Goal: Task Accomplishment & Management: Complete application form

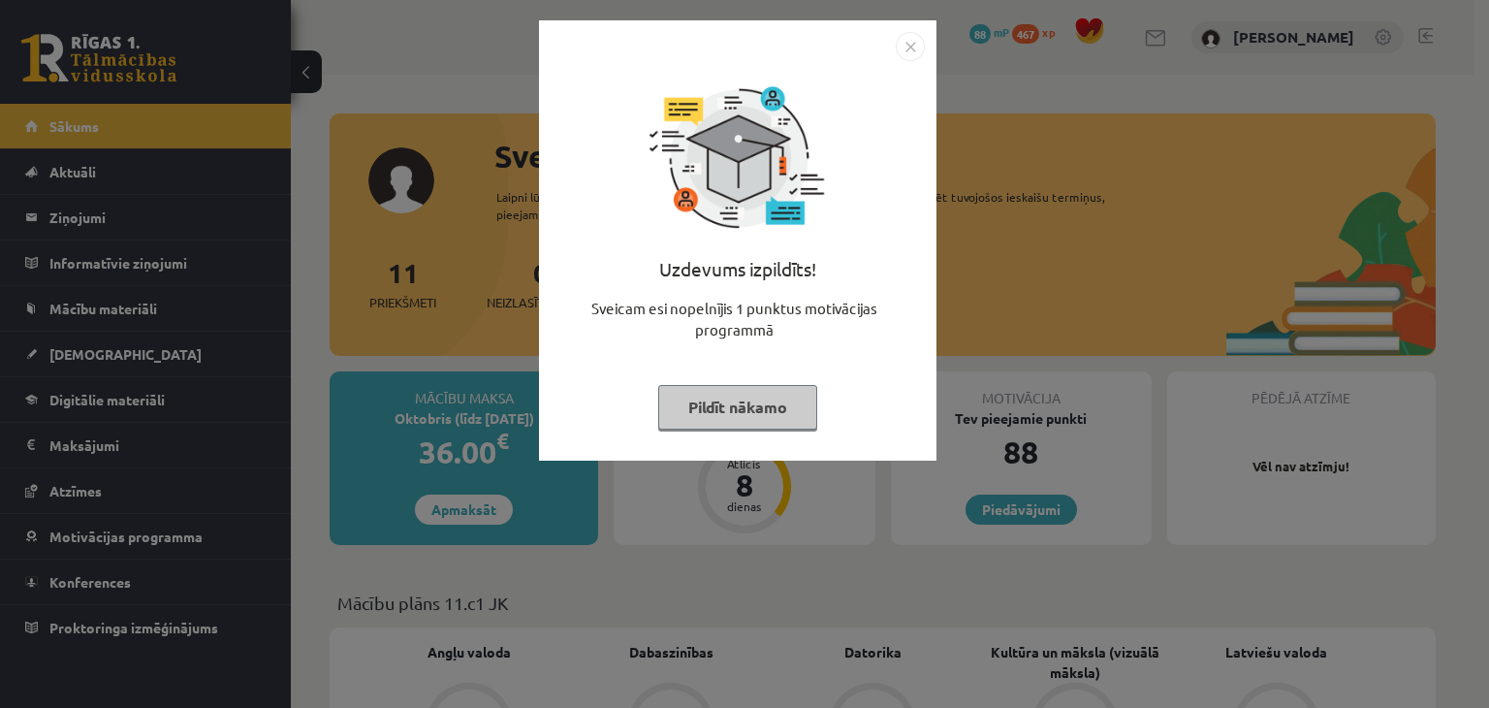
click at [912, 54] on img "Close" at bounding box center [910, 46] width 29 height 29
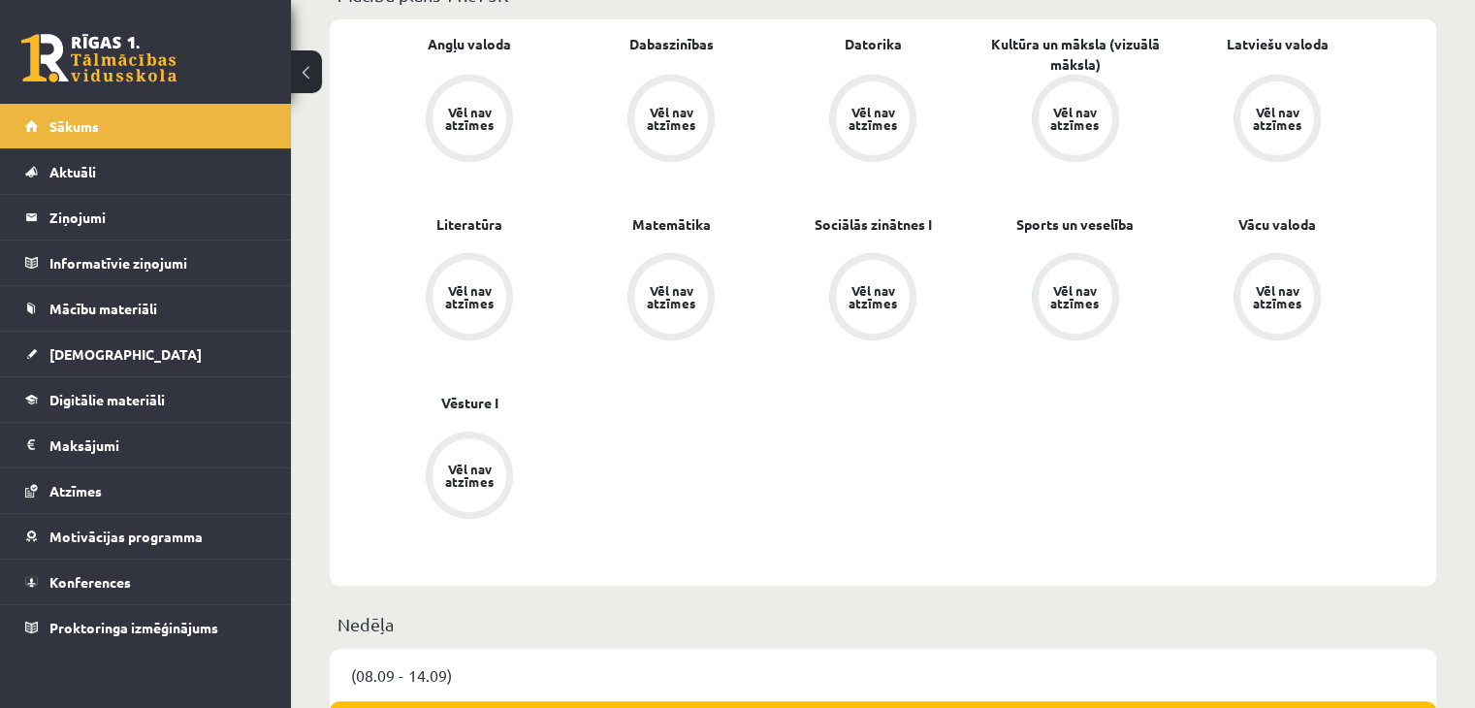
scroll to position [607, 0]
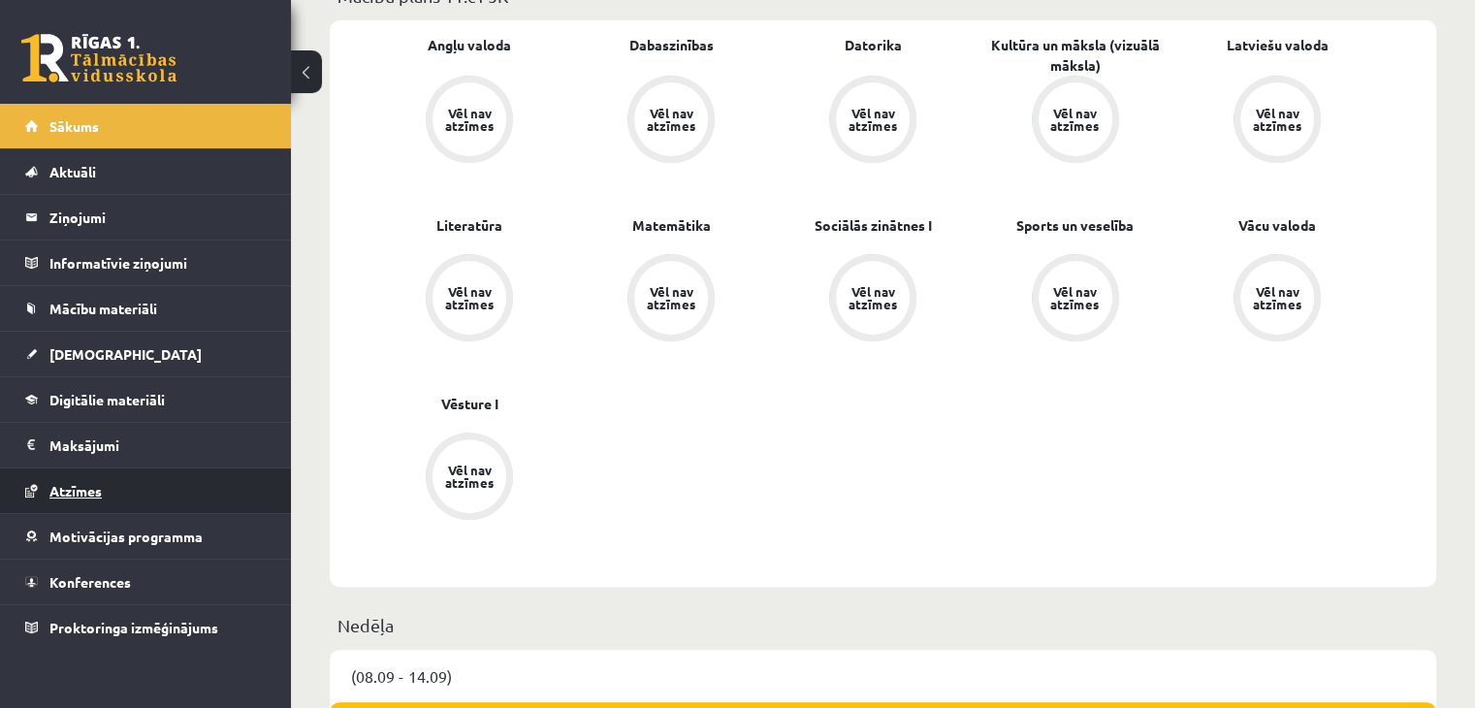
click at [88, 484] on span "Atzīmes" at bounding box center [75, 490] width 52 height 17
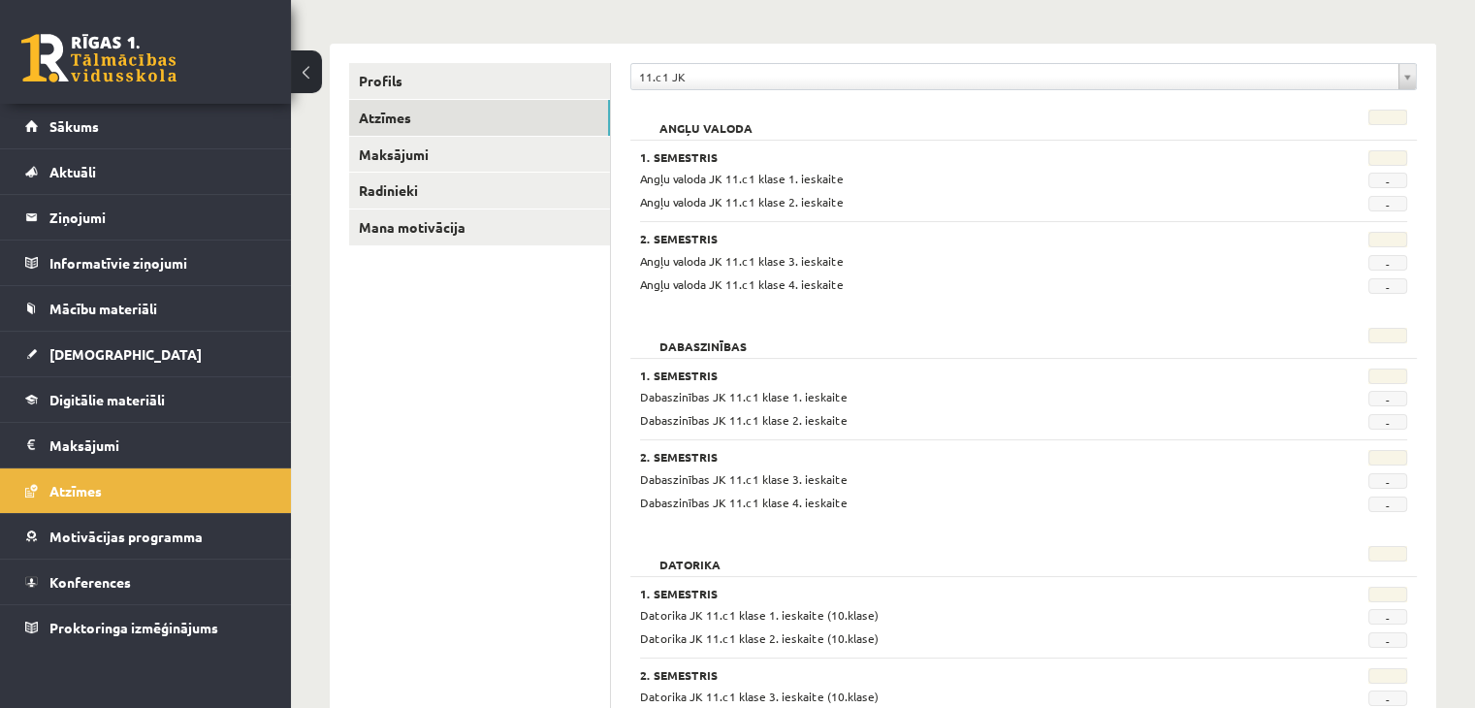
scroll to position [208, 0]
click at [168, 338] on link "[DEMOGRAPHIC_DATA]" at bounding box center [145, 354] width 241 height 45
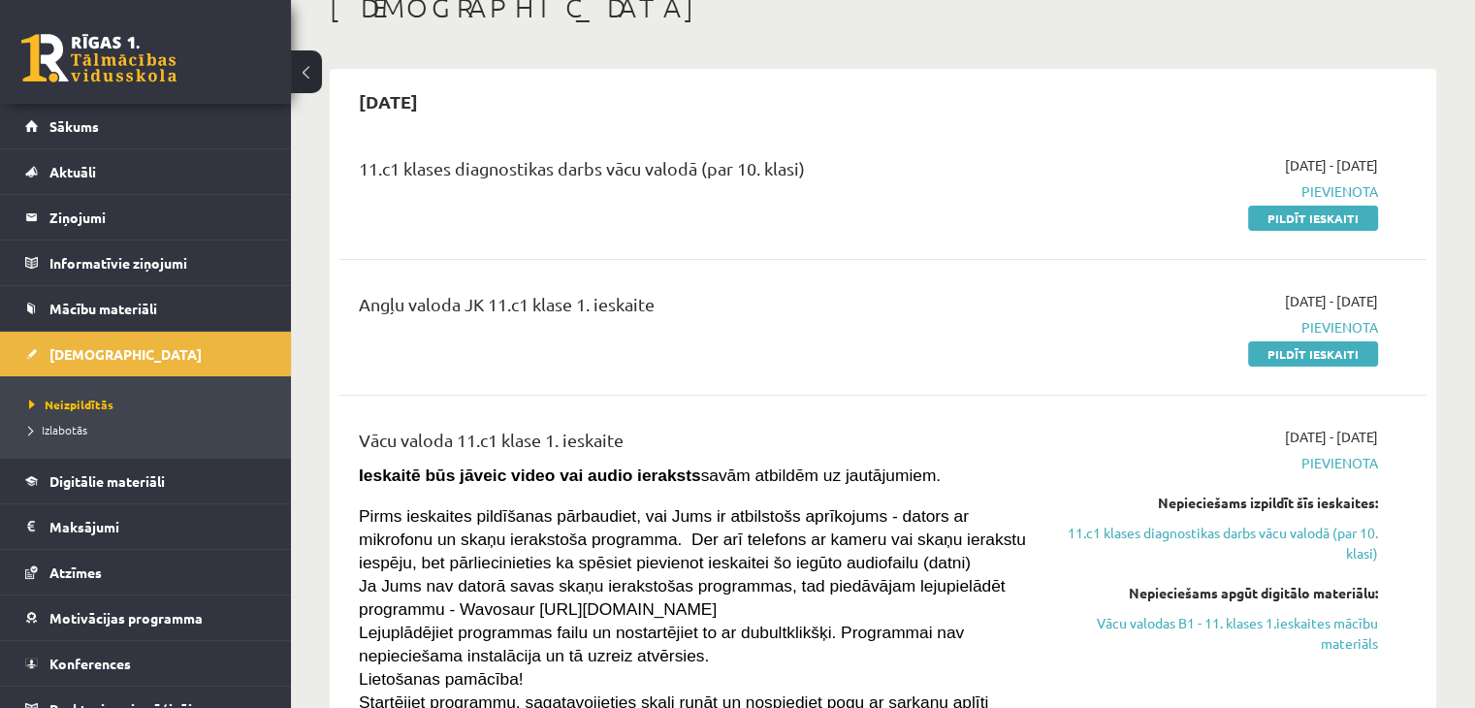
scroll to position [131, 0]
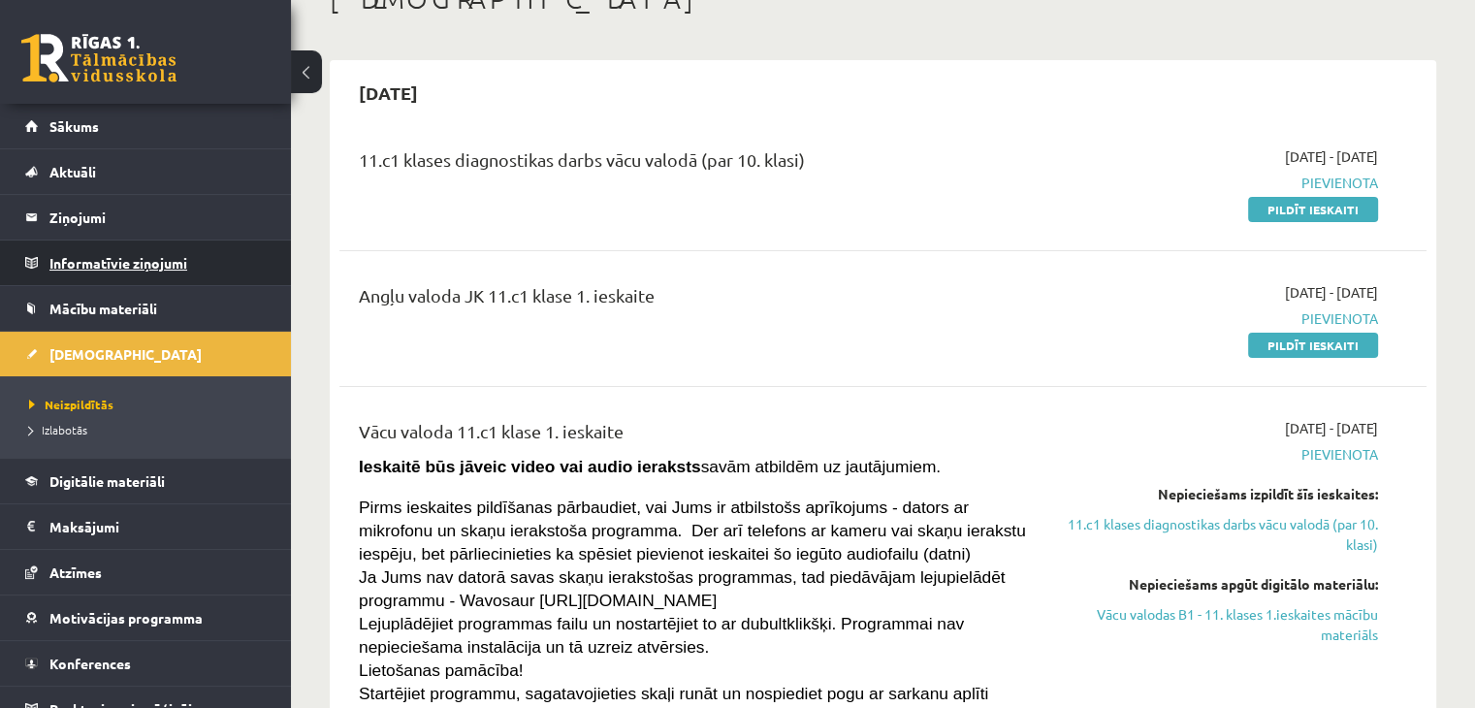
click at [169, 273] on legend "Informatīvie ziņojumi 0" at bounding box center [157, 262] width 217 height 45
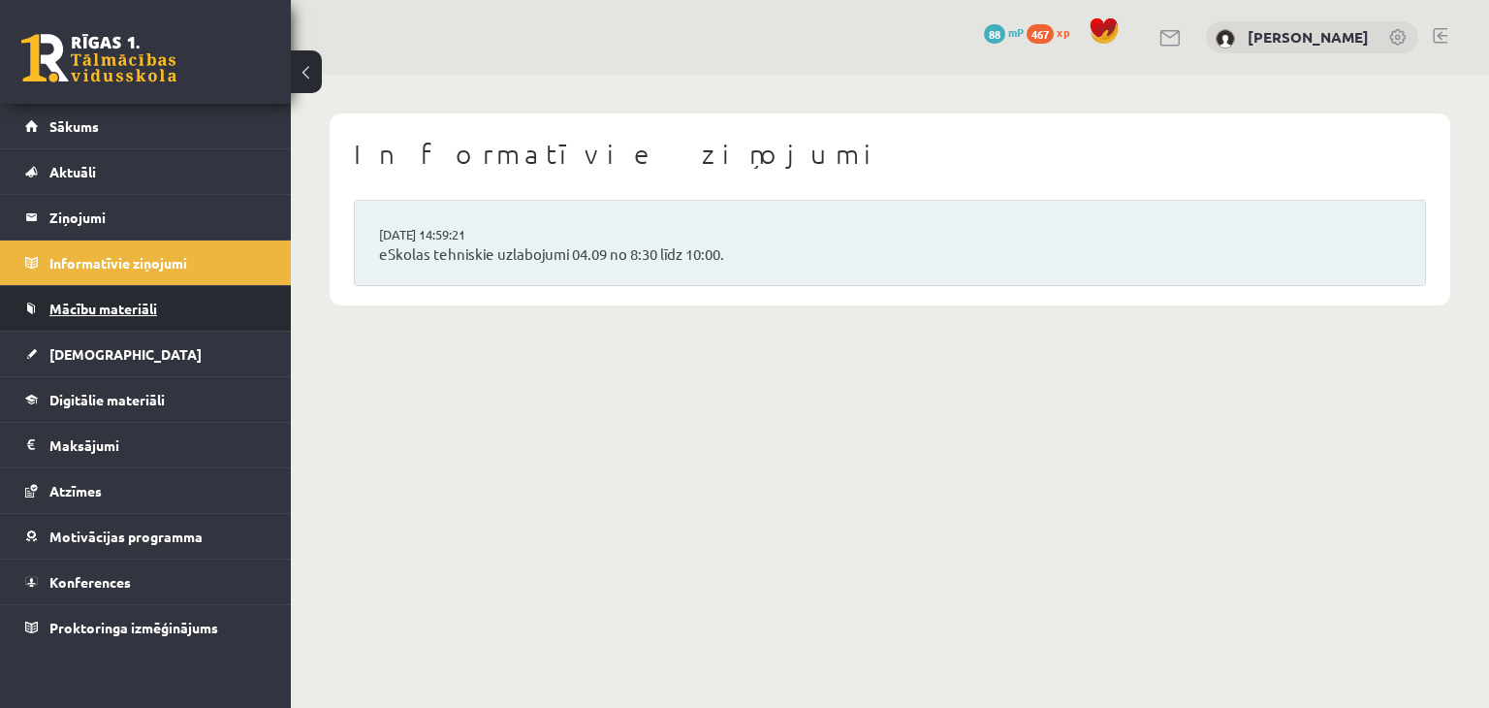
click at [158, 311] on link "Mācību materiāli" at bounding box center [145, 308] width 241 height 45
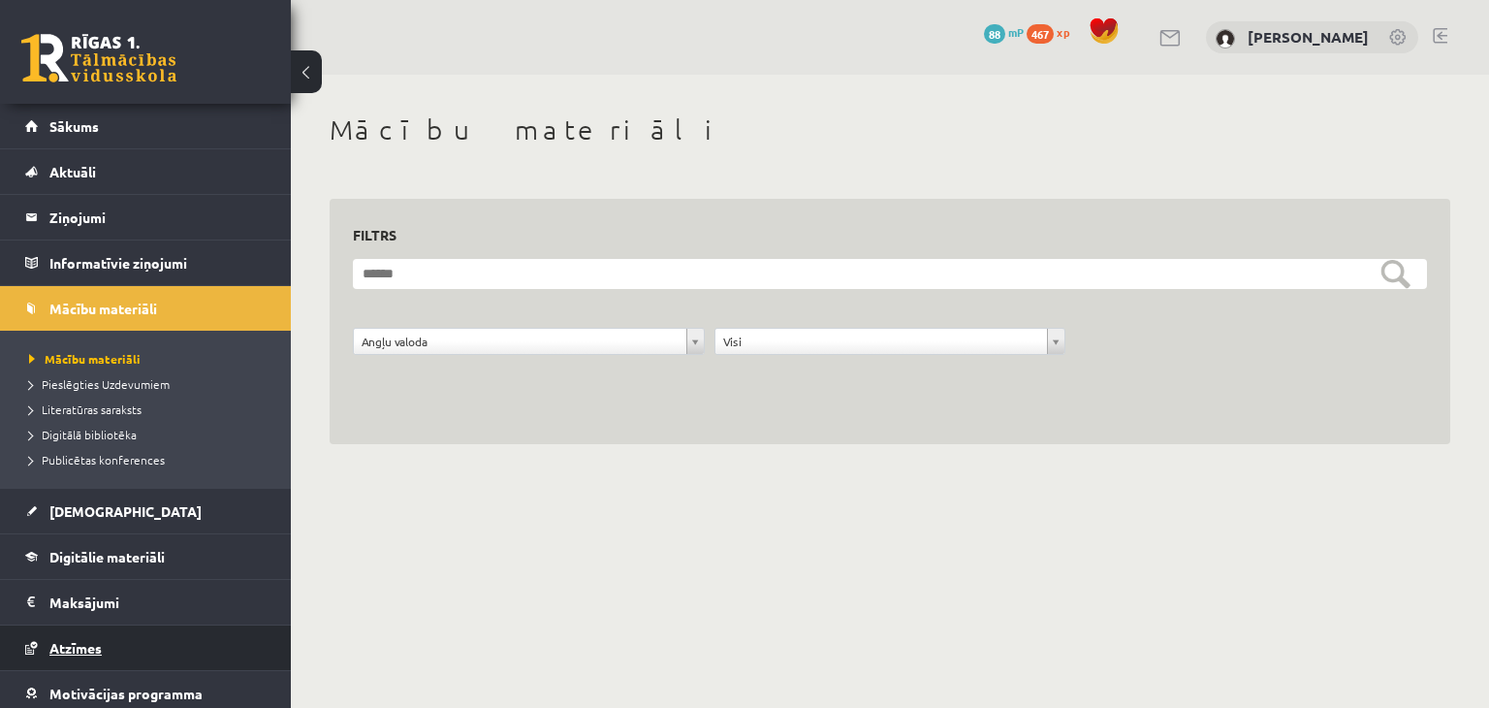
click at [97, 646] on span "Atzīmes" at bounding box center [75, 647] width 52 height 17
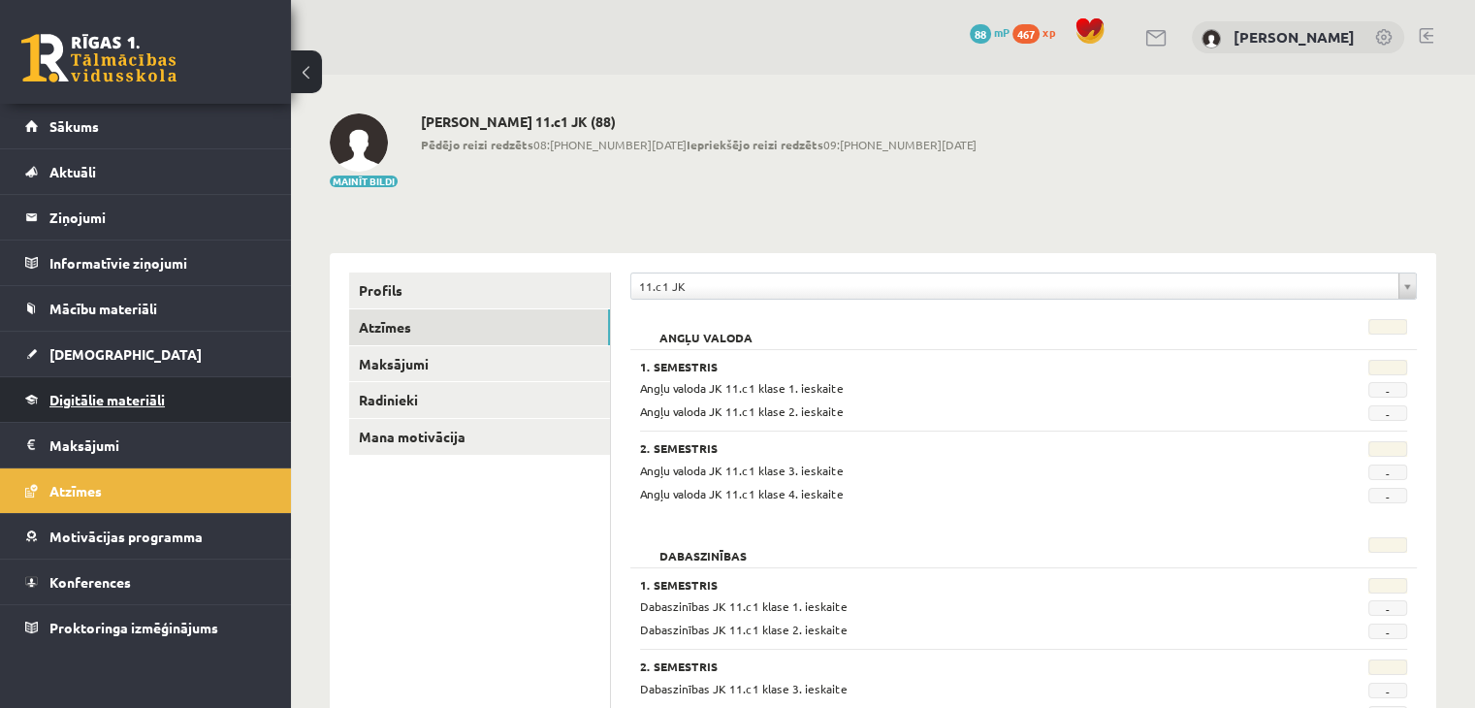
click at [66, 387] on link "Digitālie materiāli" at bounding box center [145, 399] width 241 height 45
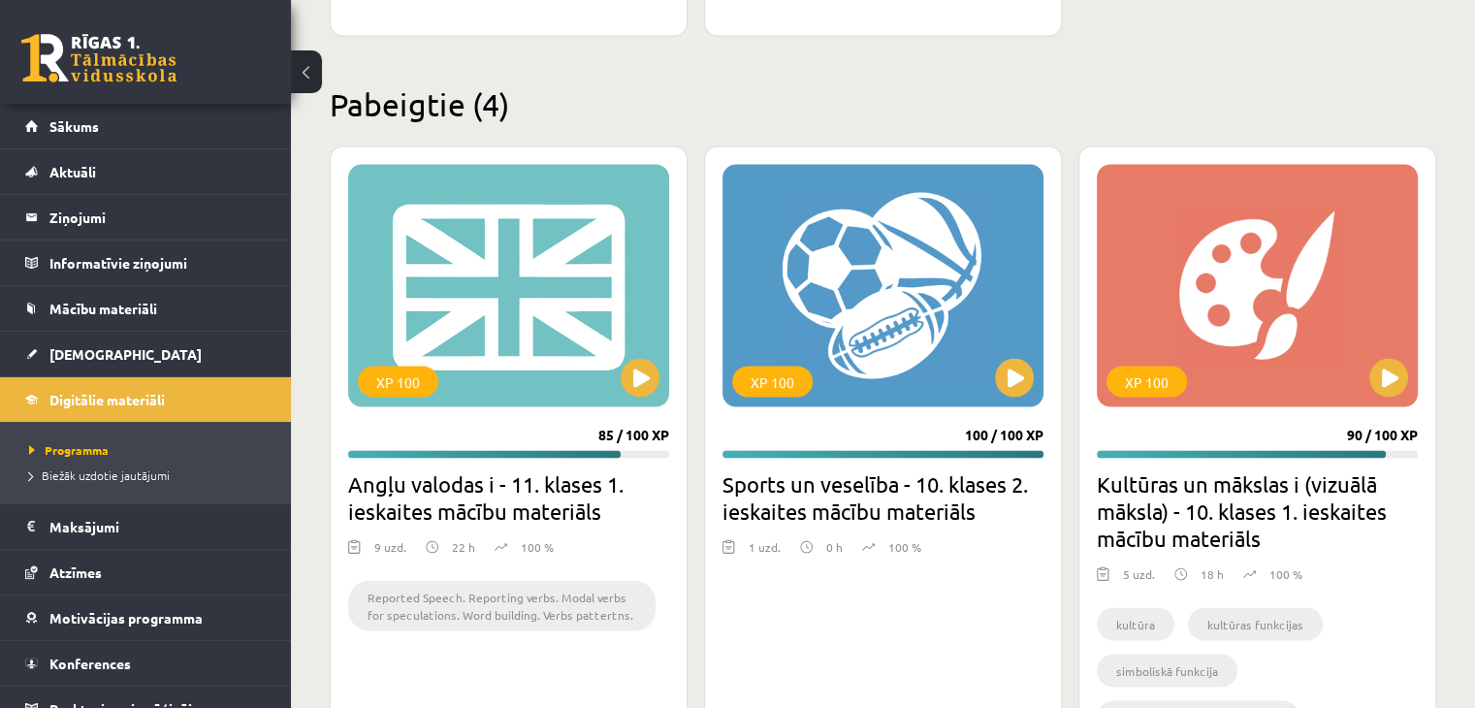
scroll to position [3653, 0]
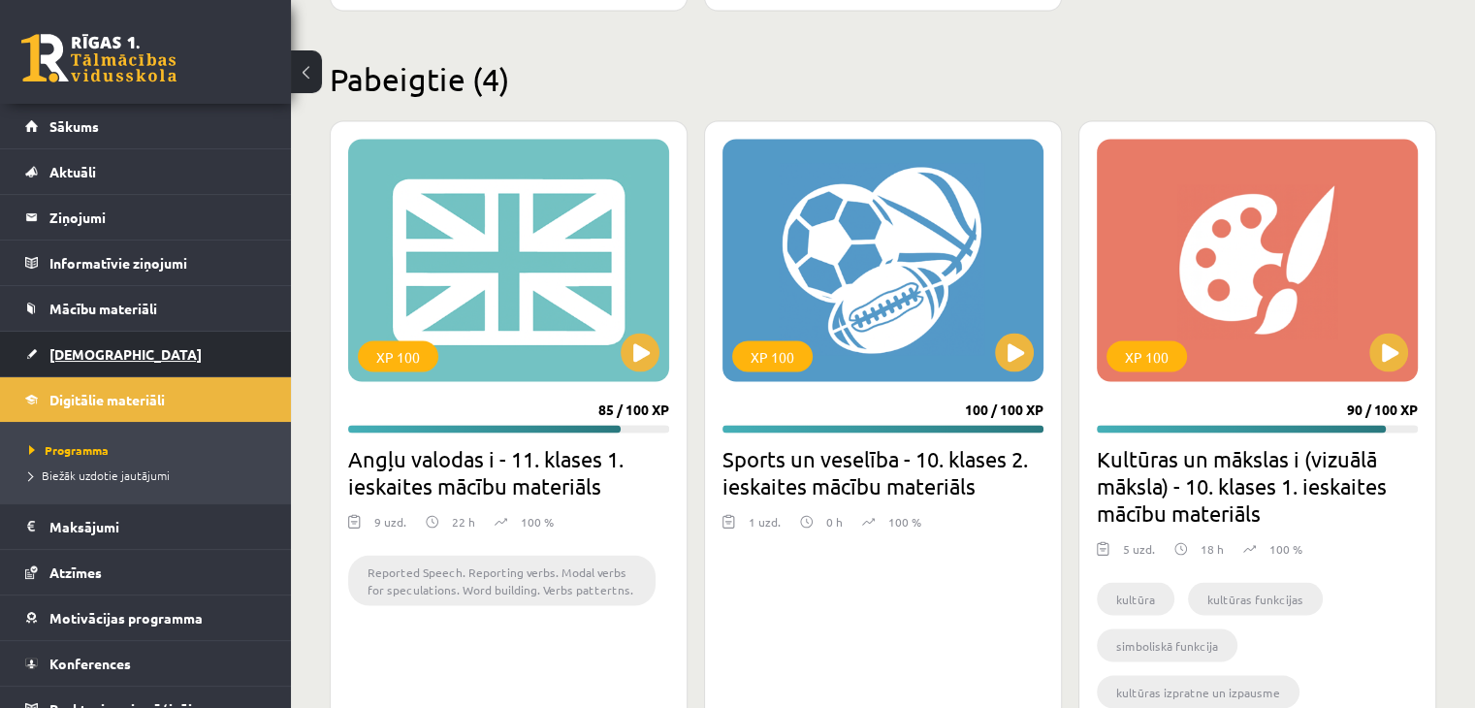
click at [175, 354] on link "[DEMOGRAPHIC_DATA]" at bounding box center [145, 354] width 241 height 45
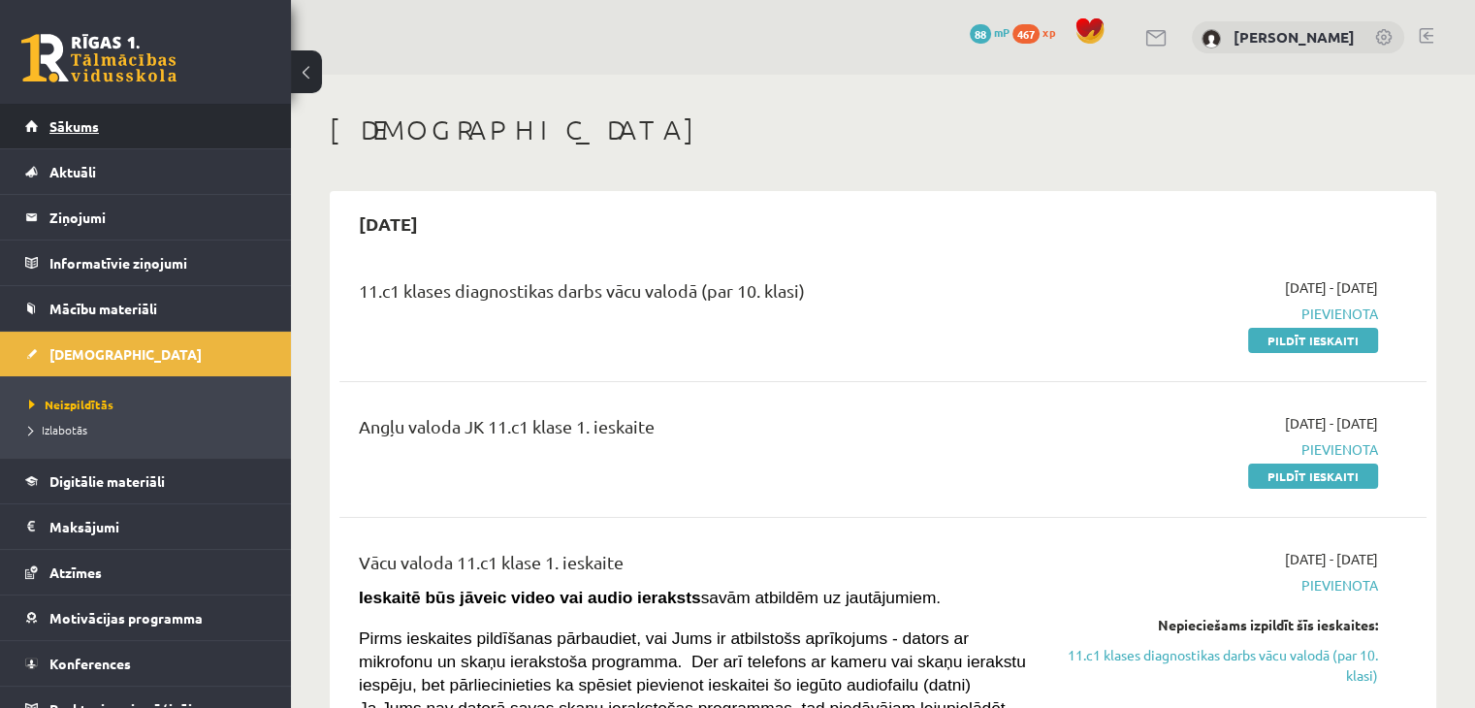
click at [107, 137] on link "Sākums" at bounding box center [145, 126] width 241 height 45
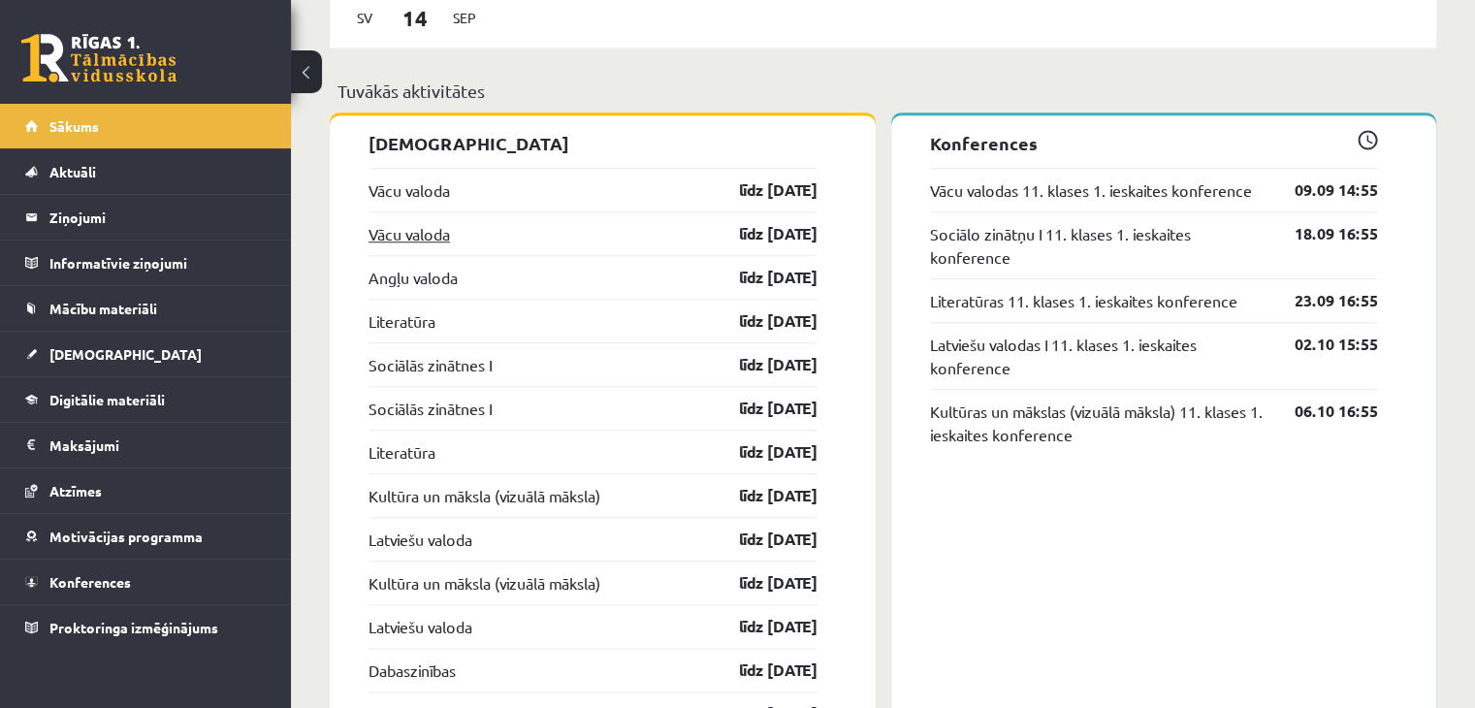
scroll to position [1673, 0]
click at [400, 280] on link "Angļu valoda" at bounding box center [412, 278] width 89 height 23
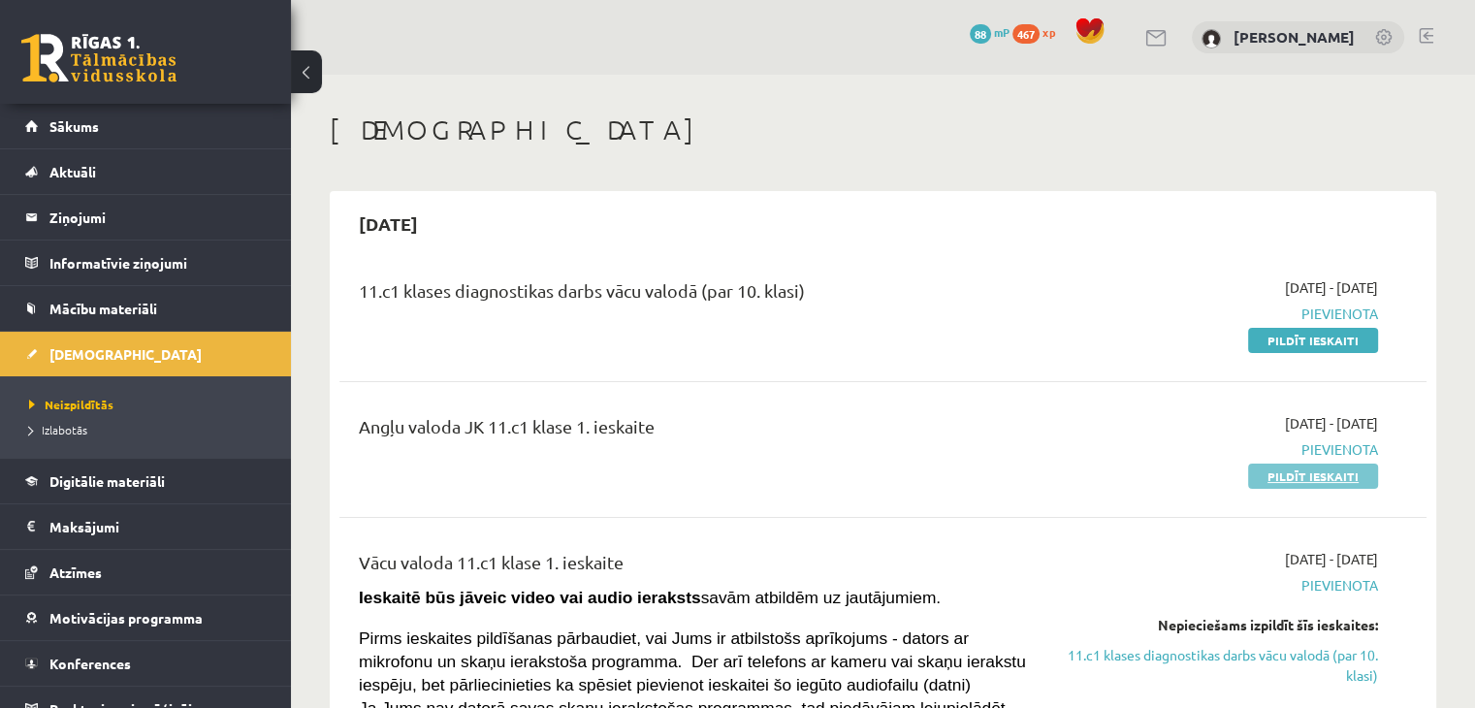
click at [1274, 474] on link "Pildīt ieskaiti" at bounding box center [1313, 475] width 130 height 25
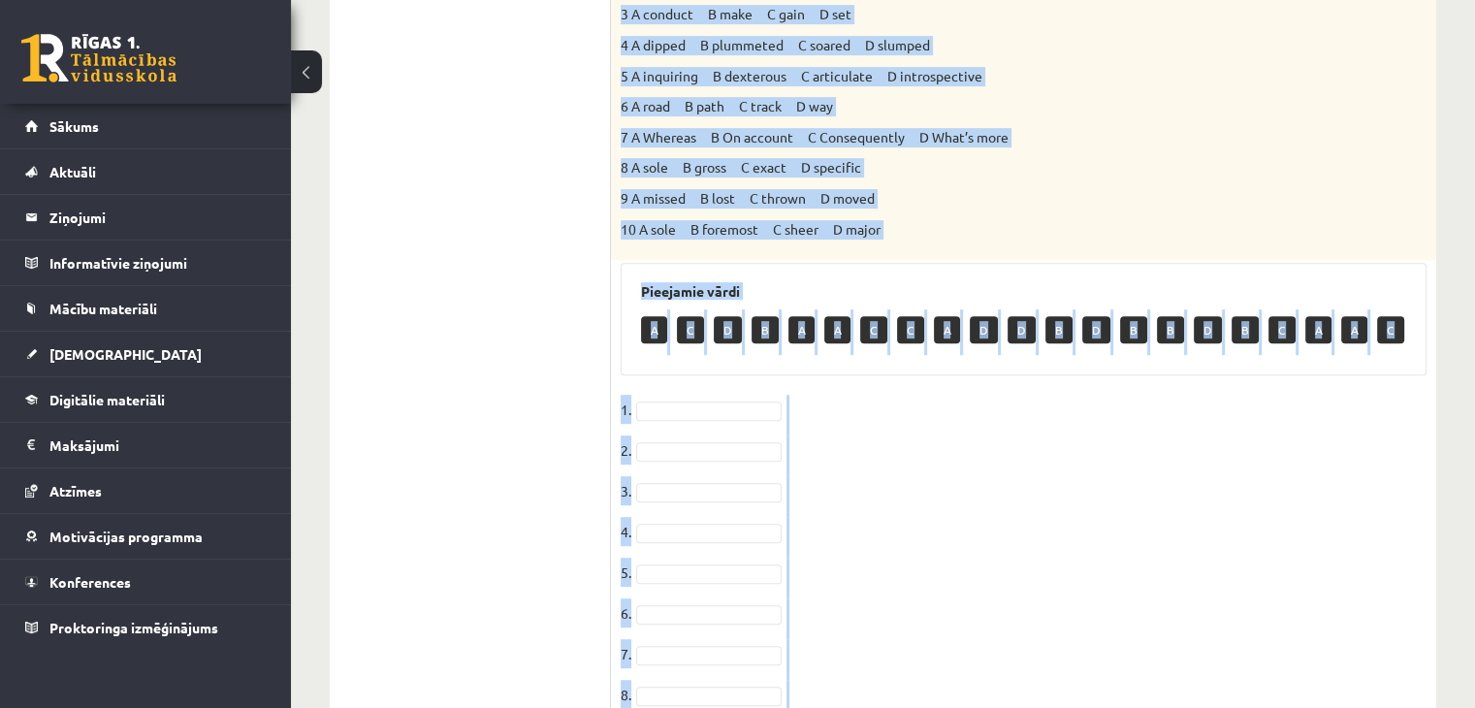
scroll to position [1032, 0]
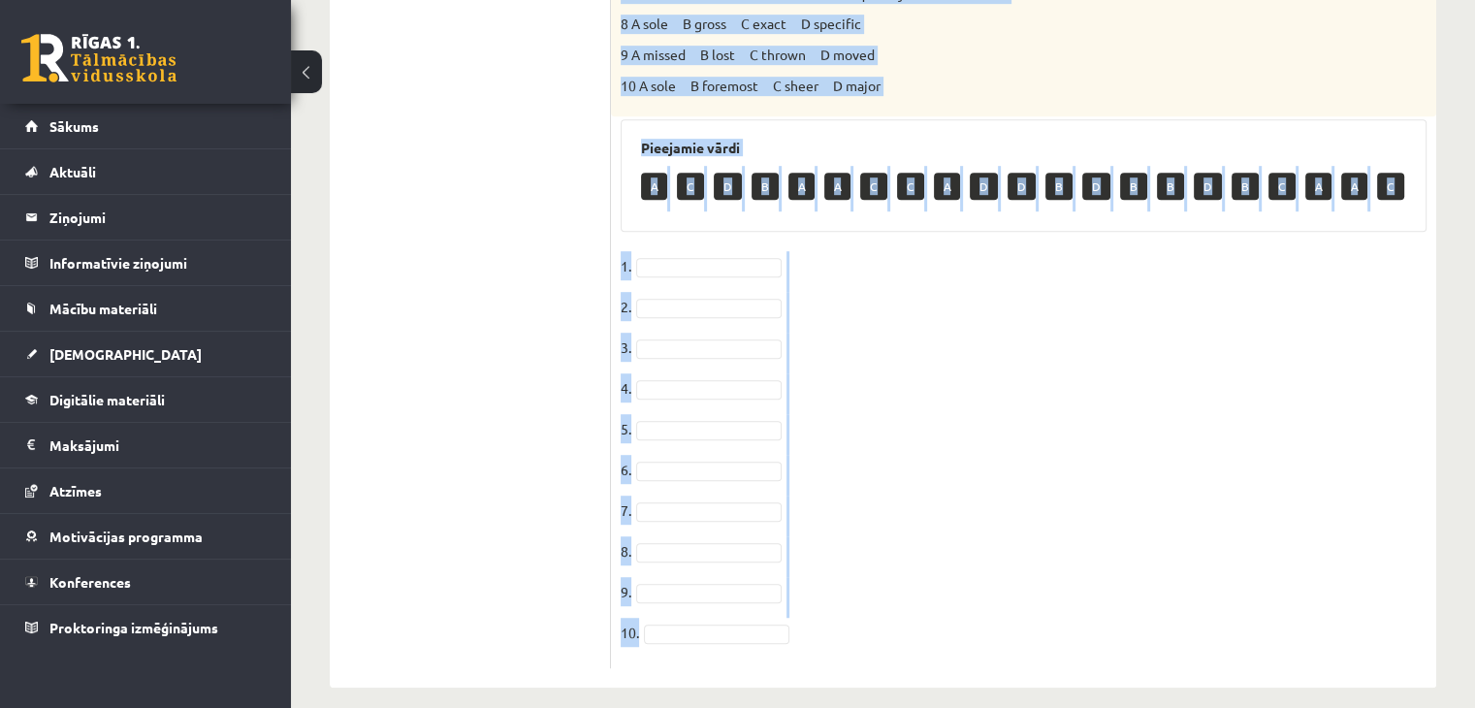
drag, startPoint x: 617, startPoint y: 98, endPoint x: 1319, endPoint y: 606, distance: 866.5
click at [1319, 606] on div "10p Choose the correct answers. 1. The genes we inherit from our parents ______…" at bounding box center [1023, 2] width 825 height 1332
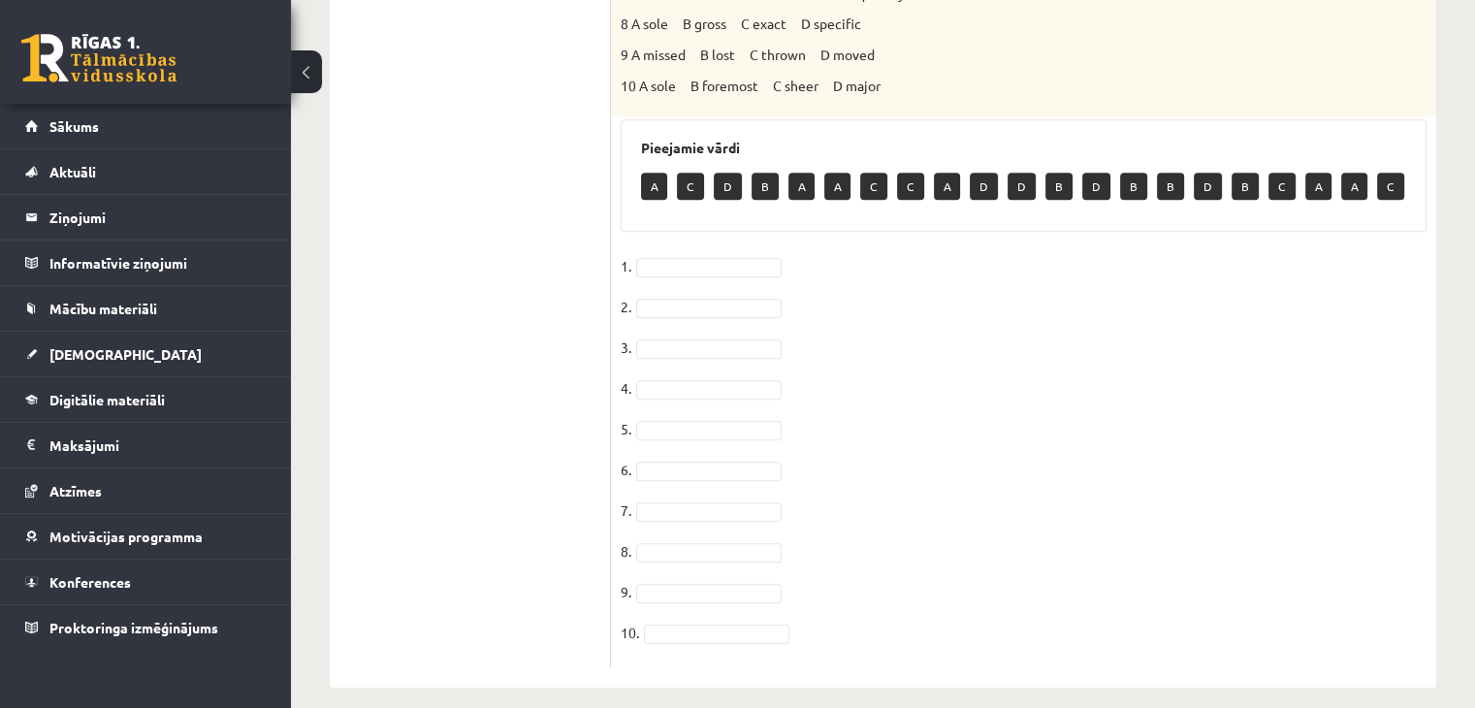
drag, startPoint x: 1319, startPoint y: 606, endPoint x: 942, endPoint y: 393, distance: 432.4
click at [942, 393] on fieldset "1. 2. 3. 4. 5. 6. 7. 8. 9. 10." at bounding box center [1024, 454] width 806 height 407
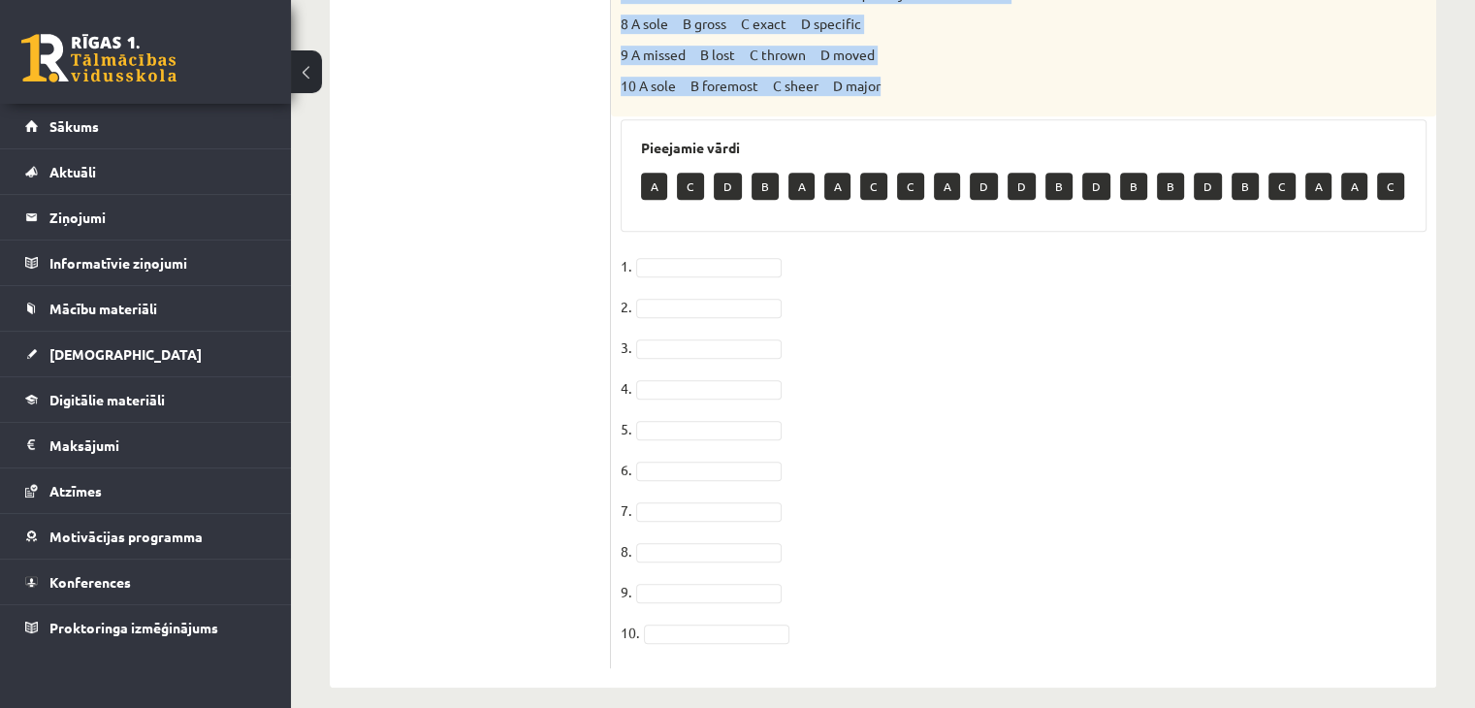
drag, startPoint x: 618, startPoint y: 59, endPoint x: 971, endPoint y: 68, distance: 354.0
copy div "Choose the correct answers. 1. The genes we inherit from our parents __________…"
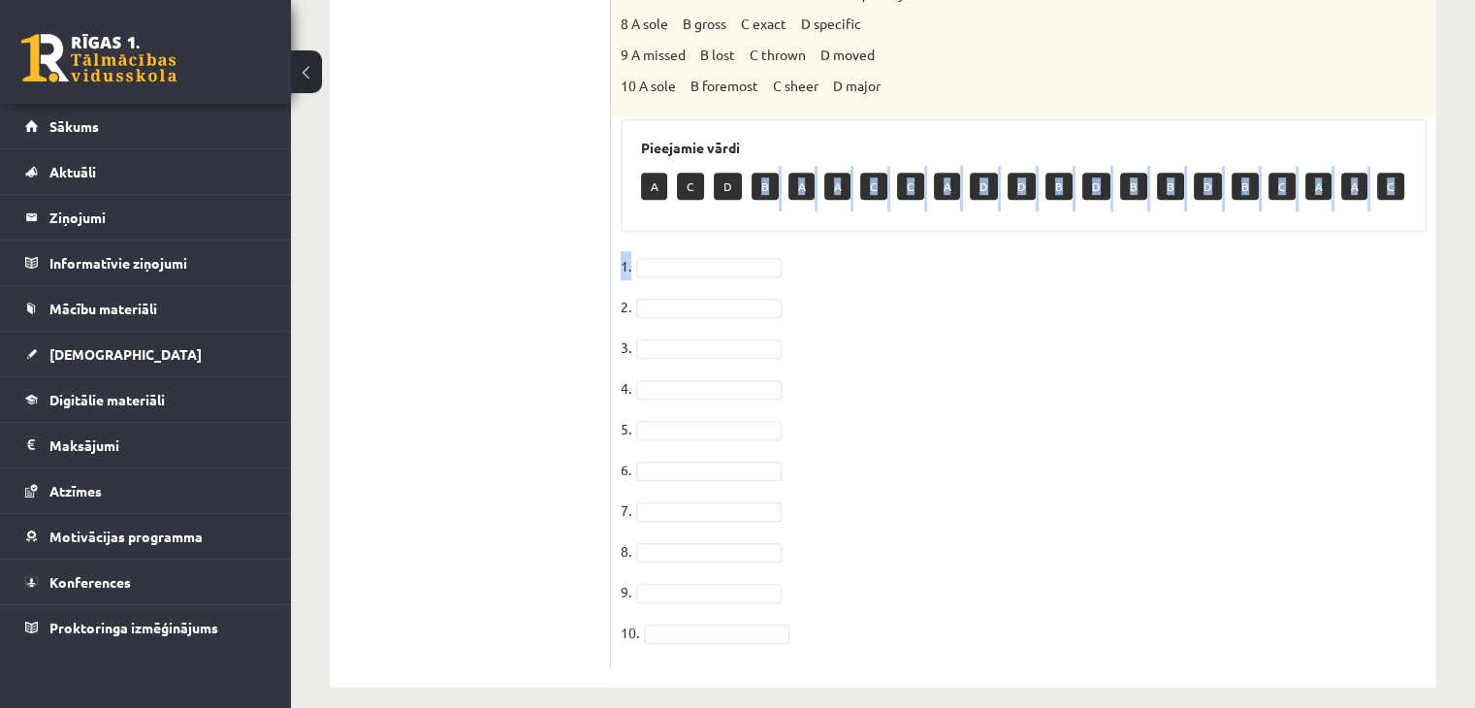
drag, startPoint x: 760, startPoint y: 156, endPoint x: 709, endPoint y: 240, distance: 98.8
click at [709, 240] on div "10p Choose the correct answers. 1. The genes we inherit from our parents ______…" at bounding box center [1023, 2] width 825 height 1332
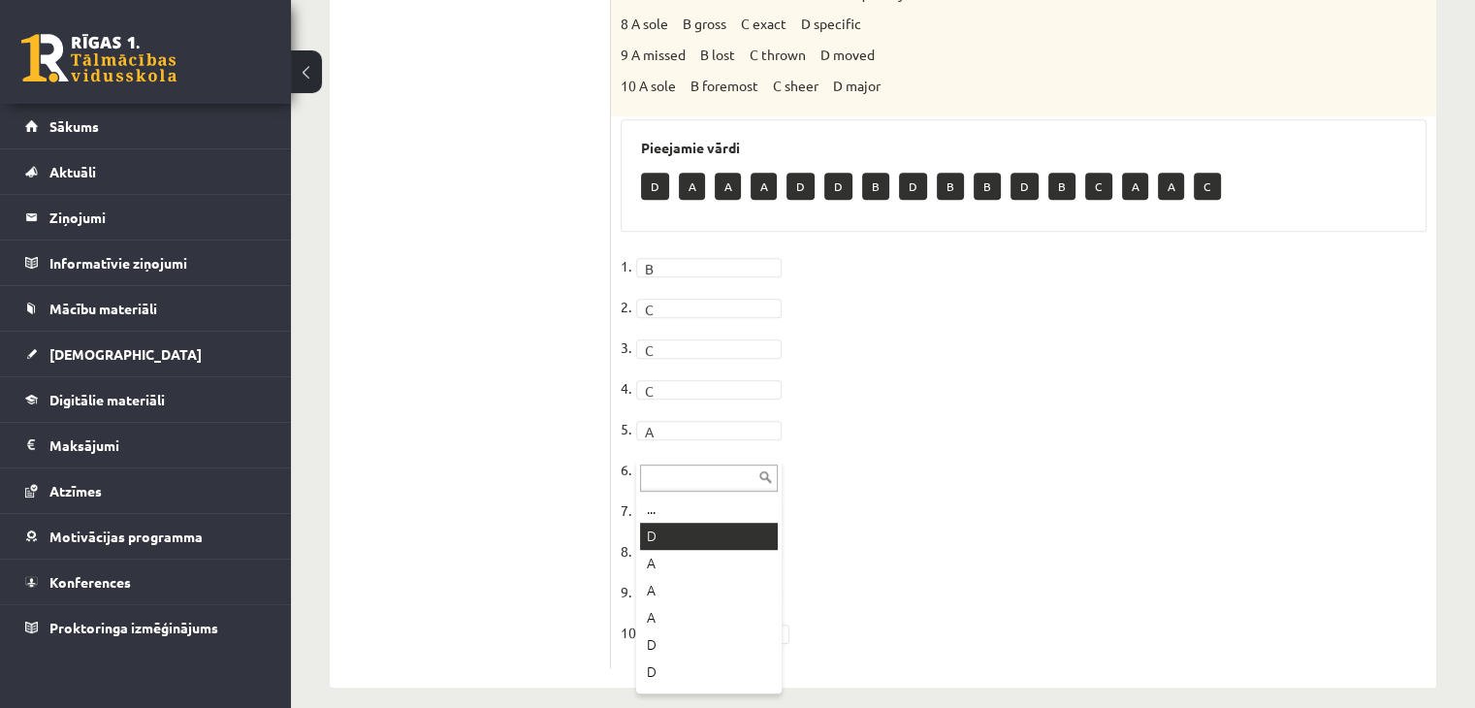
drag, startPoint x: 675, startPoint y: 535, endPoint x: 675, endPoint y: 508, distance: 27.1
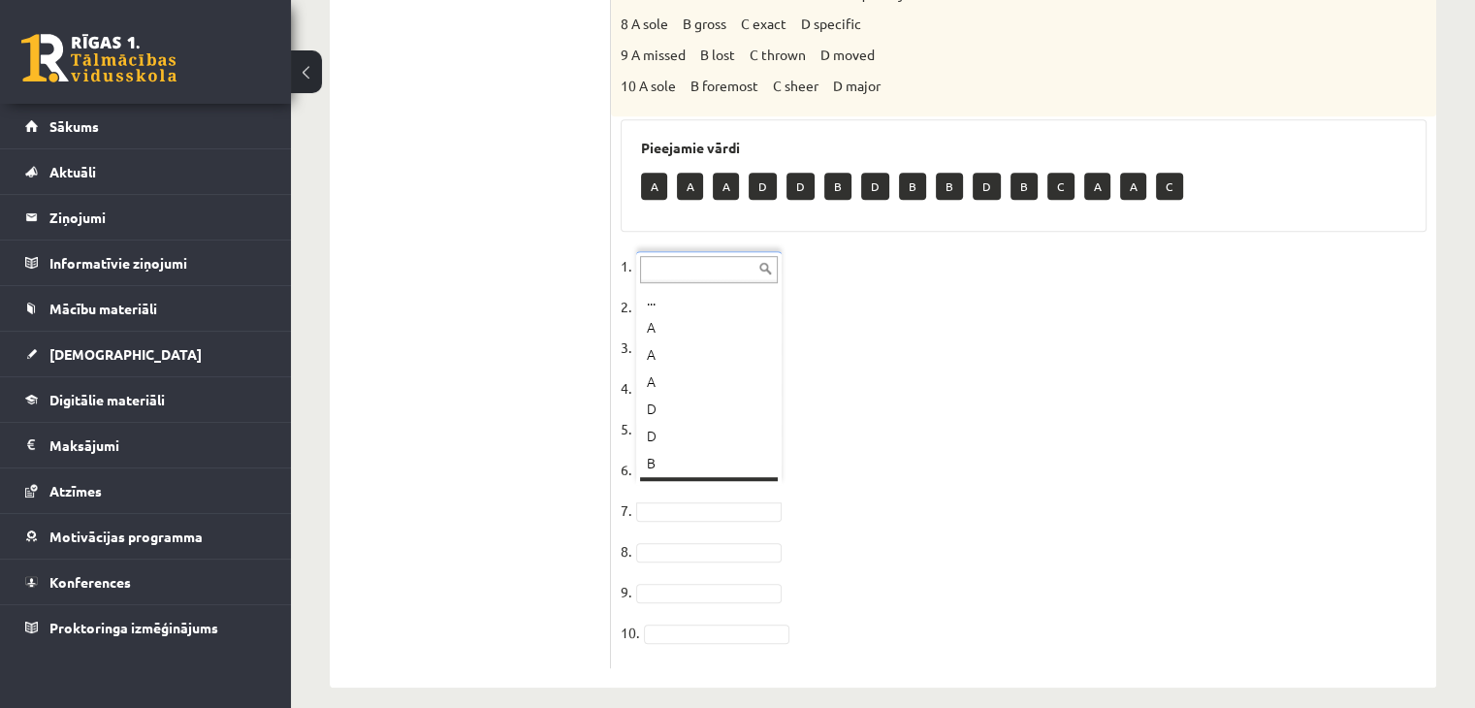
scroll to position [23, 0]
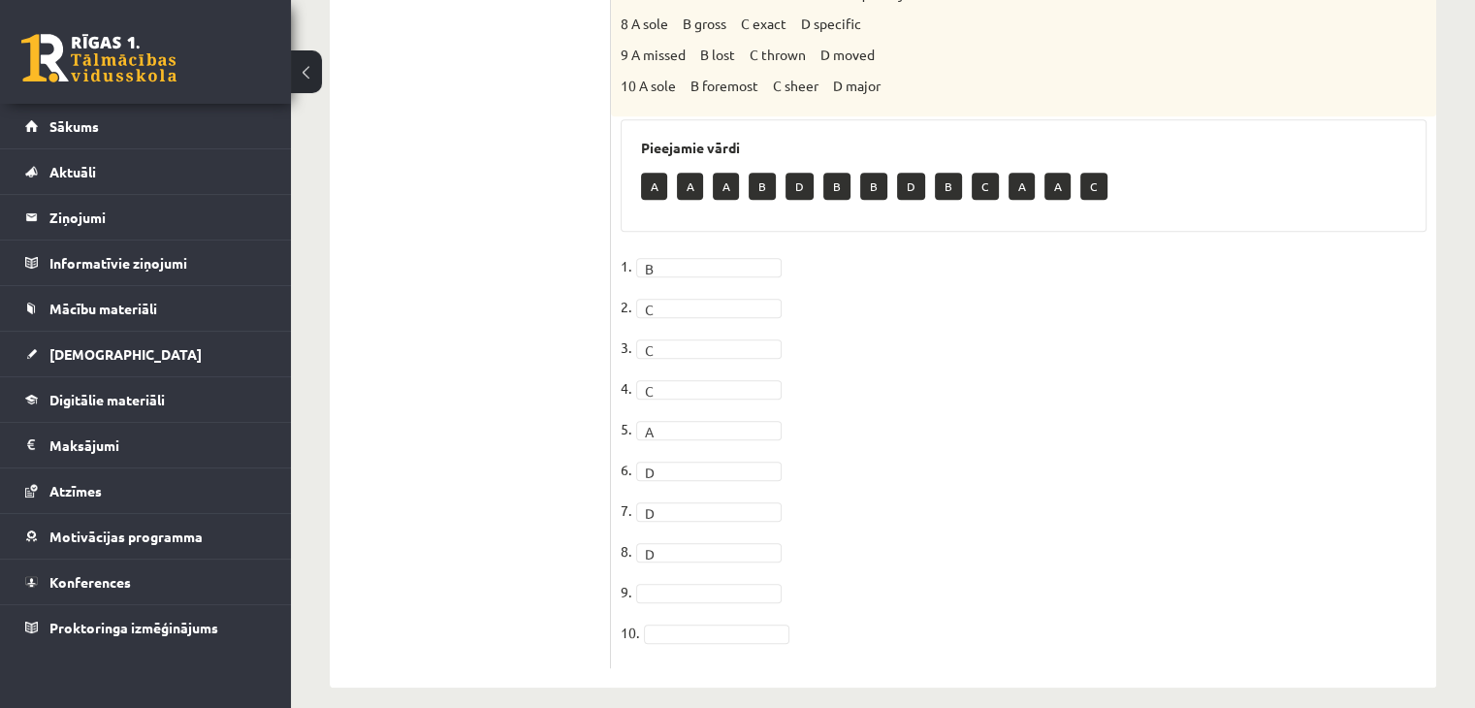
click at [671, 589] on fieldset "1. B * 2. C * 3. C * 4. C * 5. A * 6. D * 7. D * 8. D * 9. 10." at bounding box center [1024, 454] width 806 height 407
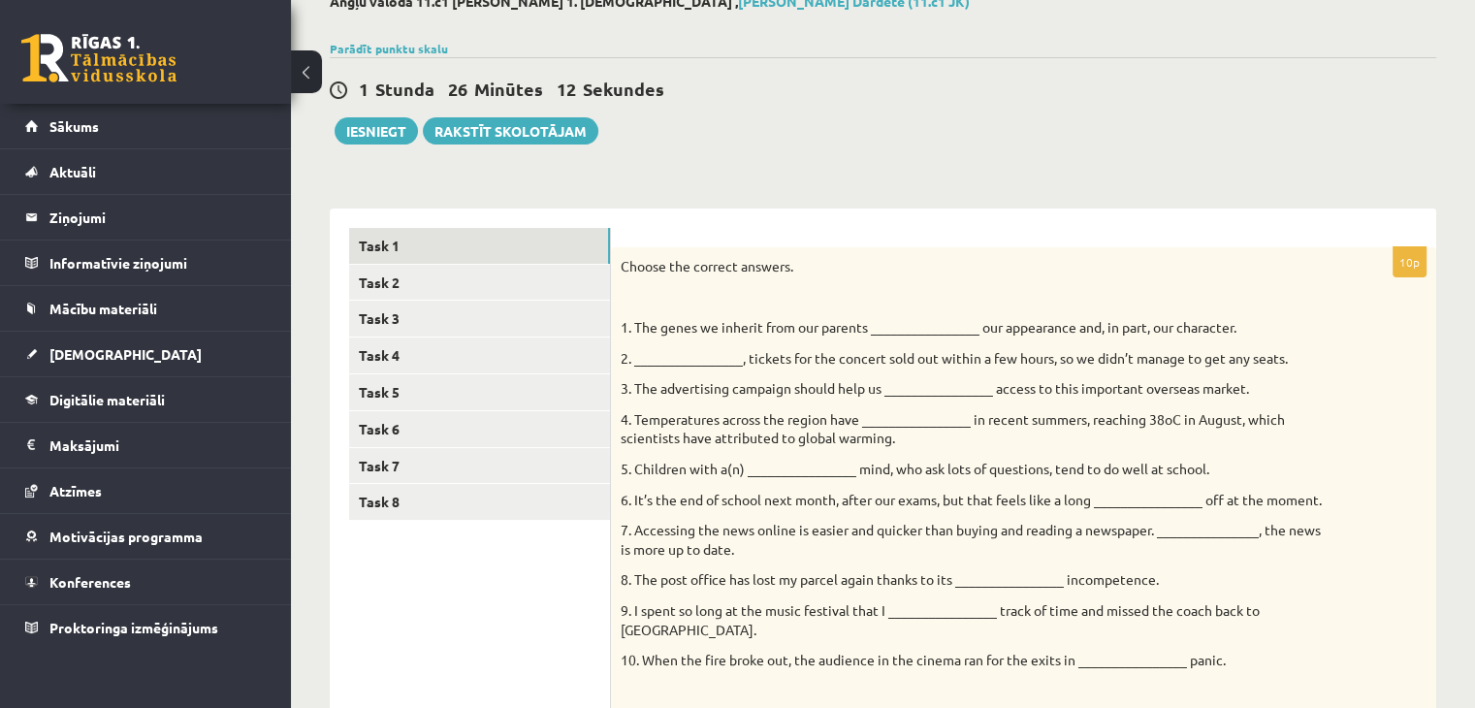
scroll to position [111, 0]
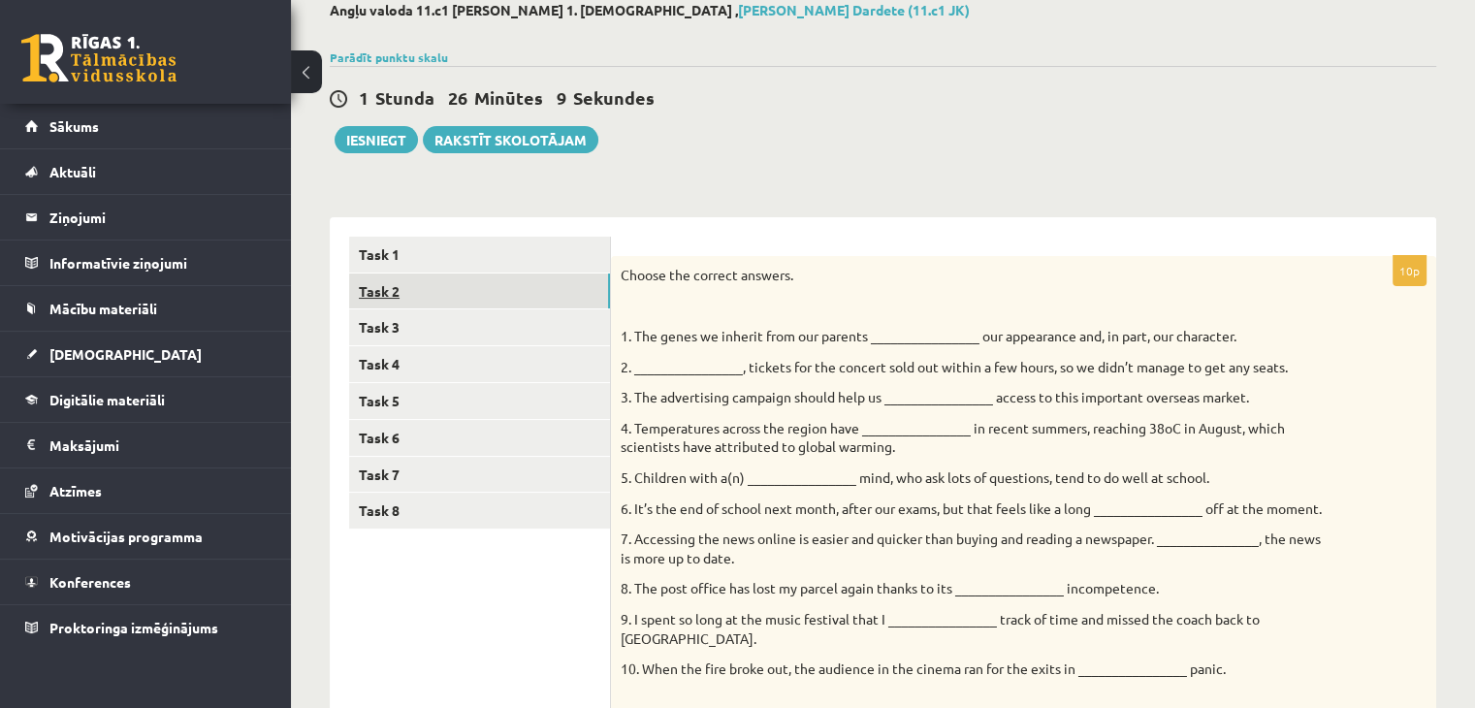
click at [436, 279] on link "Task 2" at bounding box center [479, 291] width 261 height 36
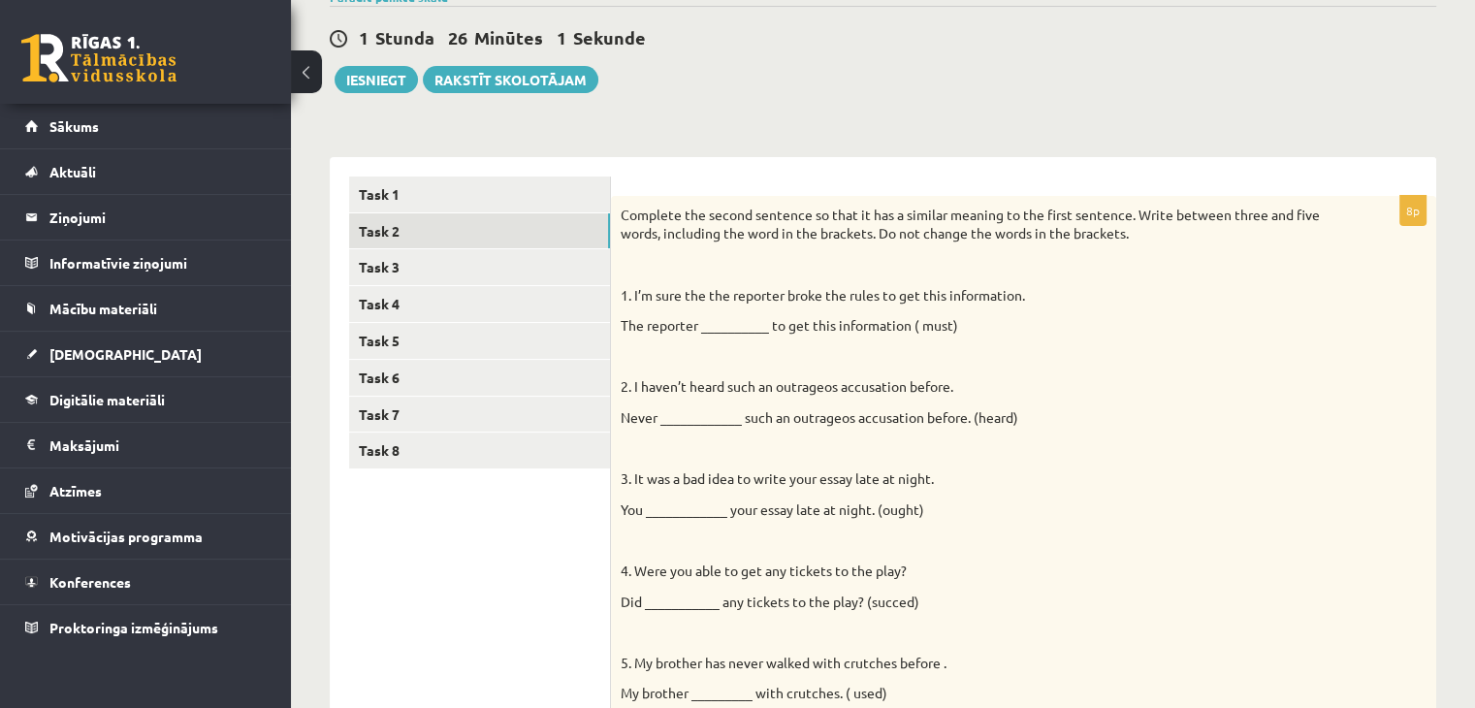
scroll to position [173, 0]
click at [725, 325] on p "The reporter __________ to get this information ( must)" at bounding box center [975, 324] width 709 height 19
click at [741, 319] on p "The reporter __________ to get this information ( must)" at bounding box center [975, 324] width 709 height 19
click at [748, 325] on p "The reporter __________ to get this information ( must)" at bounding box center [975, 324] width 709 height 19
click at [748, 324] on p "The reporter __________ to get this information ( must)" at bounding box center [975, 324] width 709 height 19
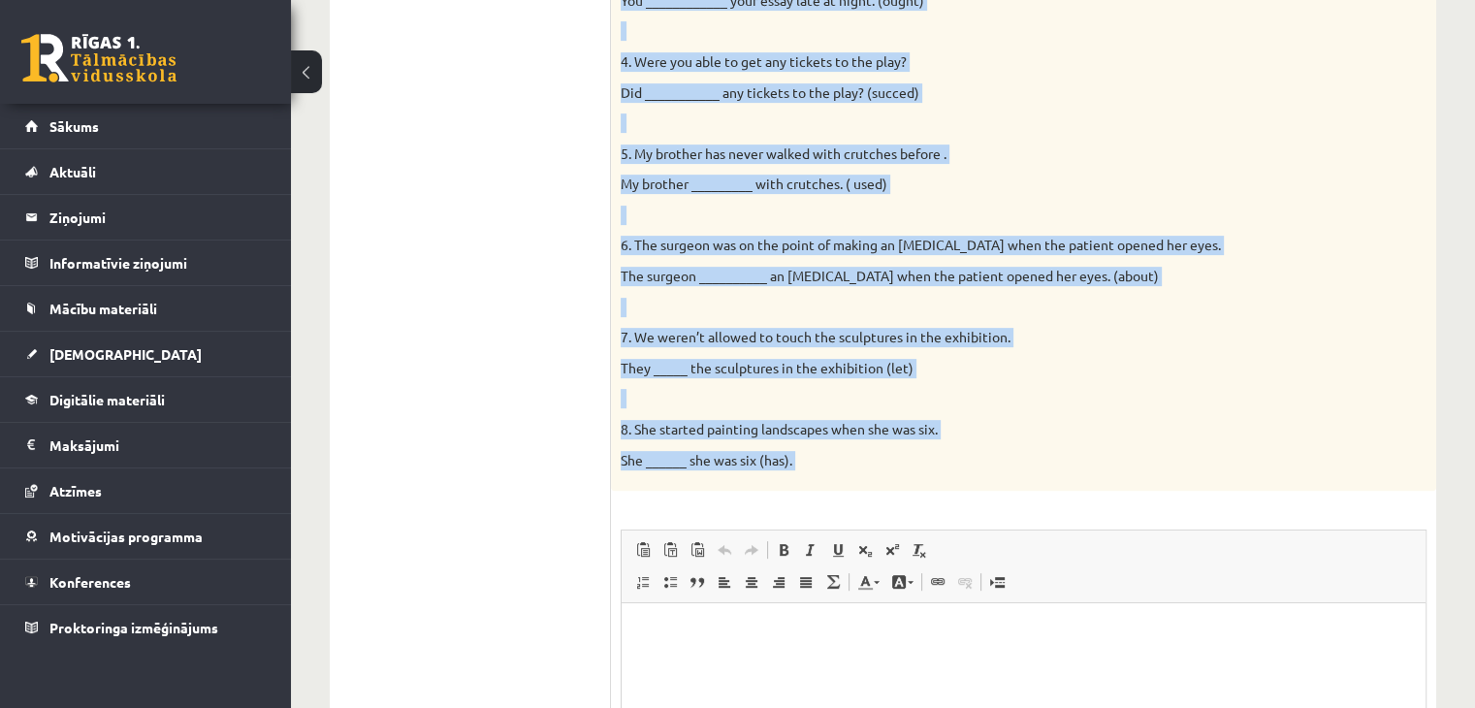
scroll to position [743, 0]
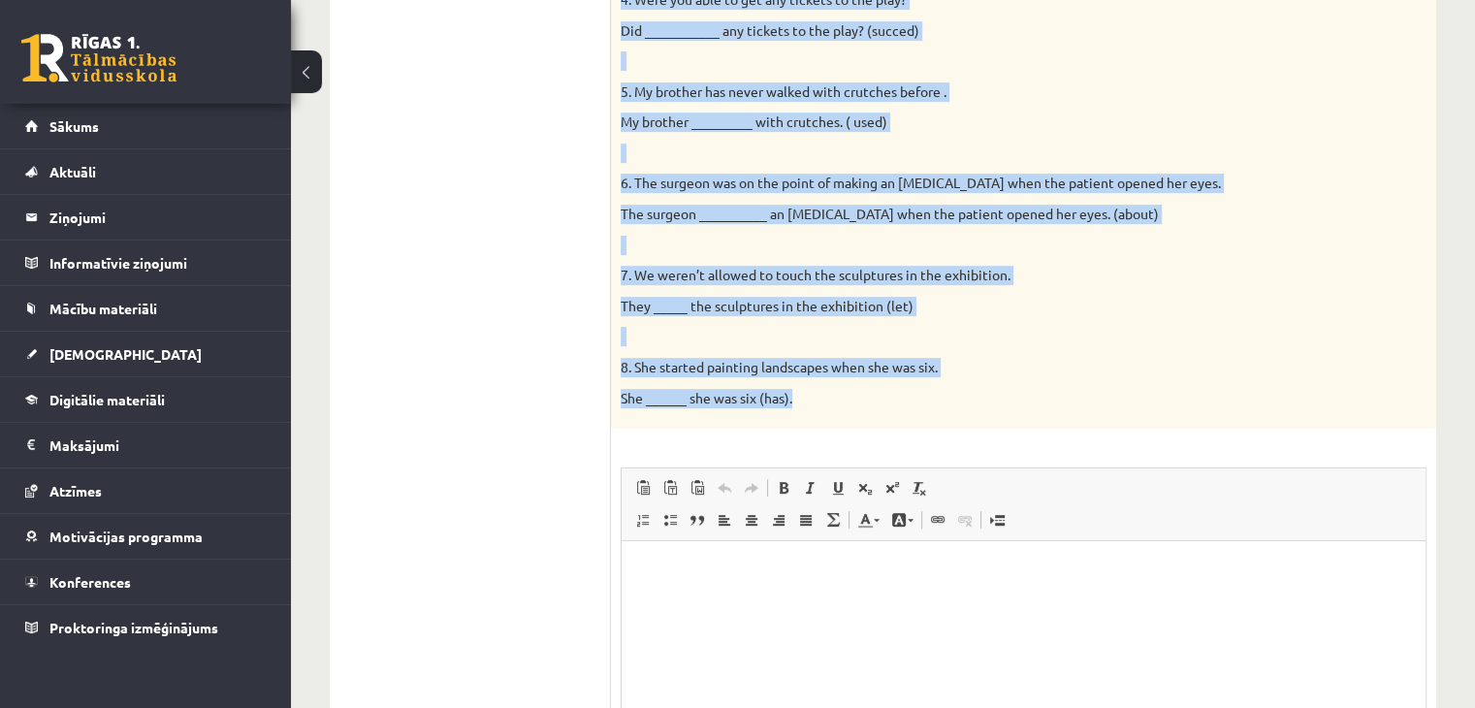
drag, startPoint x: 621, startPoint y: 39, endPoint x: 851, endPoint y: 394, distance: 422.8
click at [851, 394] on div "Complete the second sentence so that it has a similar meaning to the first sent…" at bounding box center [1023, 27] width 825 height 804
drag, startPoint x: 851, startPoint y: 394, endPoint x: 830, endPoint y: 402, distance: 23.0
copy div "Complete the second sentence so that it has a similar meaning to the first sent…"
click at [861, 419] on div "Complete the second sentence so that it has a similar meaning to the first sent…" at bounding box center [1023, 27] width 825 height 804
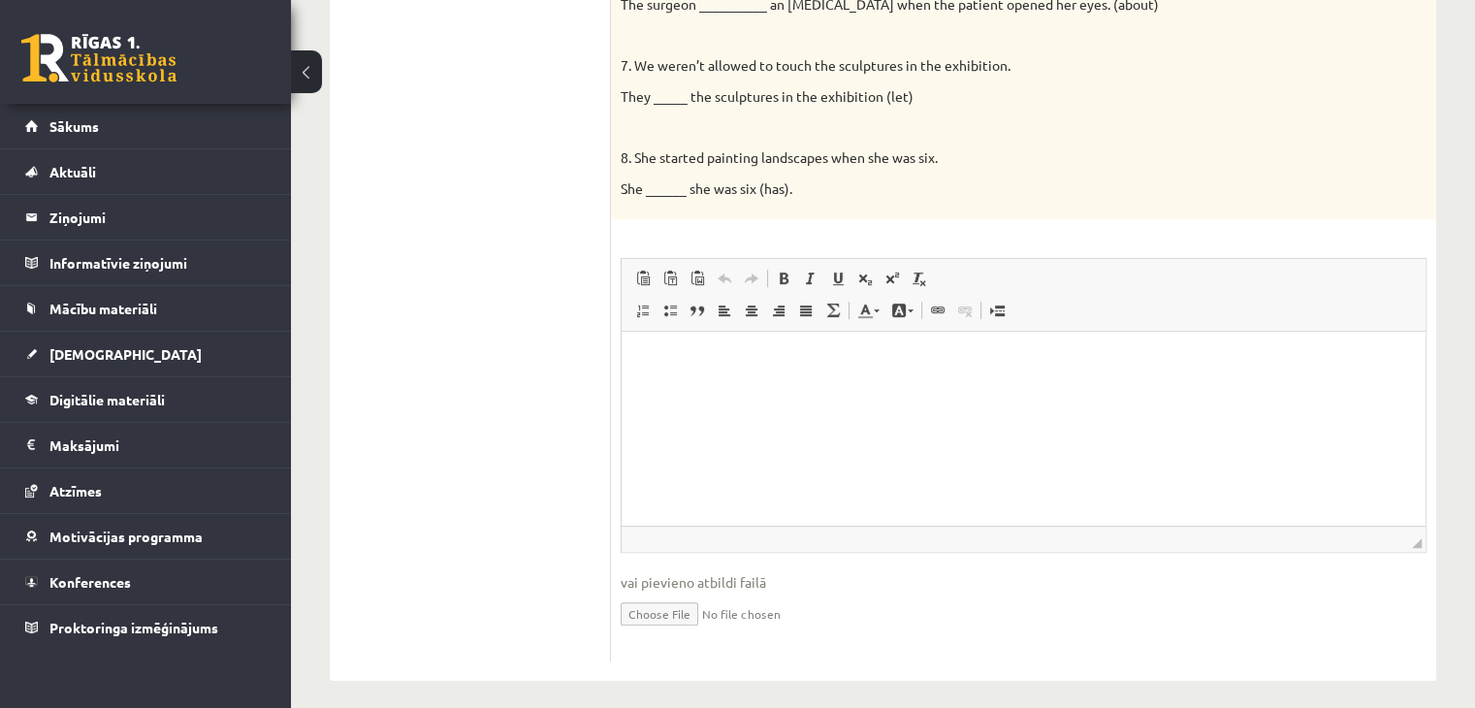
scroll to position [954, 0]
click at [745, 352] on p "Bagātinātā teksta redaktors, wiswyg-editor-user-answer-47024780100440" at bounding box center [1023, 359] width 765 height 20
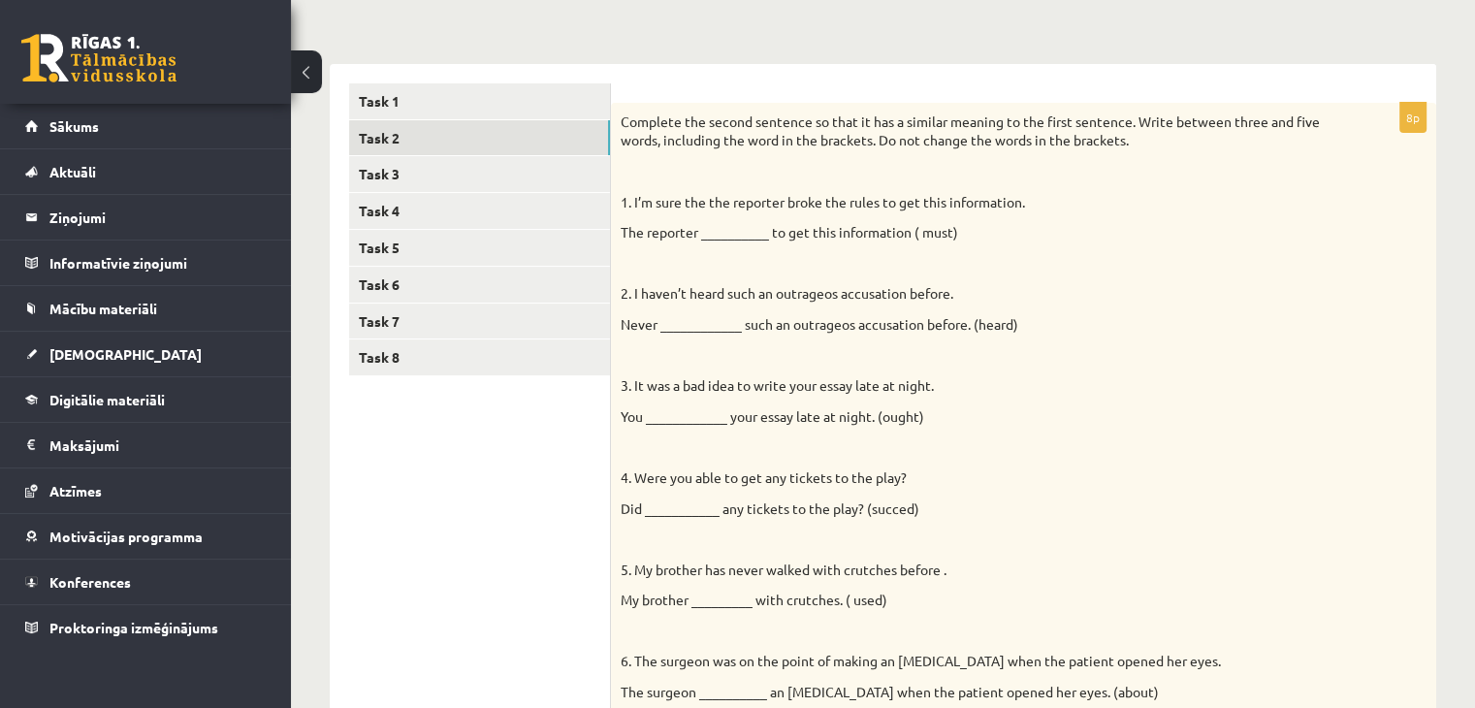
scroll to position [261, 0]
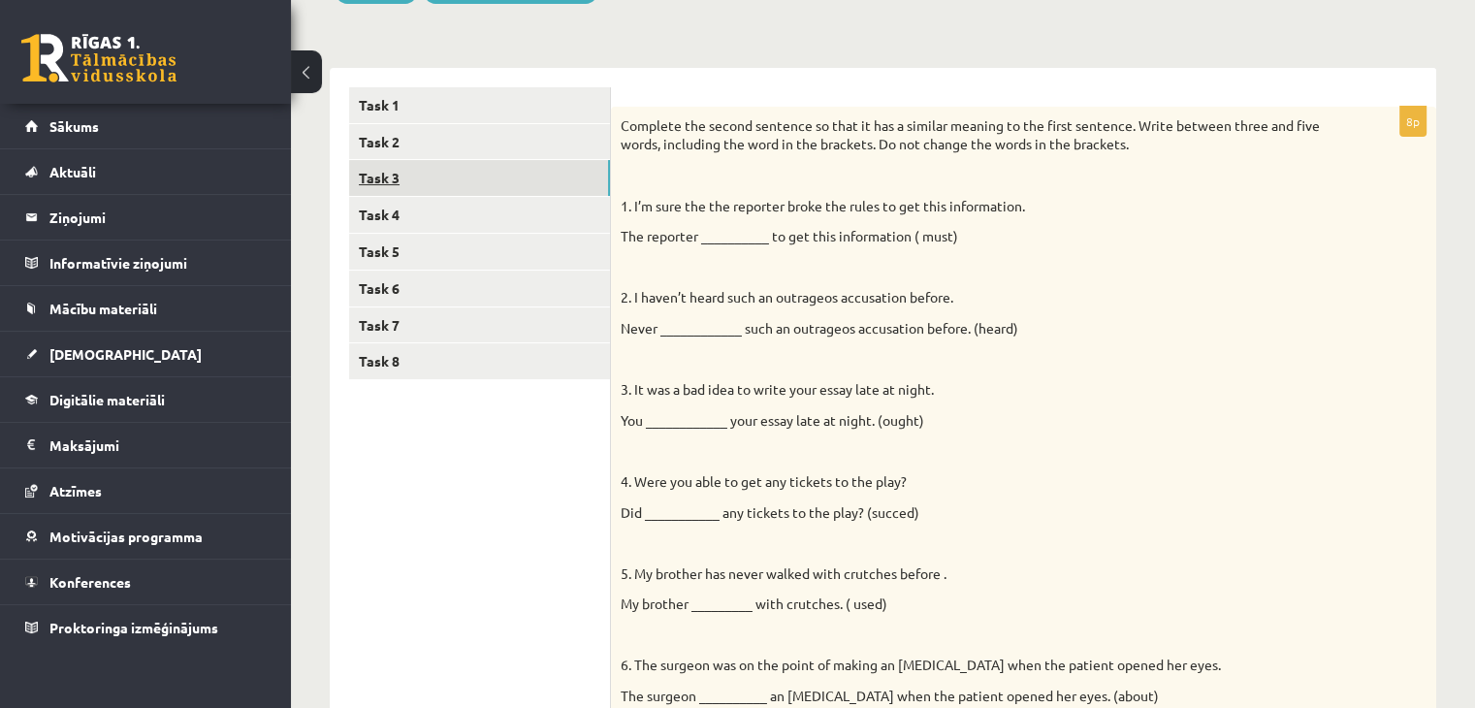
click at [494, 172] on link "Task 3" at bounding box center [479, 178] width 261 height 36
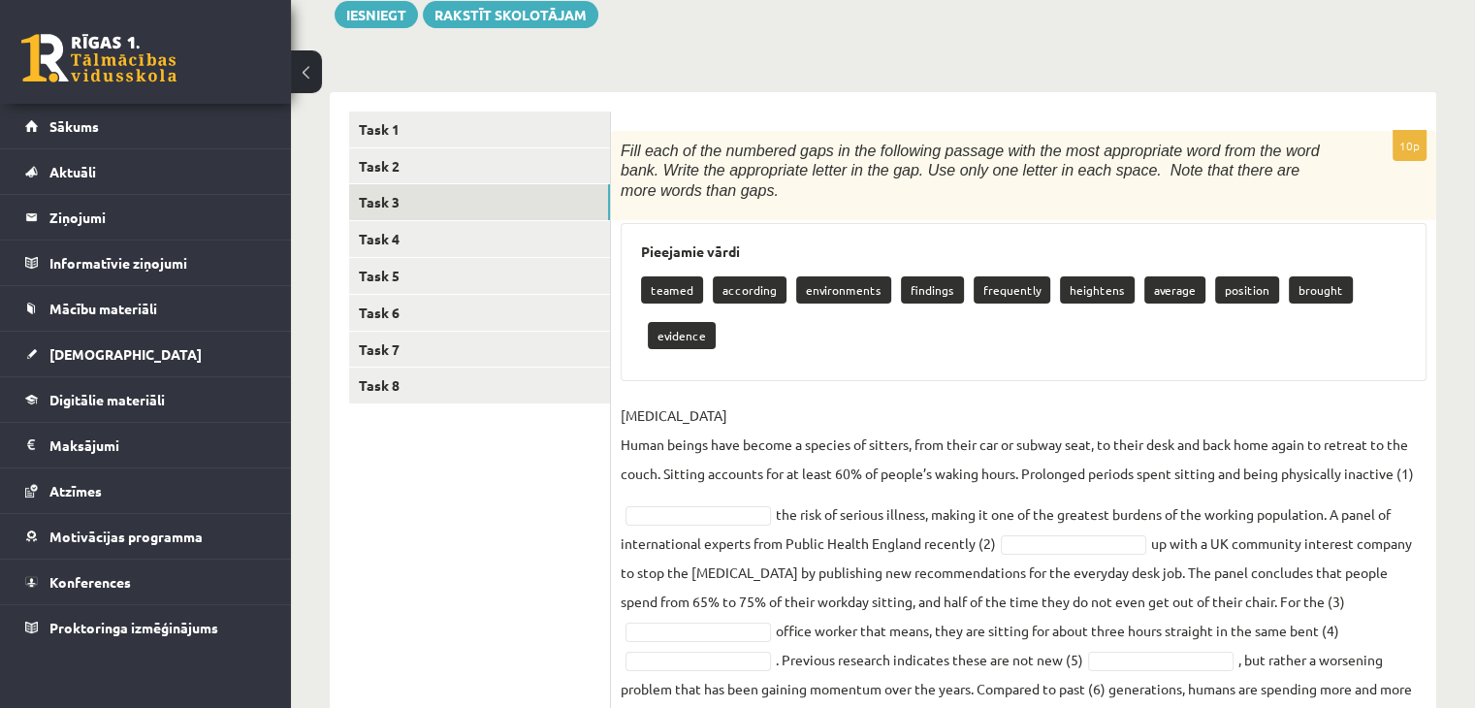
scroll to position [237, 0]
drag, startPoint x: 1093, startPoint y: 286, endPoint x: 981, endPoint y: 397, distance: 157.0
click at [981, 397] on div "10p Fill each of the numbered gaps in the following passage with the most appro…" at bounding box center [1023, 480] width 825 height 698
click at [987, 317] on div "teamed according environments findings frequently heightens average position br…" at bounding box center [1023, 315] width 765 height 91
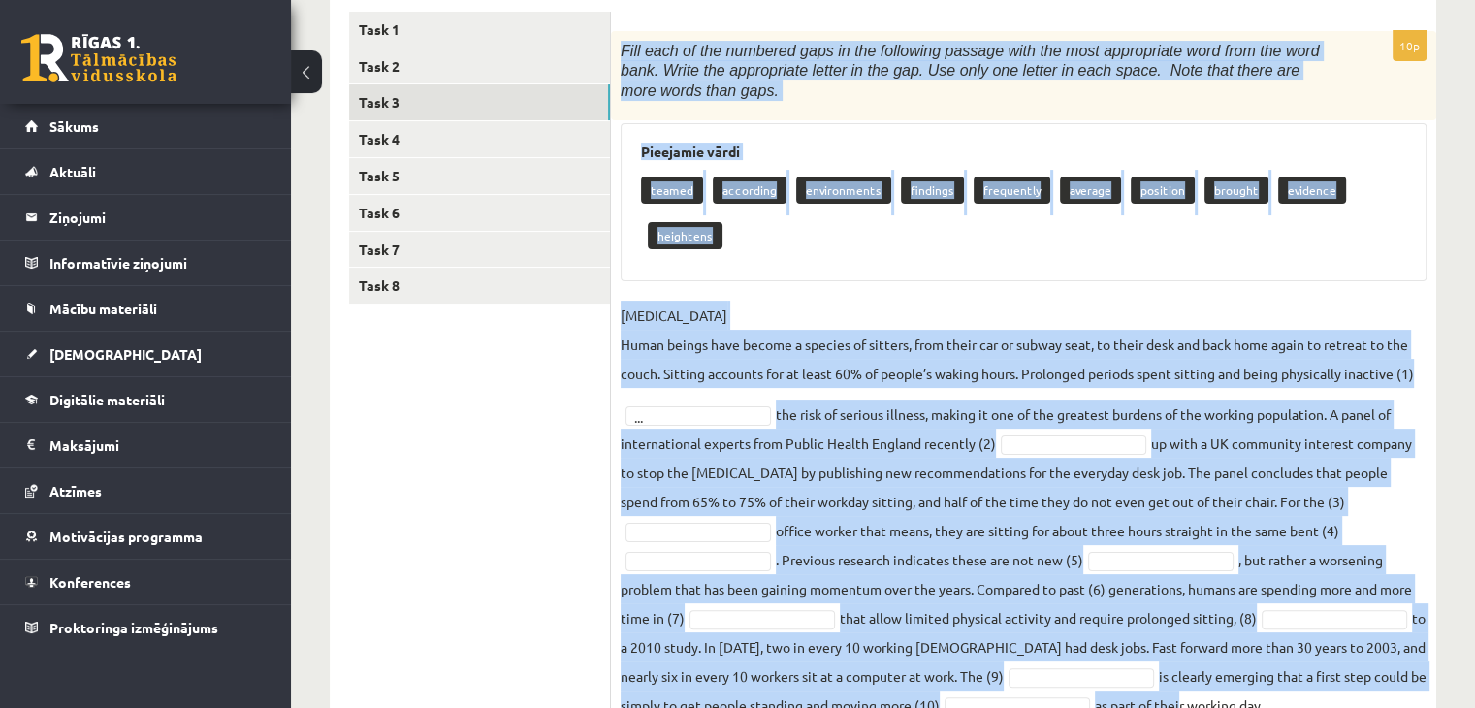
scroll to position [417, 0]
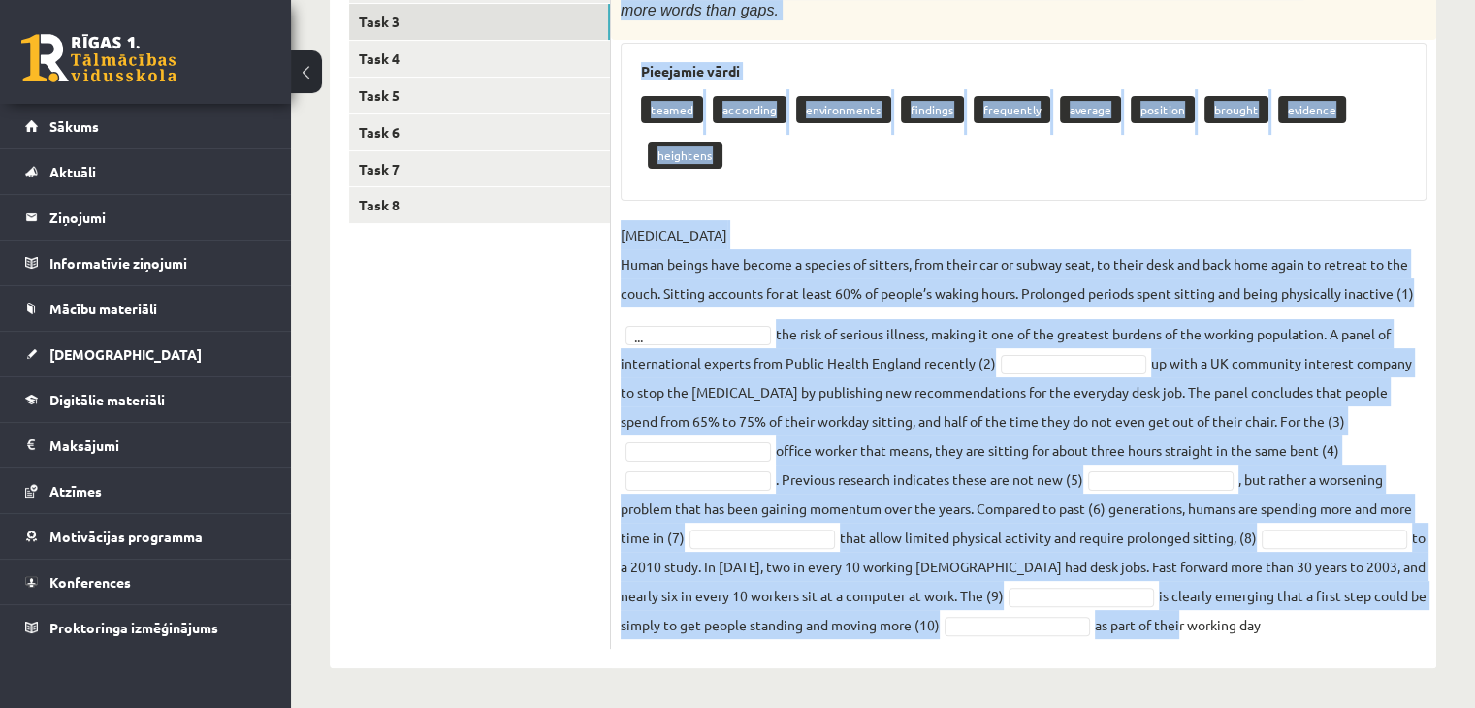
drag, startPoint x: 621, startPoint y: 47, endPoint x: 1279, endPoint y: 634, distance: 881.7
click at [1279, 634] on div "10p Fill each of the numbered gaps in the following passage with the most appro…" at bounding box center [1023, 300] width 825 height 698
copy div "Fill each of the numbered gaps in the following passage with the most appropria…"
click at [699, 350] on fieldset "SEDENTARY LIFESTYLE Human beings have become a species of sitters, from their c…" at bounding box center [1024, 429] width 806 height 419
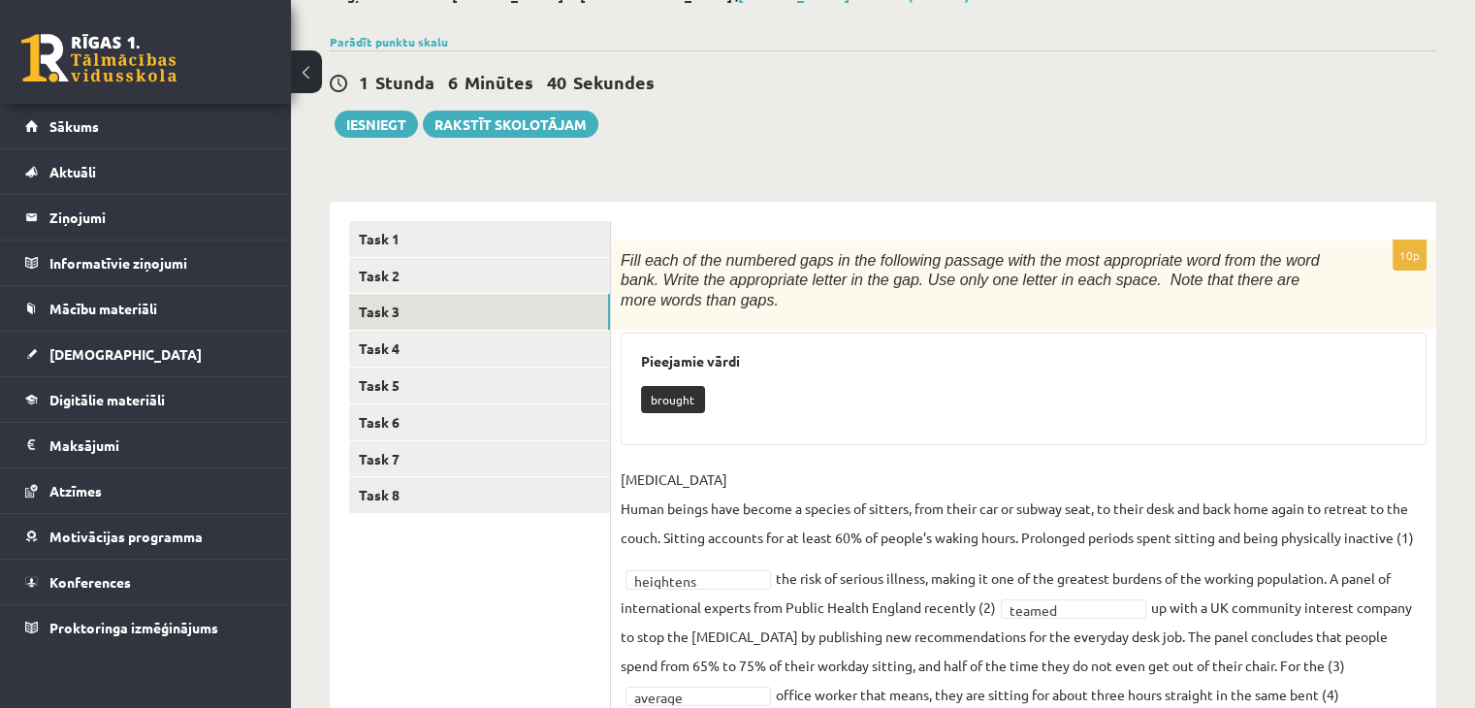
scroll to position [123, 0]
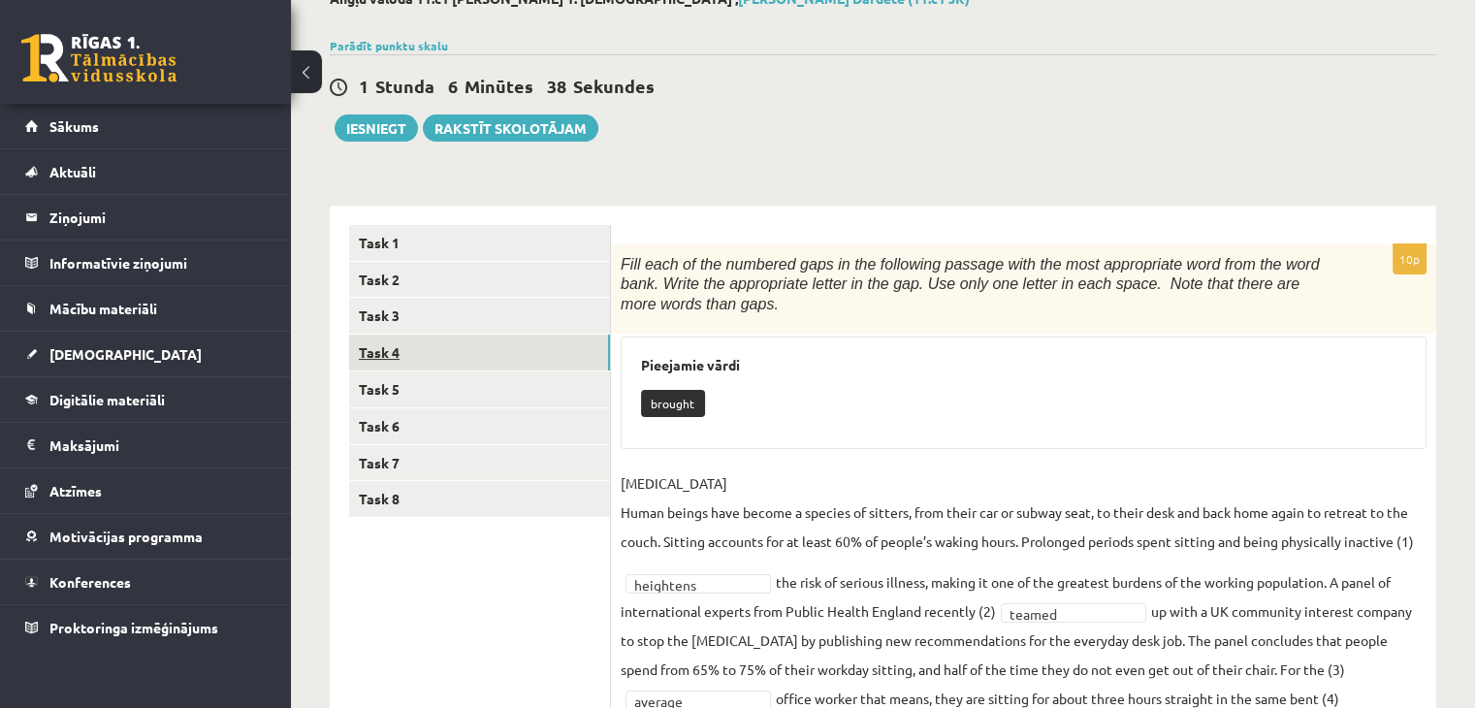
click at [427, 353] on link "Task 4" at bounding box center [479, 352] width 261 height 36
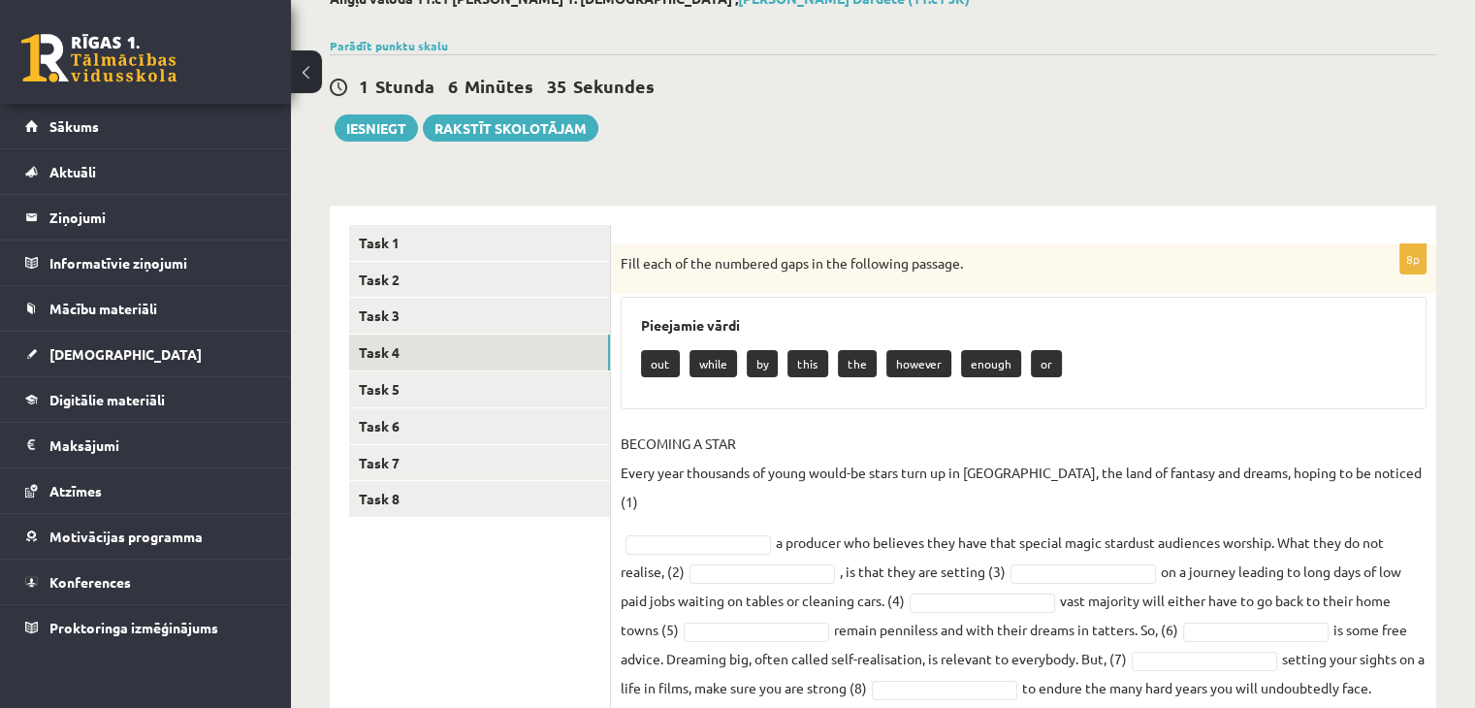
scroll to position [157, 0]
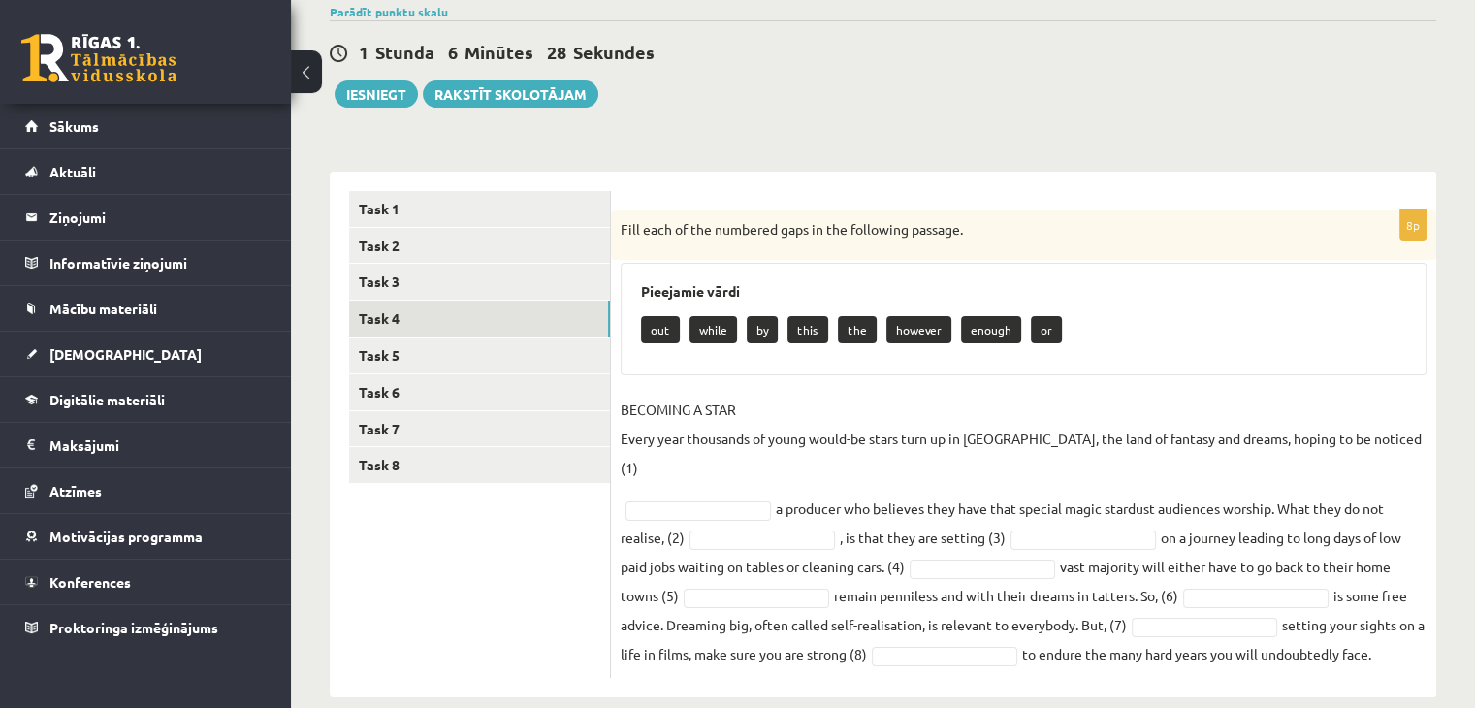
drag, startPoint x: 621, startPoint y: 228, endPoint x: 1405, endPoint y: 644, distance: 887.0
click at [1405, 644] on div "8p Fill each of the numbered gaps in the following passage. Pieejamie vārdi out…" at bounding box center [1023, 443] width 825 height 467
copy div "Fill each of the numbered gaps in the following passage. Pieejamie vārdi out wh…"
click at [765, 398] on p "BECOMING A STAR Every year thousands of young would-be stars turn up in Hollywo…" at bounding box center [1024, 438] width 806 height 87
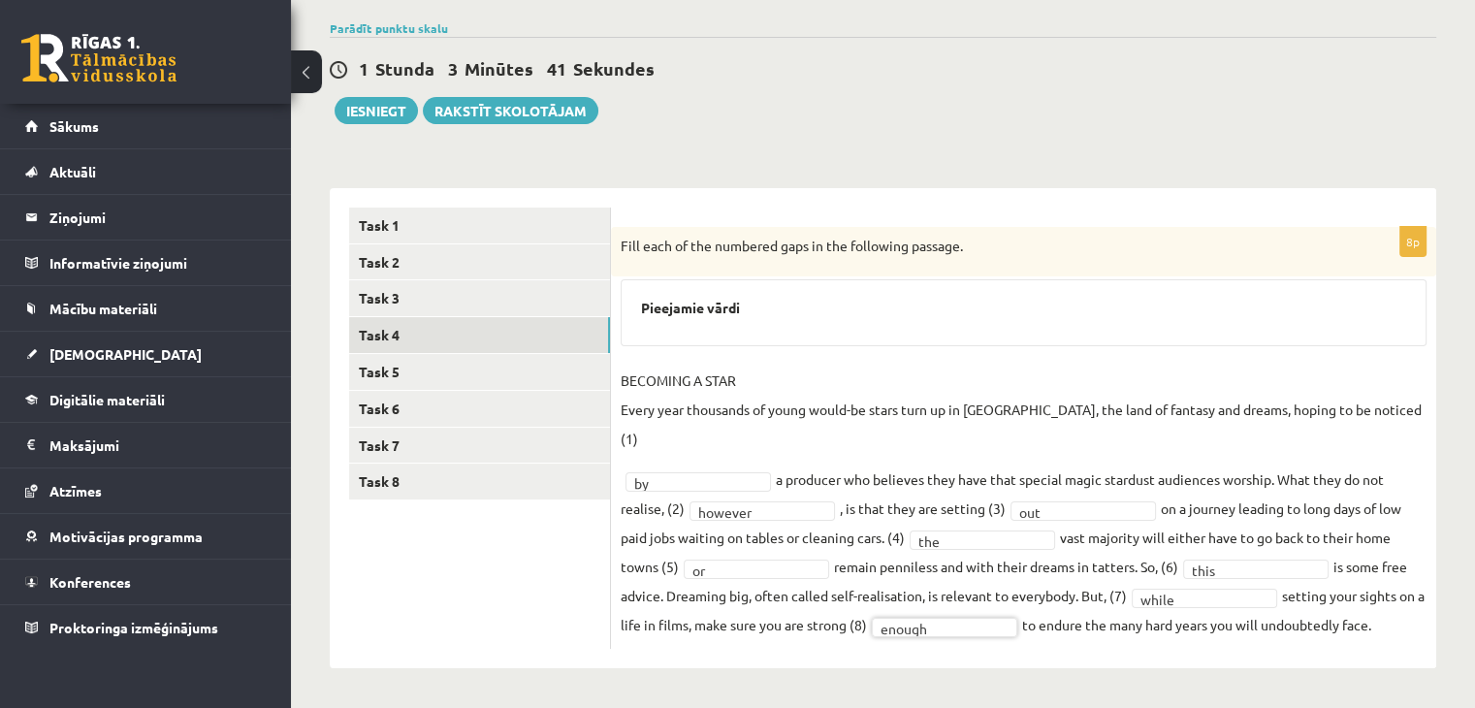
scroll to position [111, 0]
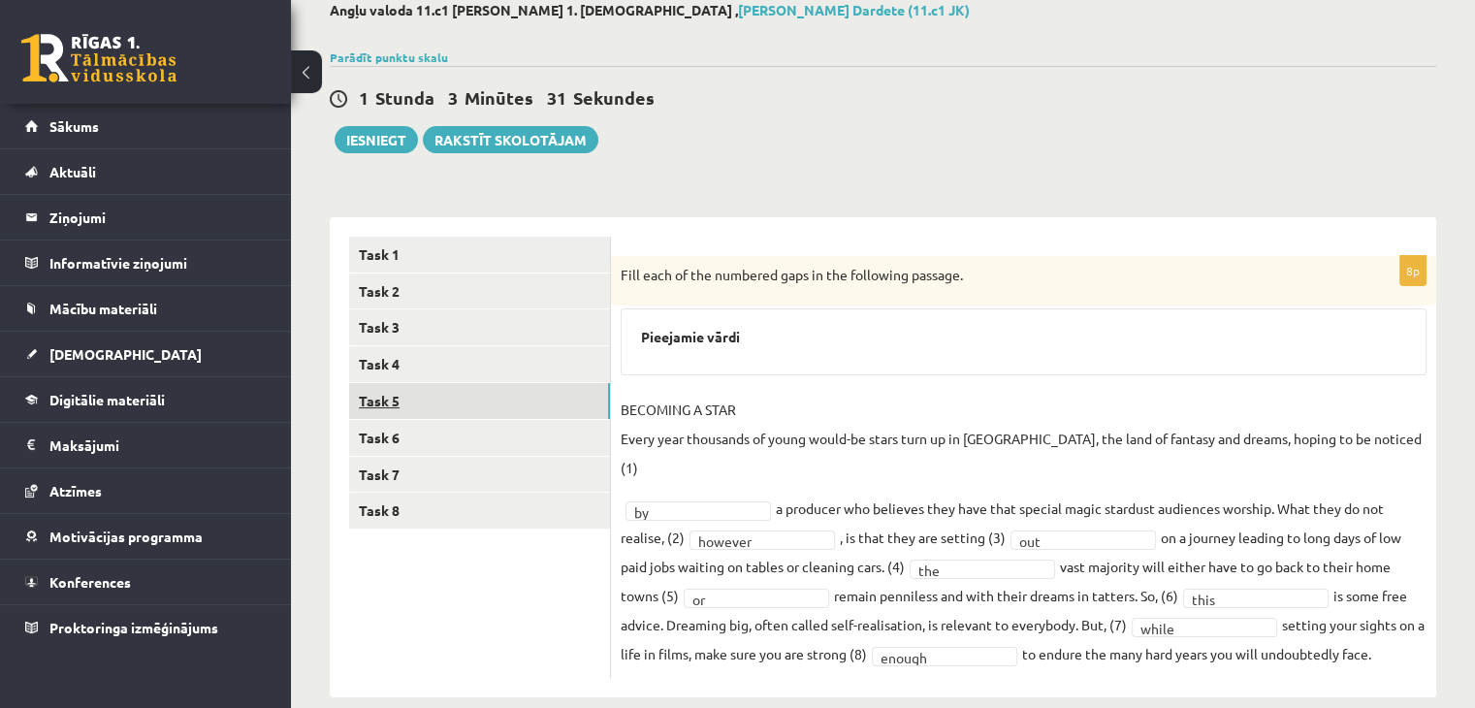
click at [451, 389] on link "Task 5" at bounding box center [479, 401] width 261 height 36
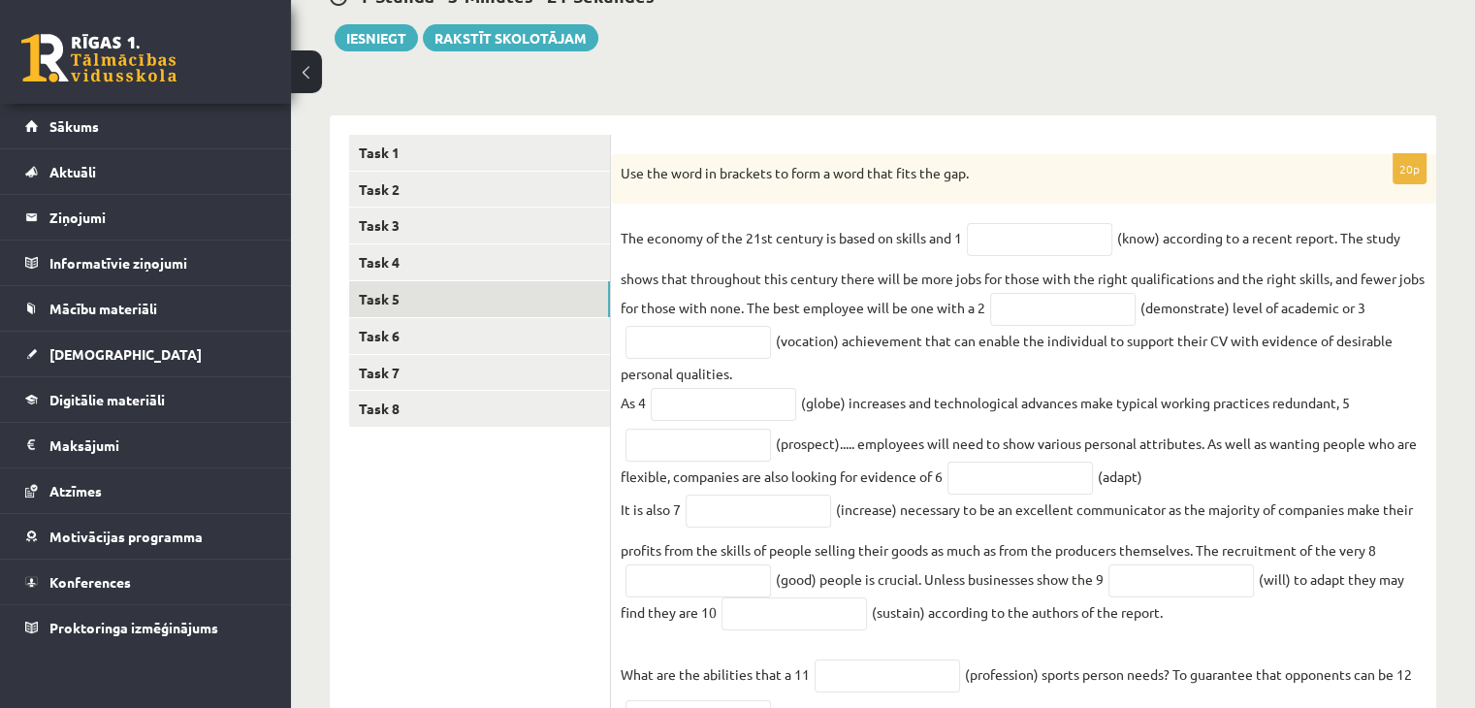
scroll to position [213, 0]
click at [993, 241] on input "text" at bounding box center [1039, 239] width 145 height 33
click at [876, 211] on div "20p Use the word in brackets to form a word that fits the gap. The economy of t…" at bounding box center [1023, 597] width 825 height 886
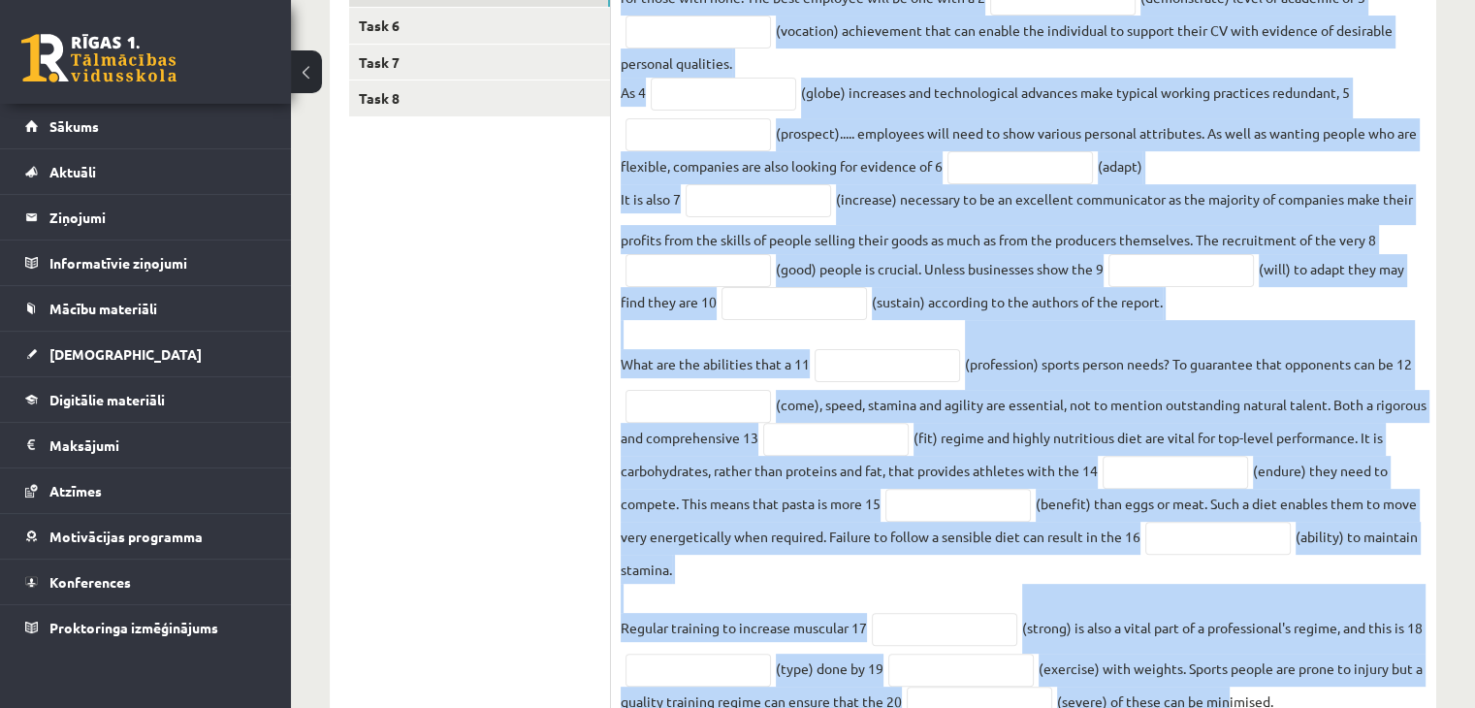
scroll to position [605, 0]
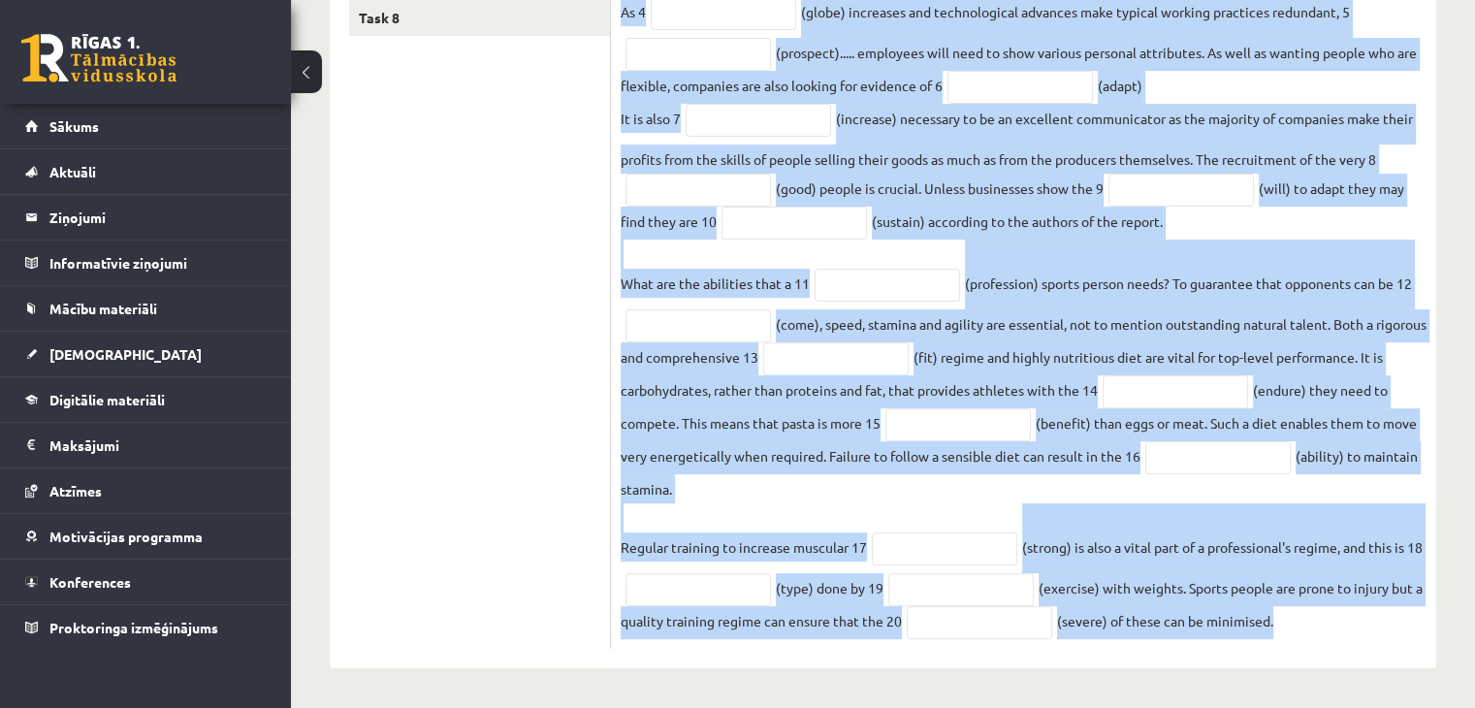
drag, startPoint x: 622, startPoint y: 163, endPoint x: 1344, endPoint y: 625, distance: 856.9
click at [1344, 625] on div "20p Use the word in brackets to form a word that fits the gap. The economy of t…" at bounding box center [1023, 206] width 825 height 886
copy div "Use the word in brackets to form a word that fits the gap. The economy of the 2…"
click at [1171, 370] on fieldset "The economy of the 21st century is based on skills and 1 (know) according to a …" at bounding box center [1024, 235] width 806 height 807
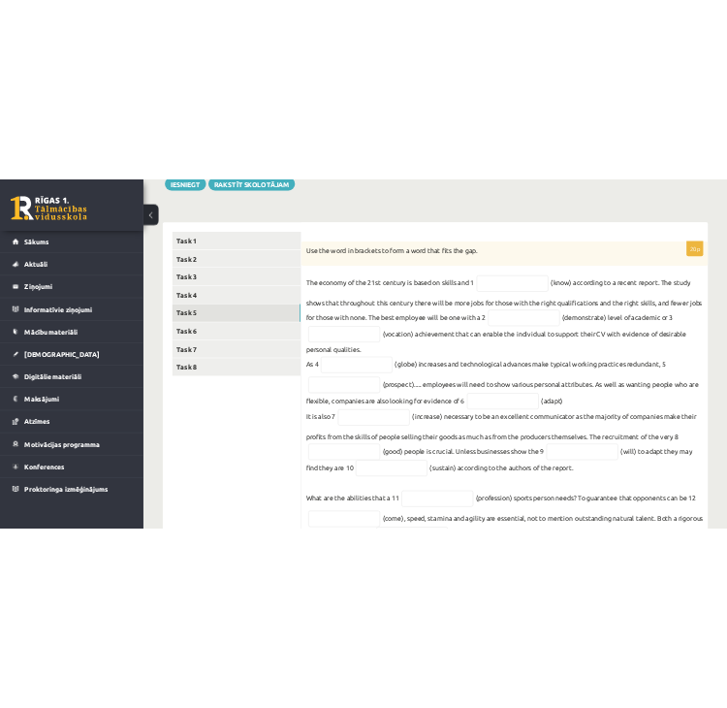
scroll to position [240, 0]
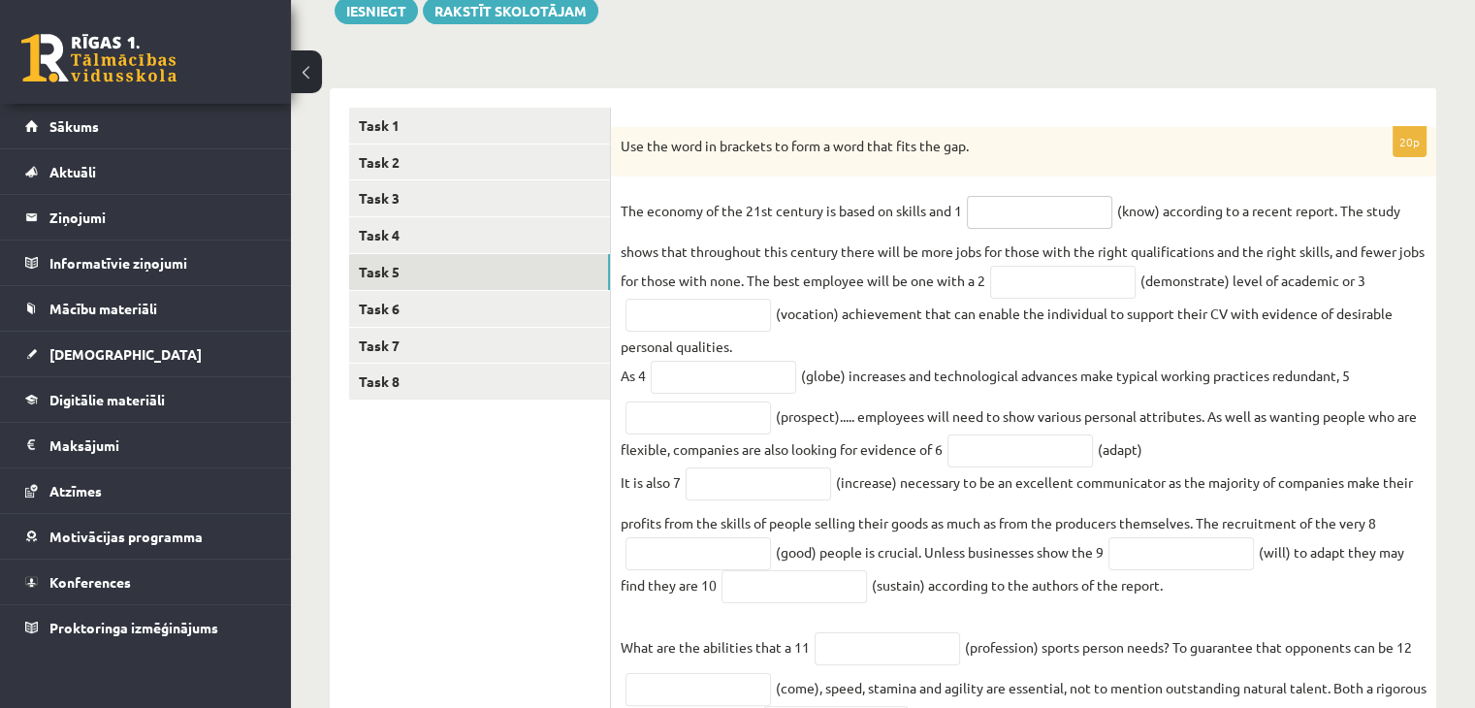
click at [1033, 219] on input "text" at bounding box center [1039, 212] width 145 height 33
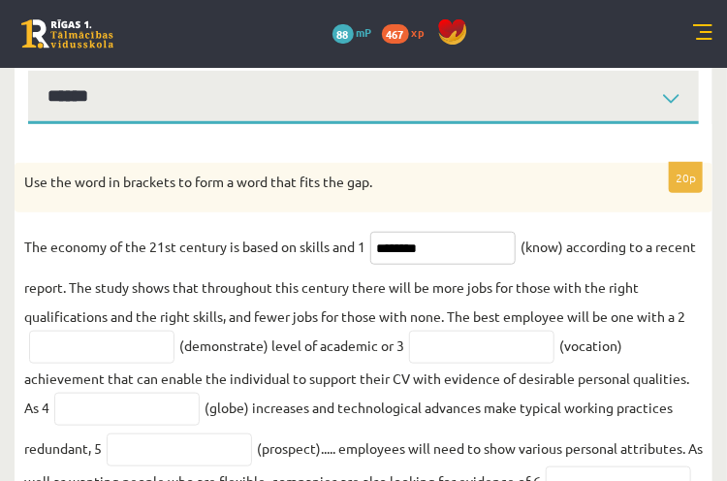
click at [455, 256] on input "********" at bounding box center [442, 248] width 145 height 33
type input "*********"
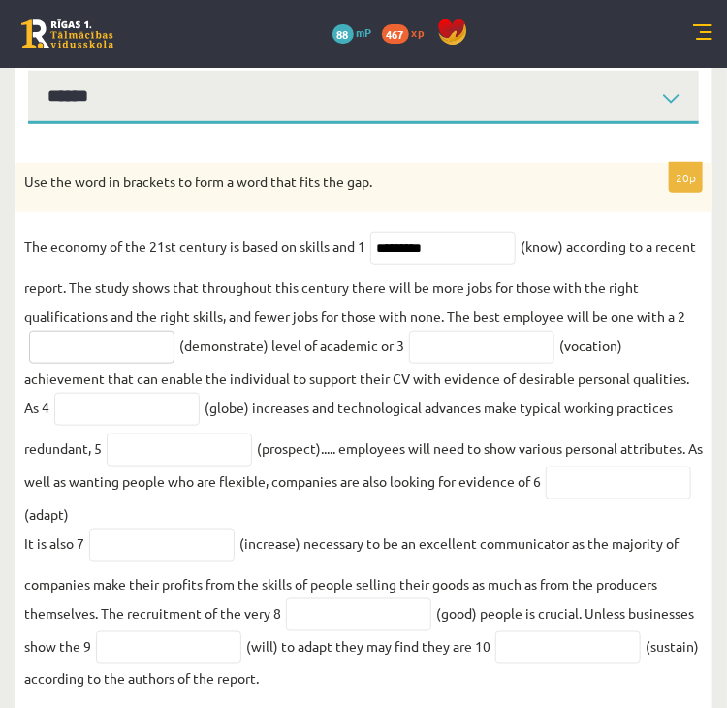
click at [122, 350] on input "text" at bounding box center [101, 347] width 145 height 33
type input "**********"
click at [483, 357] on input "text" at bounding box center [481, 347] width 145 height 33
type input "**********"
click at [113, 408] on input "text" at bounding box center [126, 409] width 145 height 33
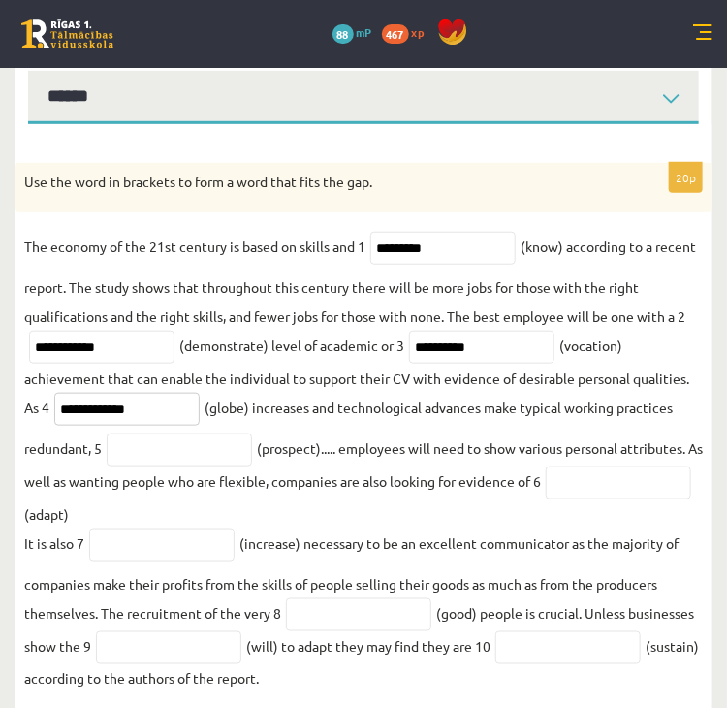
type input "**********"
click at [144, 447] on input "text" at bounding box center [179, 449] width 145 height 33
type input "**********"
click at [546, 499] on input "text" at bounding box center [618, 482] width 145 height 33
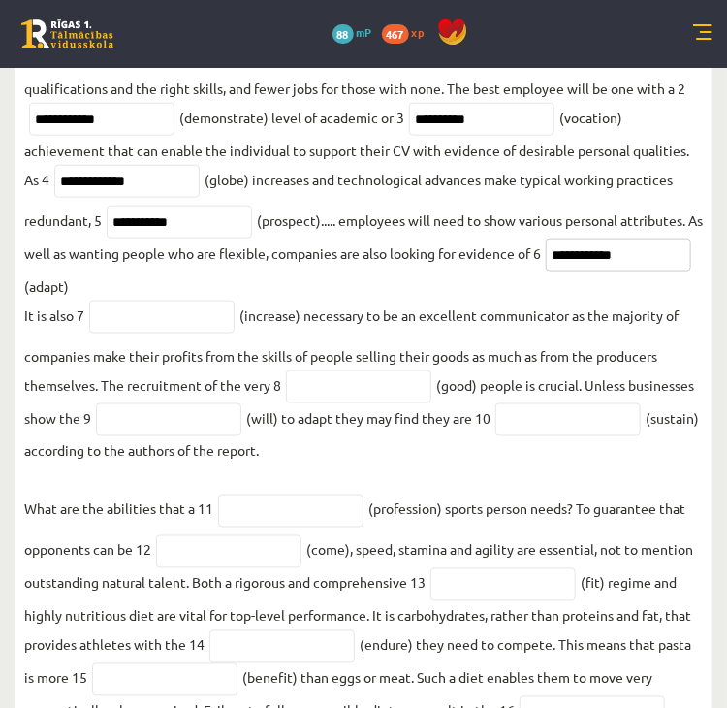
scroll to position [469, 0]
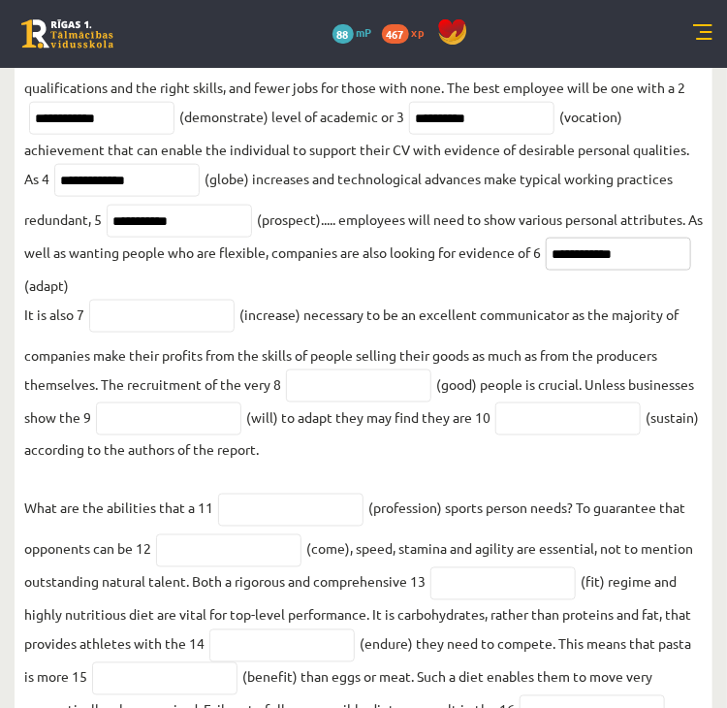
type input "**********"
click at [189, 324] on input "text" at bounding box center [161, 316] width 145 height 33
type input "**********"
click at [326, 400] on input "text" at bounding box center [358, 385] width 145 height 33
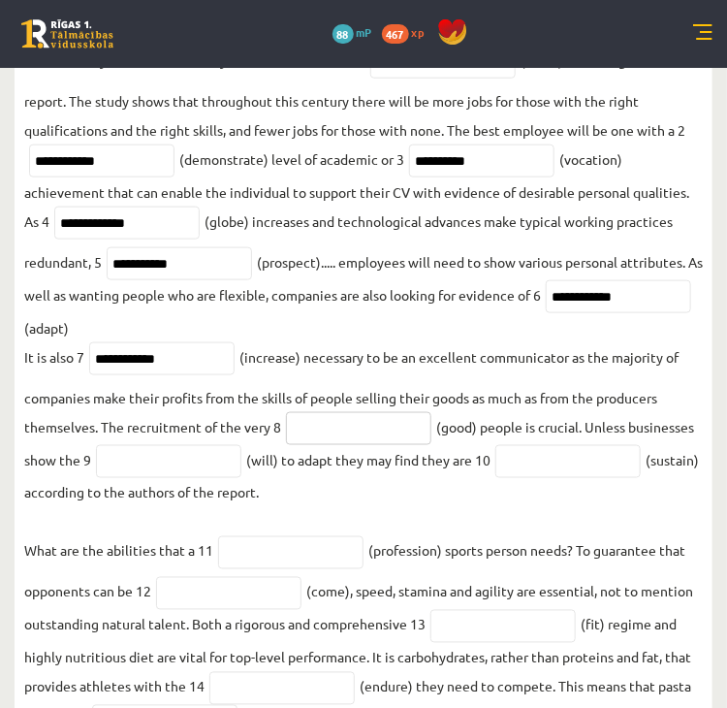
scroll to position [429, 0]
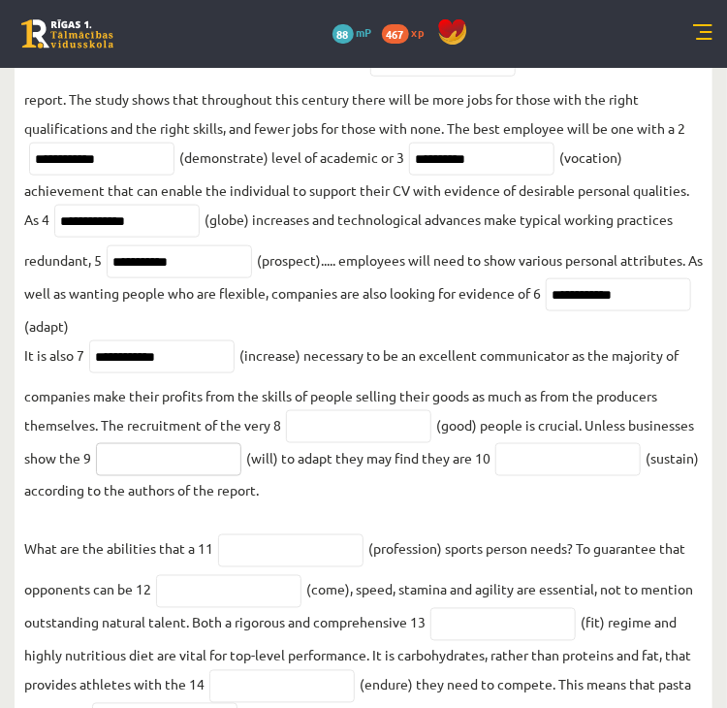
click at [188, 465] on input "text" at bounding box center [168, 459] width 145 height 33
type input "**********"
click at [540, 462] on input "text" at bounding box center [567, 459] width 145 height 33
type input "**********"
click at [413, 421] on input "text" at bounding box center [358, 426] width 145 height 33
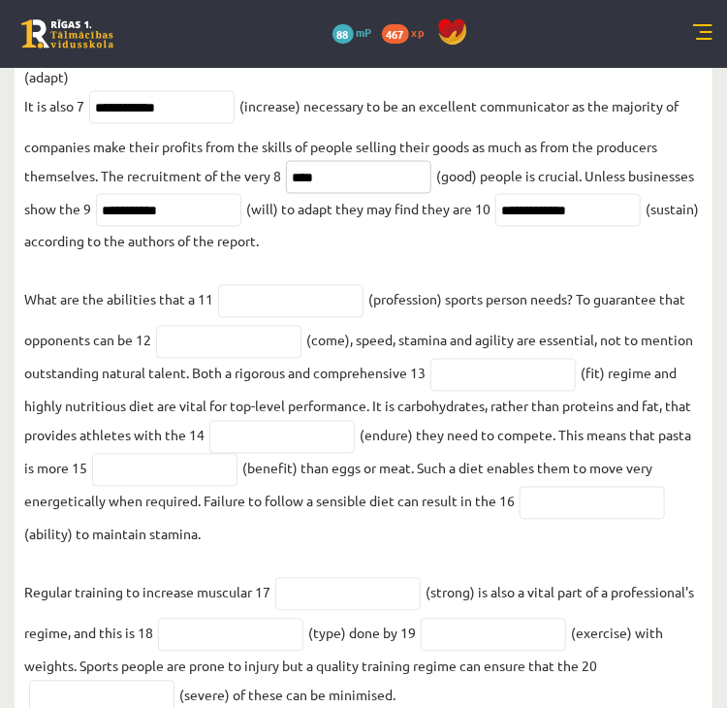
scroll to position [693, 0]
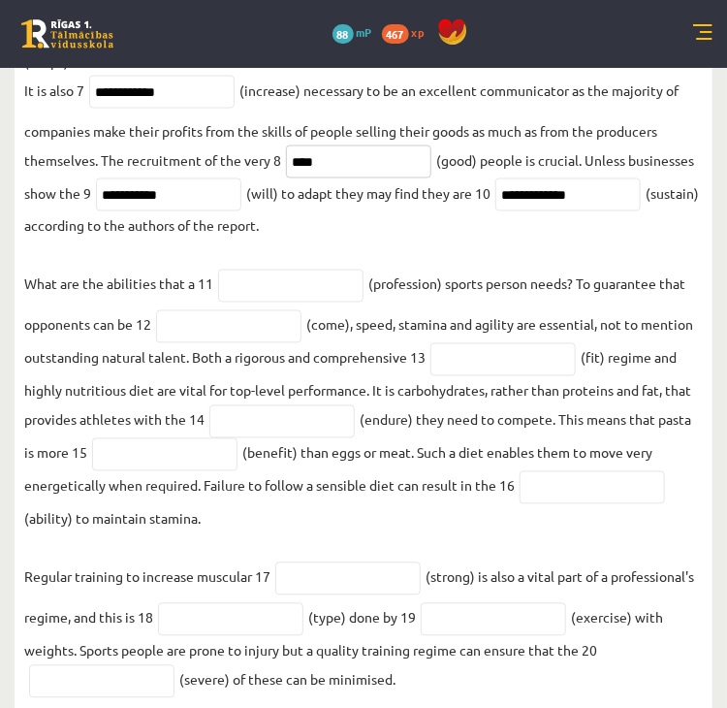
type input "****"
click at [302, 272] on input "text" at bounding box center [290, 286] width 145 height 33
type input "**********"
click at [197, 334] on input "text" at bounding box center [228, 326] width 145 height 33
type input "********"
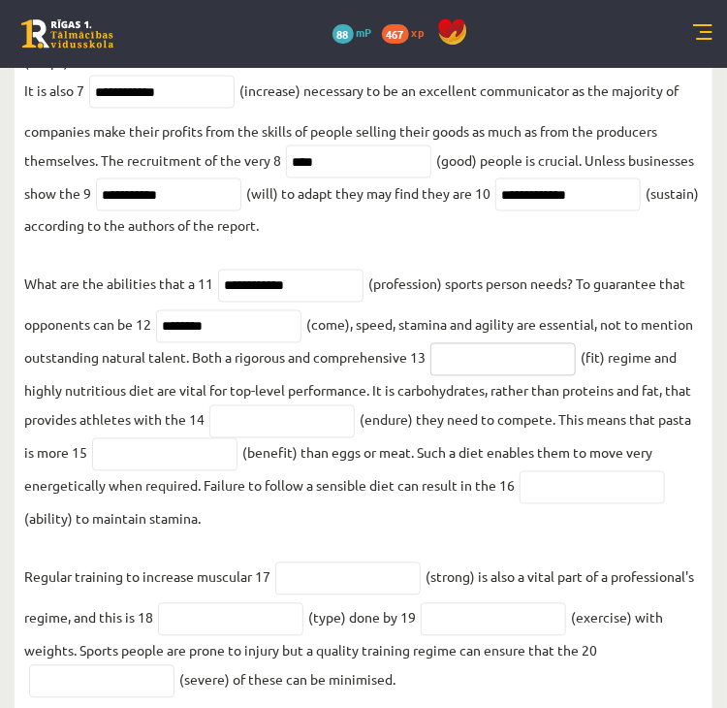
click at [469, 374] on input "text" at bounding box center [502, 359] width 145 height 33
type input "******"
click at [271, 423] on input "text" at bounding box center [281, 421] width 145 height 33
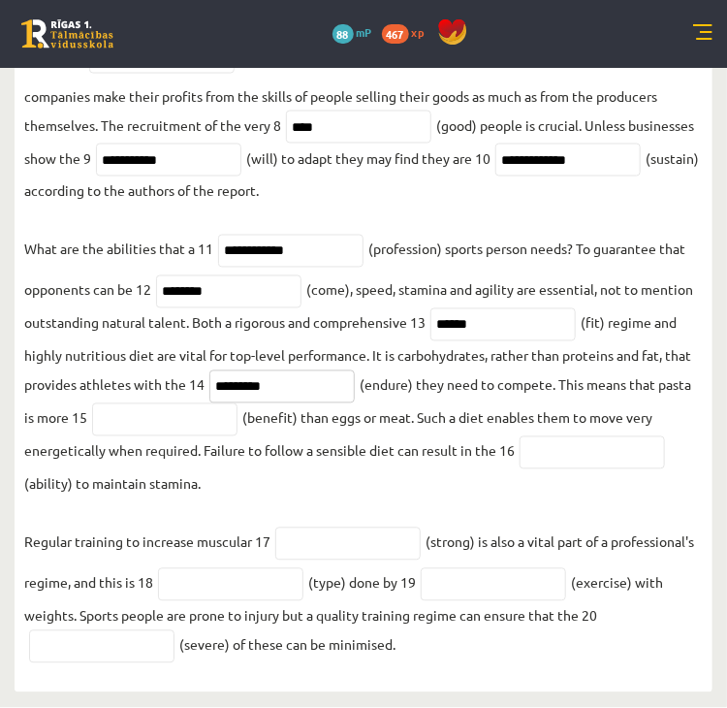
type input "*********"
click at [176, 415] on input "text" at bounding box center [164, 419] width 145 height 33
type input "**********"
click at [571, 453] on input "text" at bounding box center [592, 452] width 145 height 33
type input "*********"
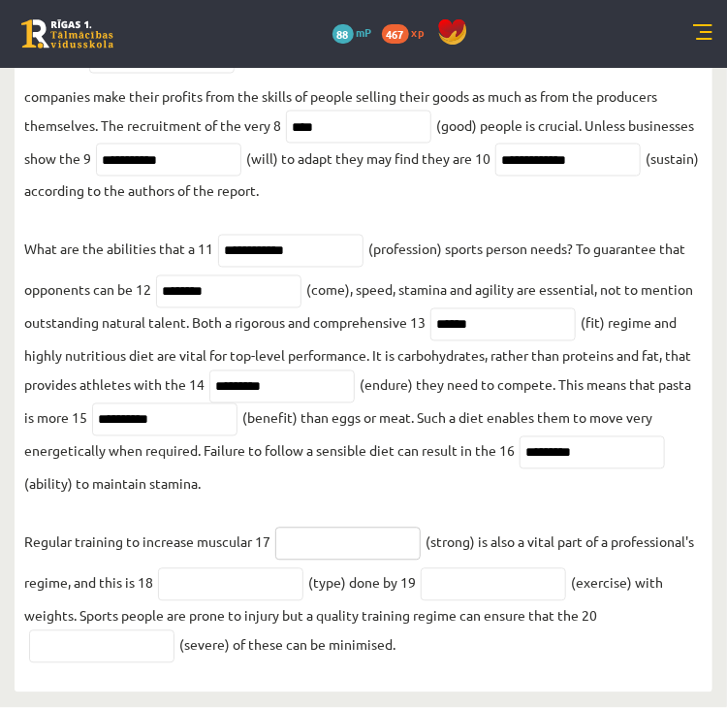
click at [390, 548] on input "text" at bounding box center [347, 543] width 145 height 33
type input "********"
click at [230, 591] on input "text" at bounding box center [230, 584] width 145 height 33
type input "*********"
click at [513, 575] on input "text" at bounding box center [493, 584] width 145 height 33
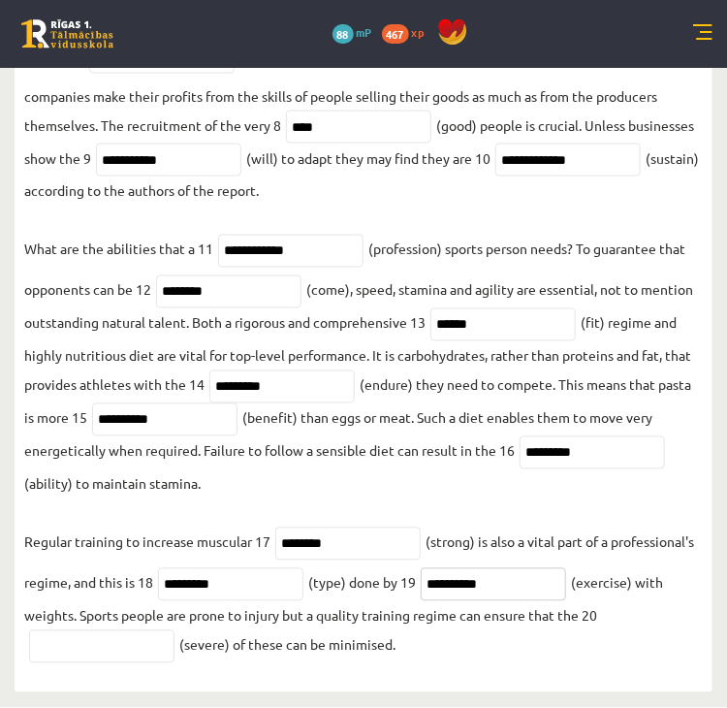
type input "**********"
click at [138, 648] on input "text" at bounding box center [101, 646] width 145 height 33
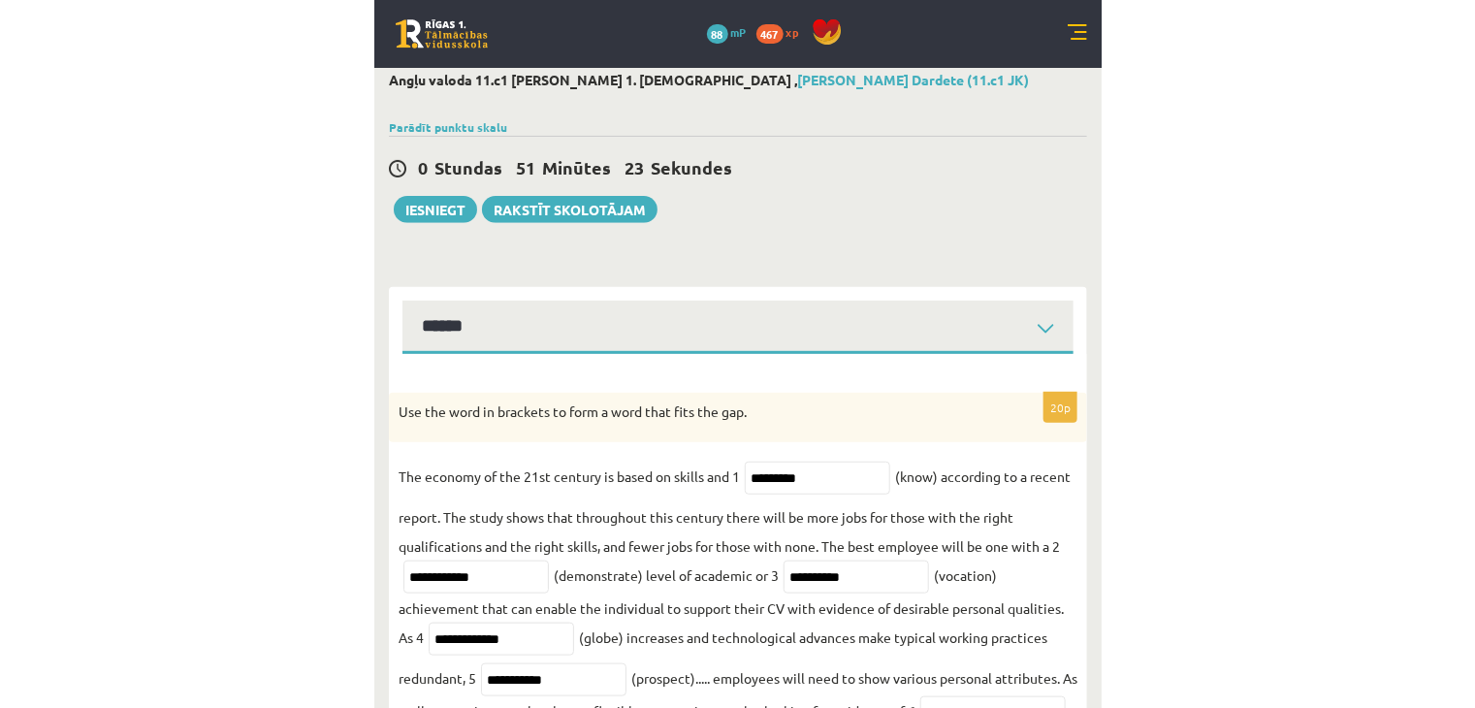
scroll to position [0, 0]
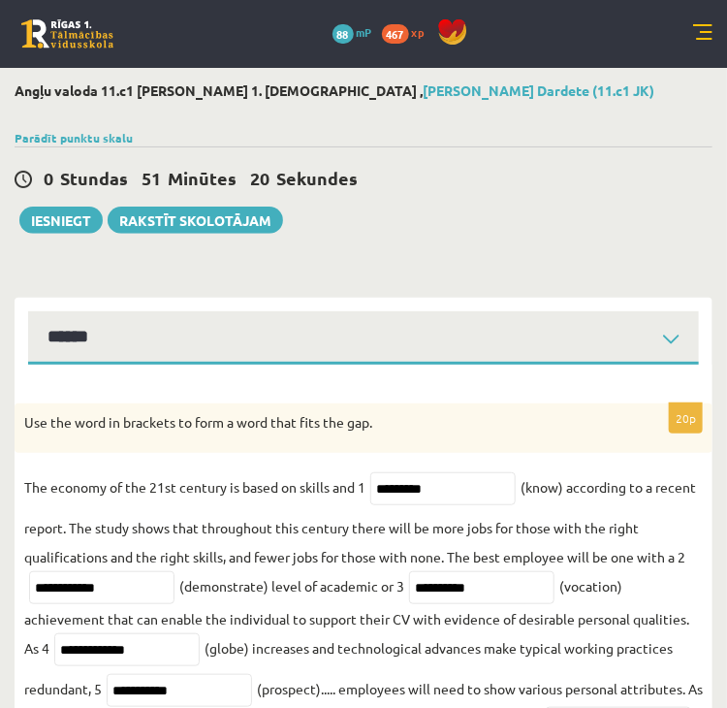
type input "********"
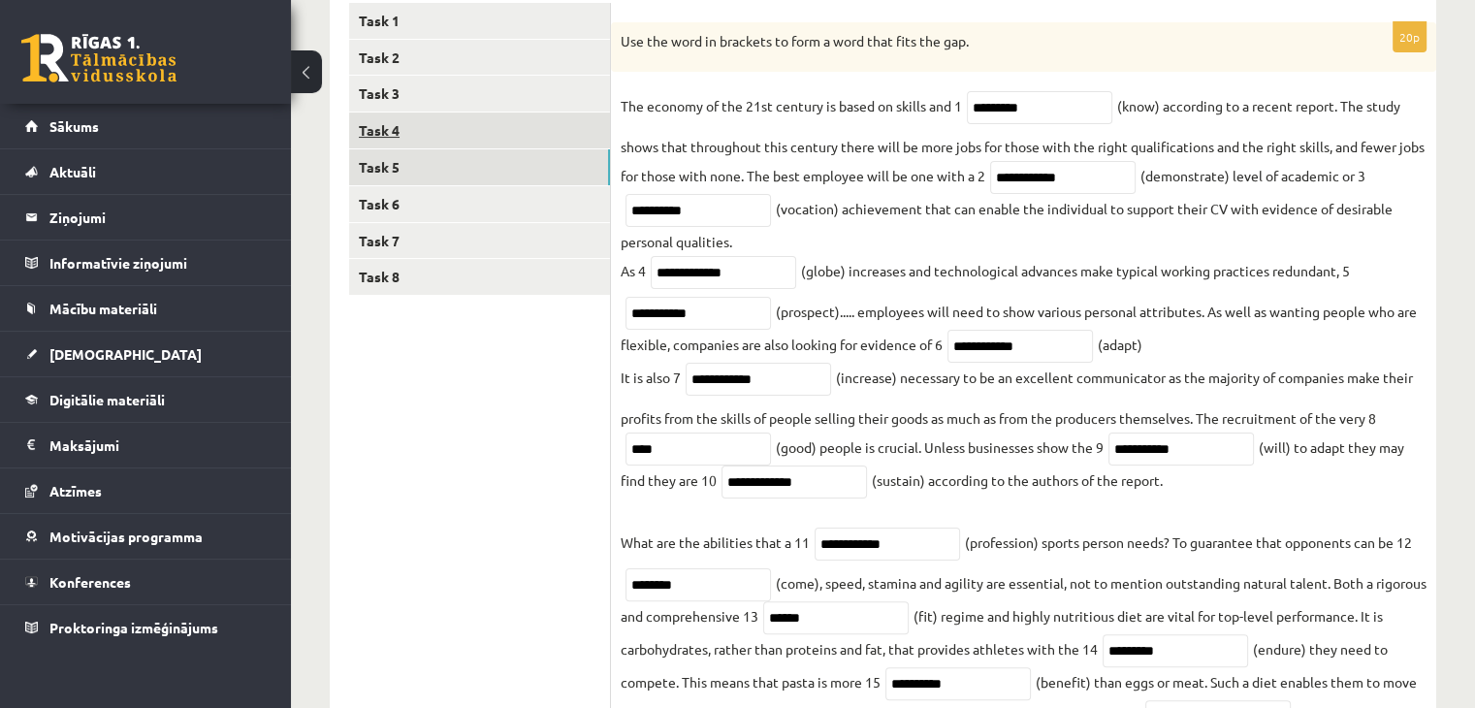
scroll to position [330, 0]
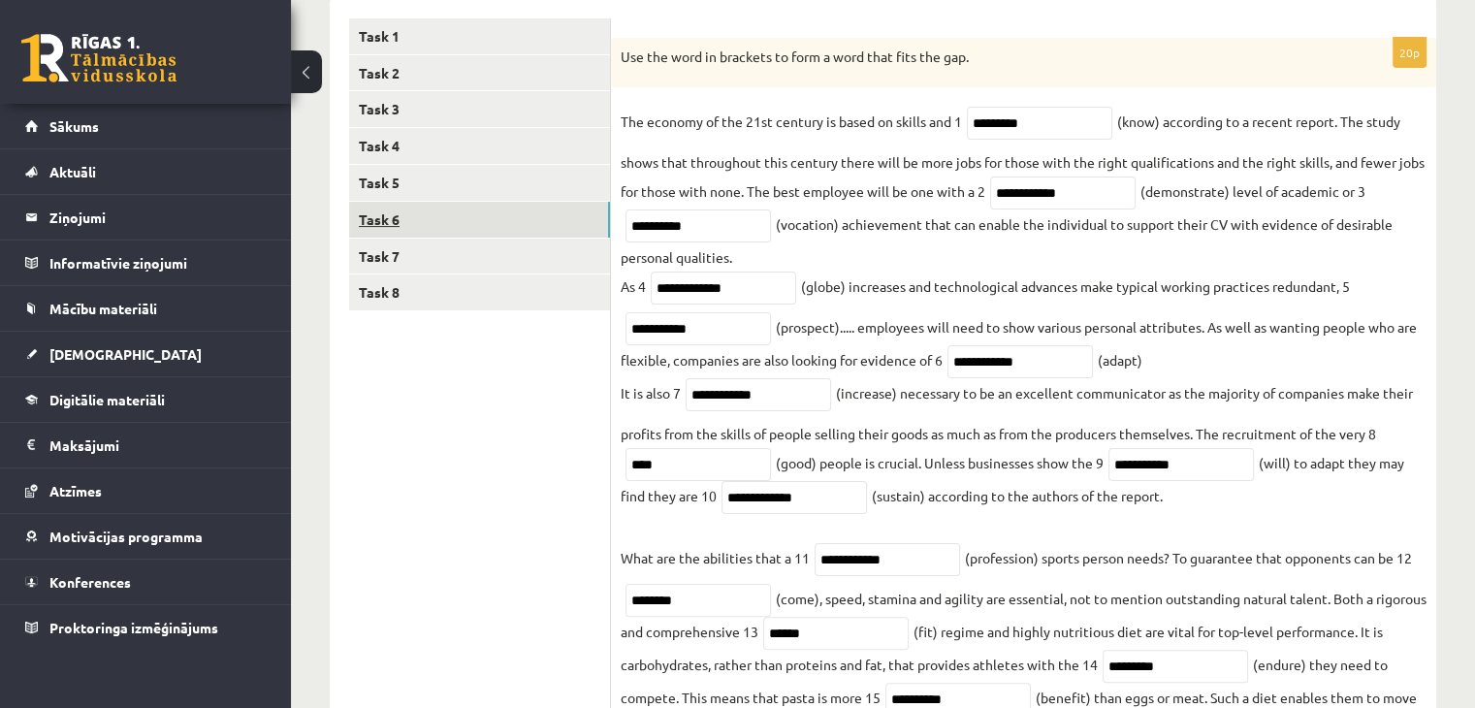
click at [472, 206] on link "Task 6" at bounding box center [479, 220] width 261 height 36
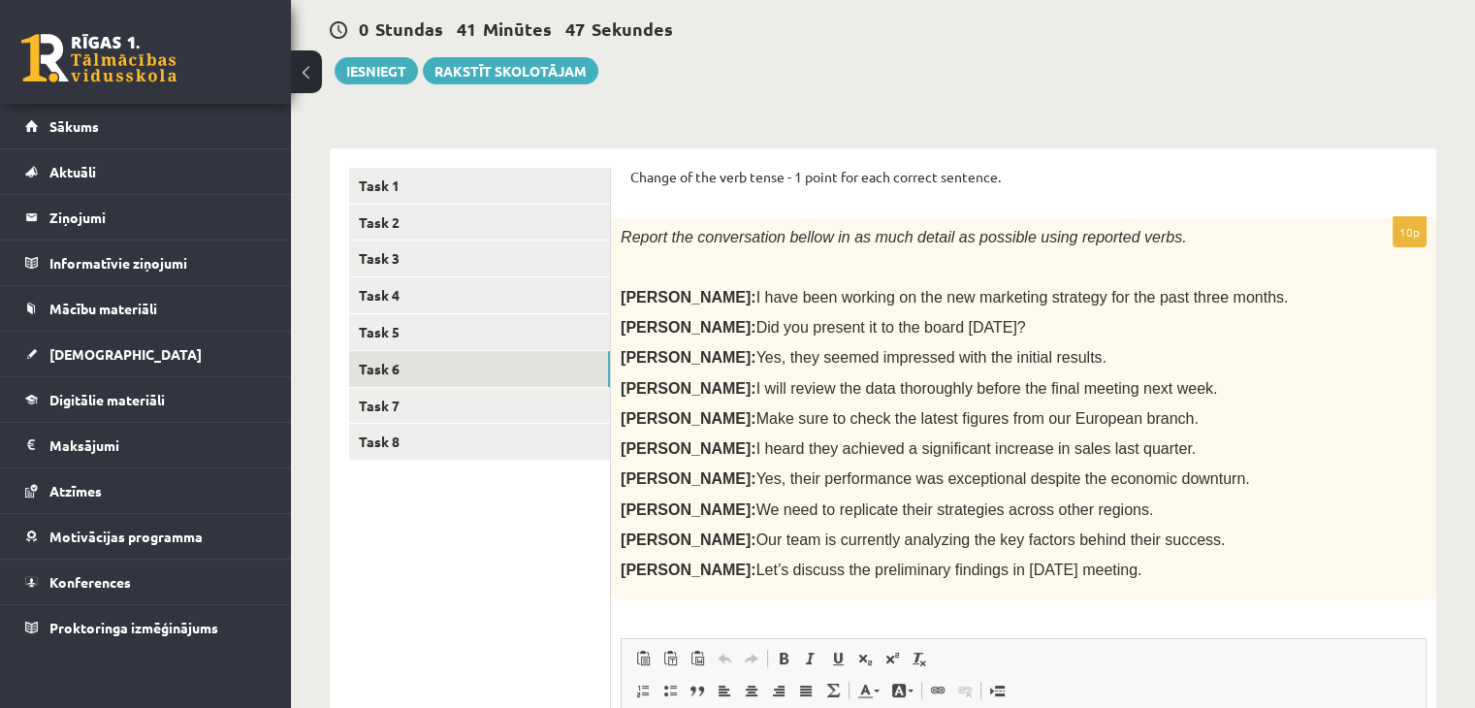
scroll to position [173, 0]
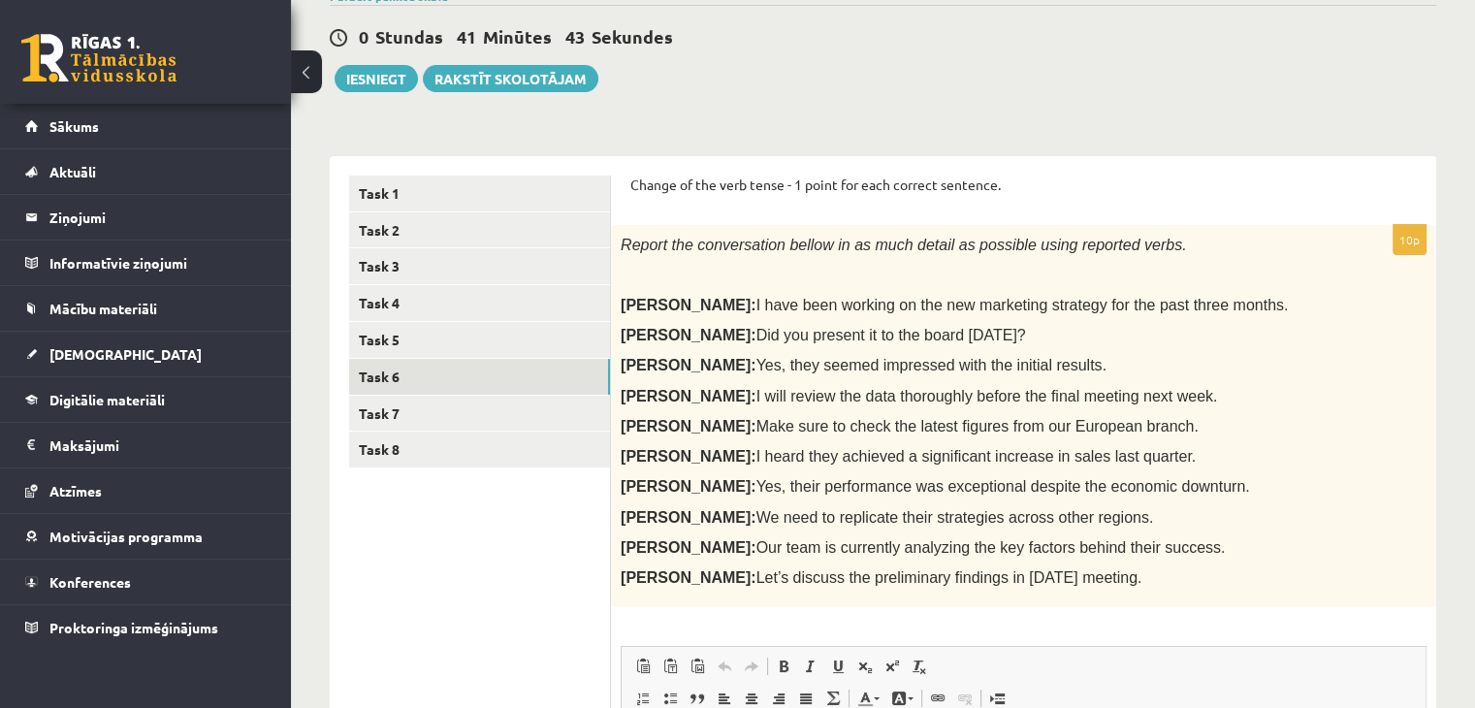
drag, startPoint x: 633, startPoint y: 180, endPoint x: 1106, endPoint y: 599, distance: 631.9
click at [1106, 599] on form "Change of the verb tense - 1 point for each correct sentence. 10p Report the co…" at bounding box center [1023, 612] width 786 height 875
copy form "Change of the verb tense - 1 point for each correct sentence. 10p Report the co…"
click at [843, 266] on p at bounding box center [975, 275] width 709 height 19
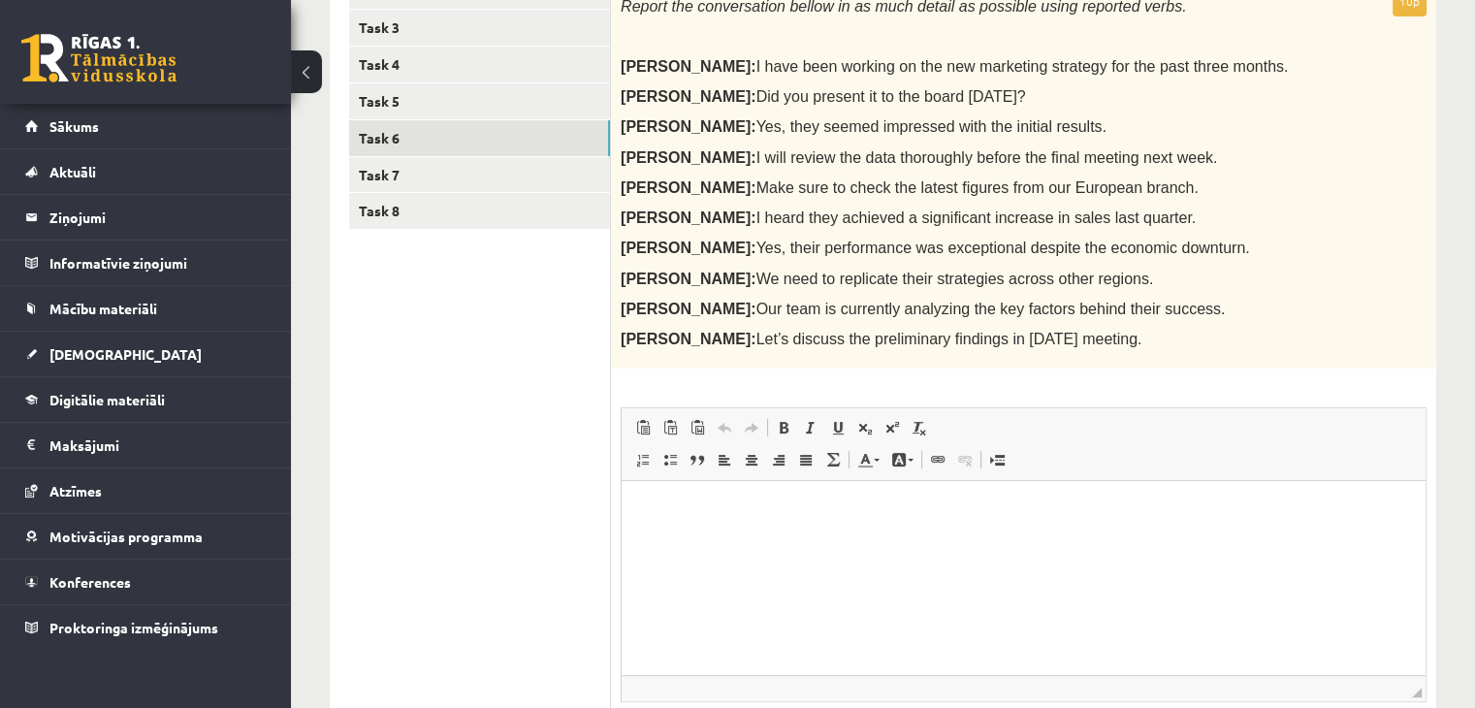
scroll to position [413, 0]
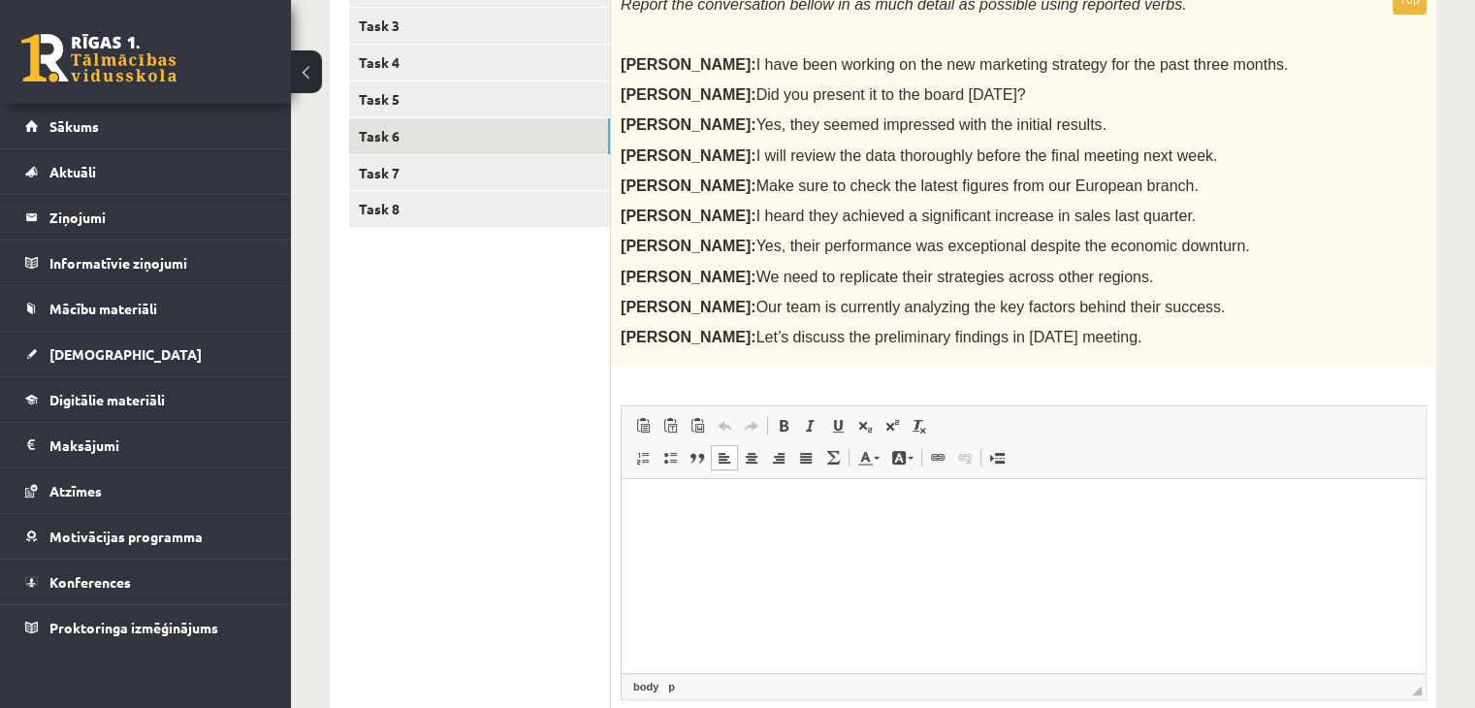
click at [685, 501] on p "Bagātinātā teksta redaktors, wiswyg-editor-user-answer-47024888109640" at bounding box center [1023, 508] width 765 height 20
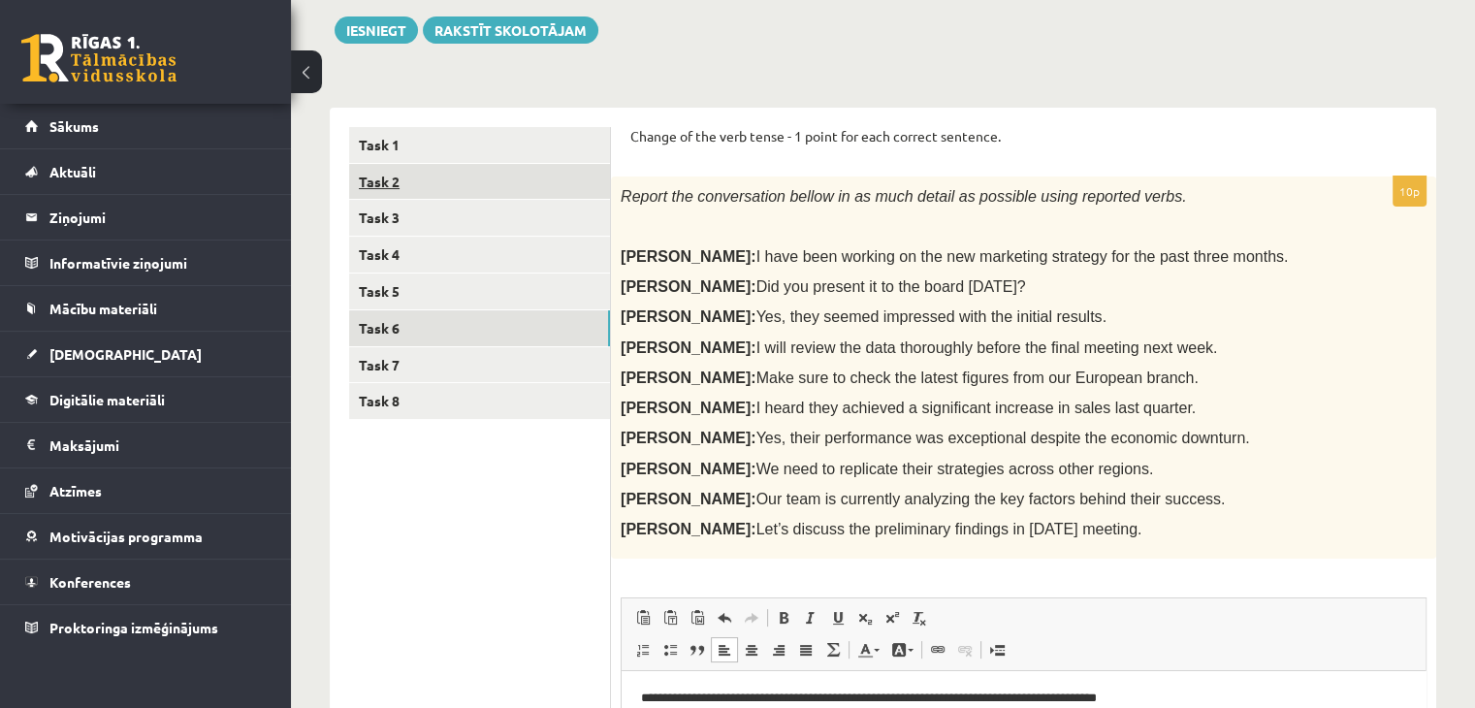
scroll to position [221, 0]
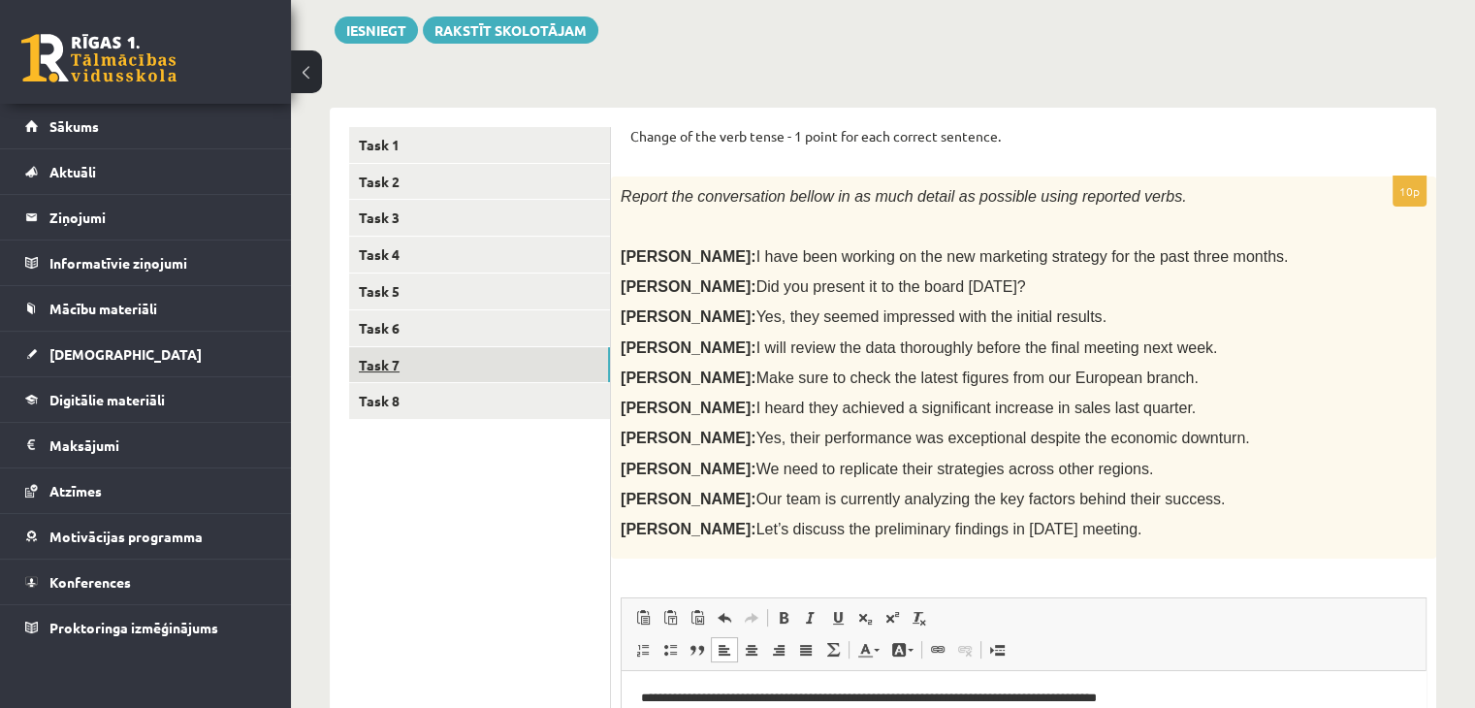
click at [446, 361] on link "Task 7" at bounding box center [479, 365] width 261 height 36
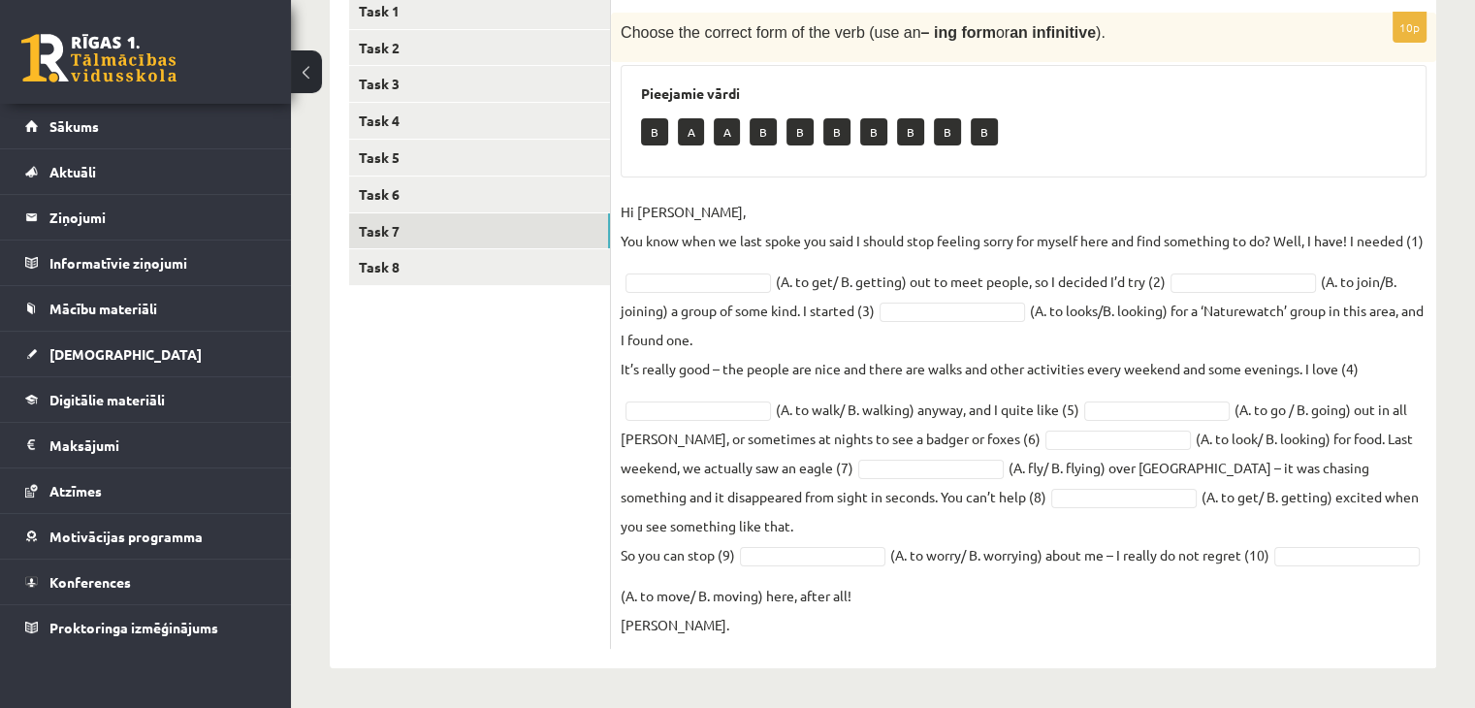
scroll to position [384, 0]
drag, startPoint x: 620, startPoint y: 181, endPoint x: 1070, endPoint y: 605, distance: 618.7
click at [1070, 605] on div "10p Choose the correct form of the verb (use an – ing form or an infinitive ). …" at bounding box center [1023, 331] width 825 height 636
click at [986, 152] on div "10p Choose the correct form of the verb (use an – ing form or an infinitive ). …" at bounding box center [1023, 331] width 825 height 636
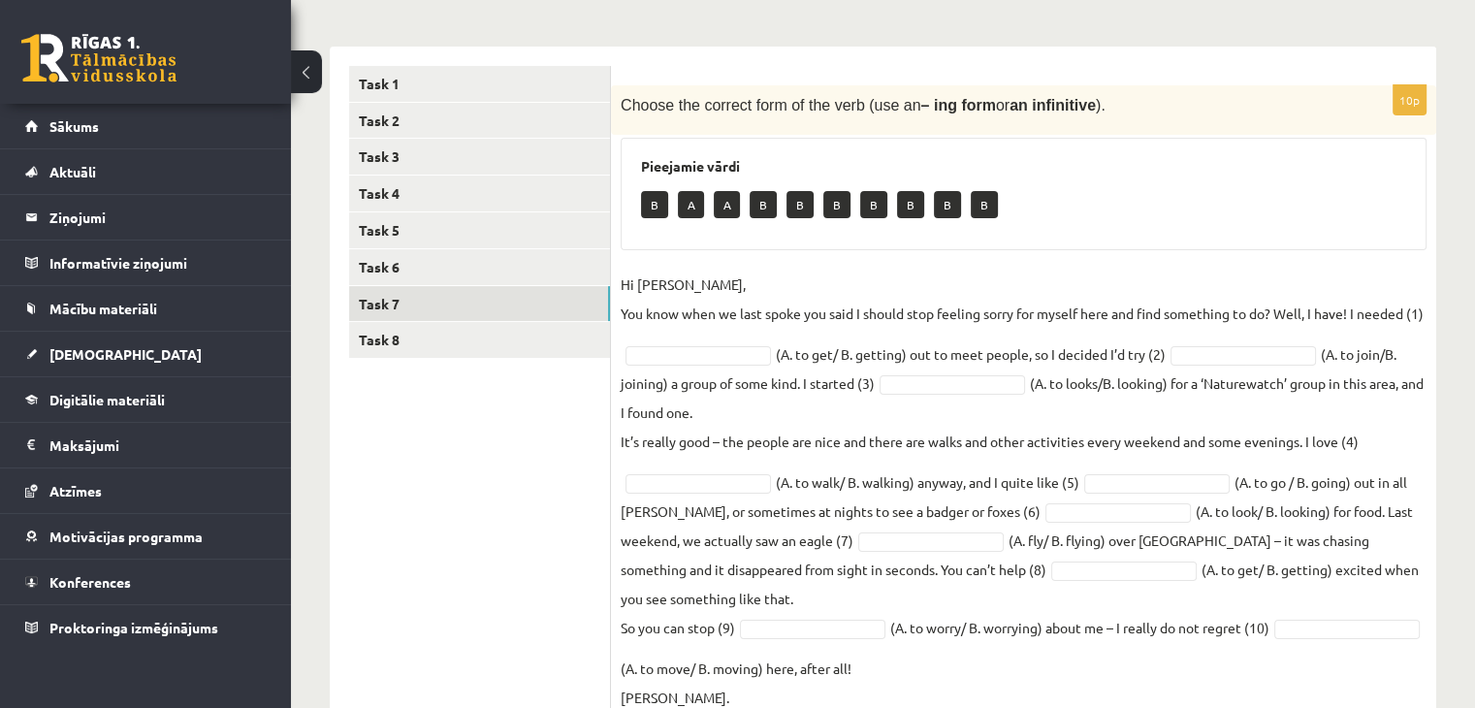
scroll to position [268, 0]
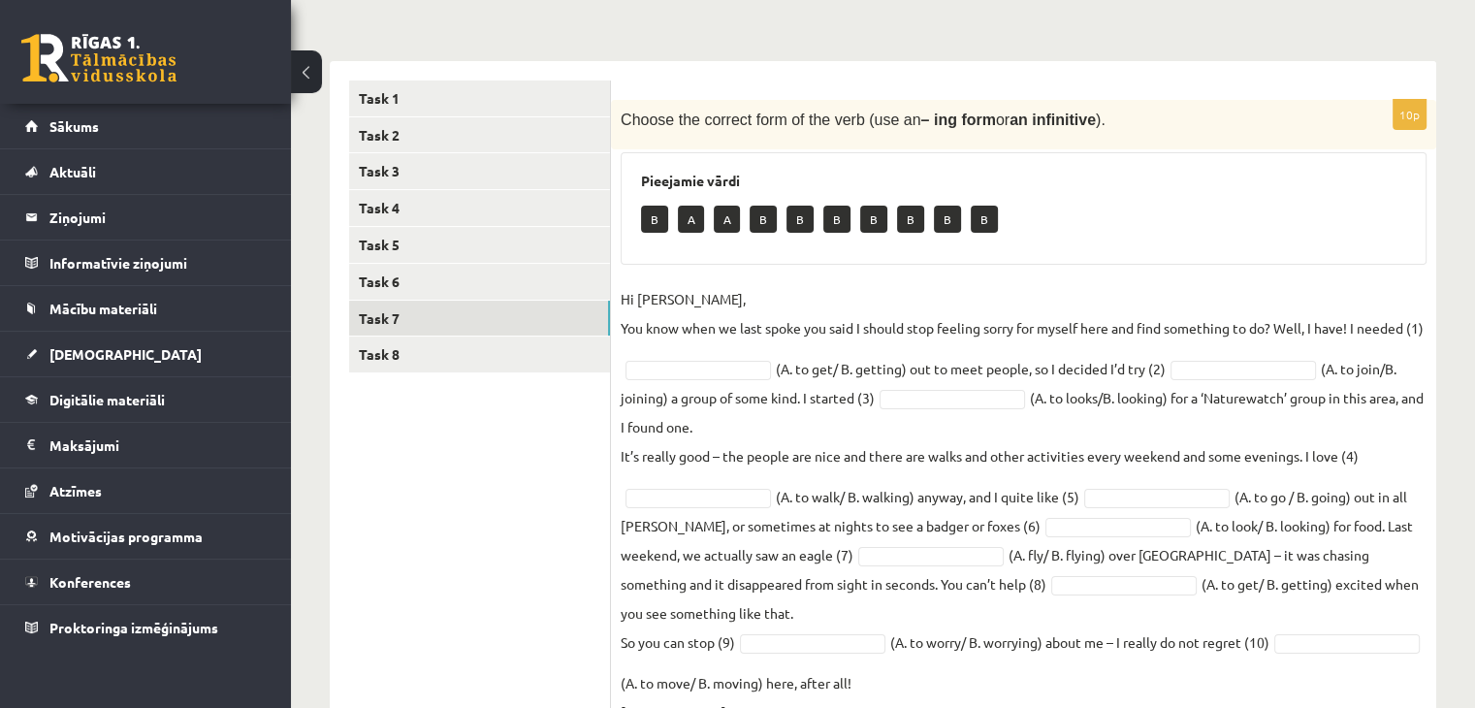
drag, startPoint x: 621, startPoint y: 118, endPoint x: 1312, endPoint y: 684, distance: 893.0
click at [1312, 684] on div "10p Choose the correct form of the verb (use an – ing form or an infinitive ). …" at bounding box center [1023, 418] width 825 height 636
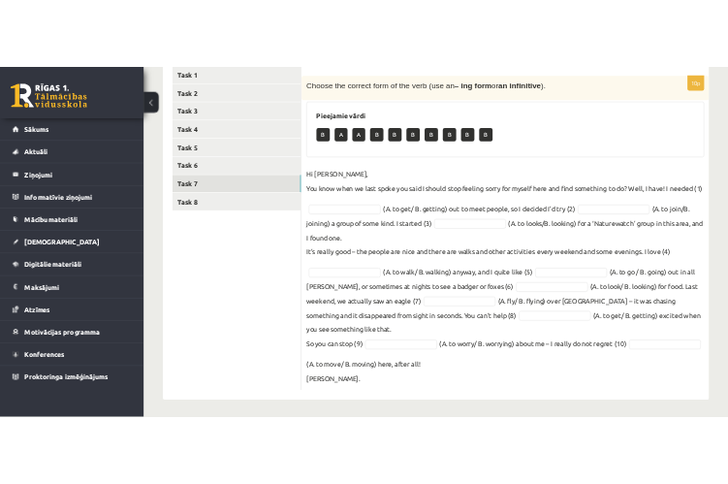
scroll to position [355, 0]
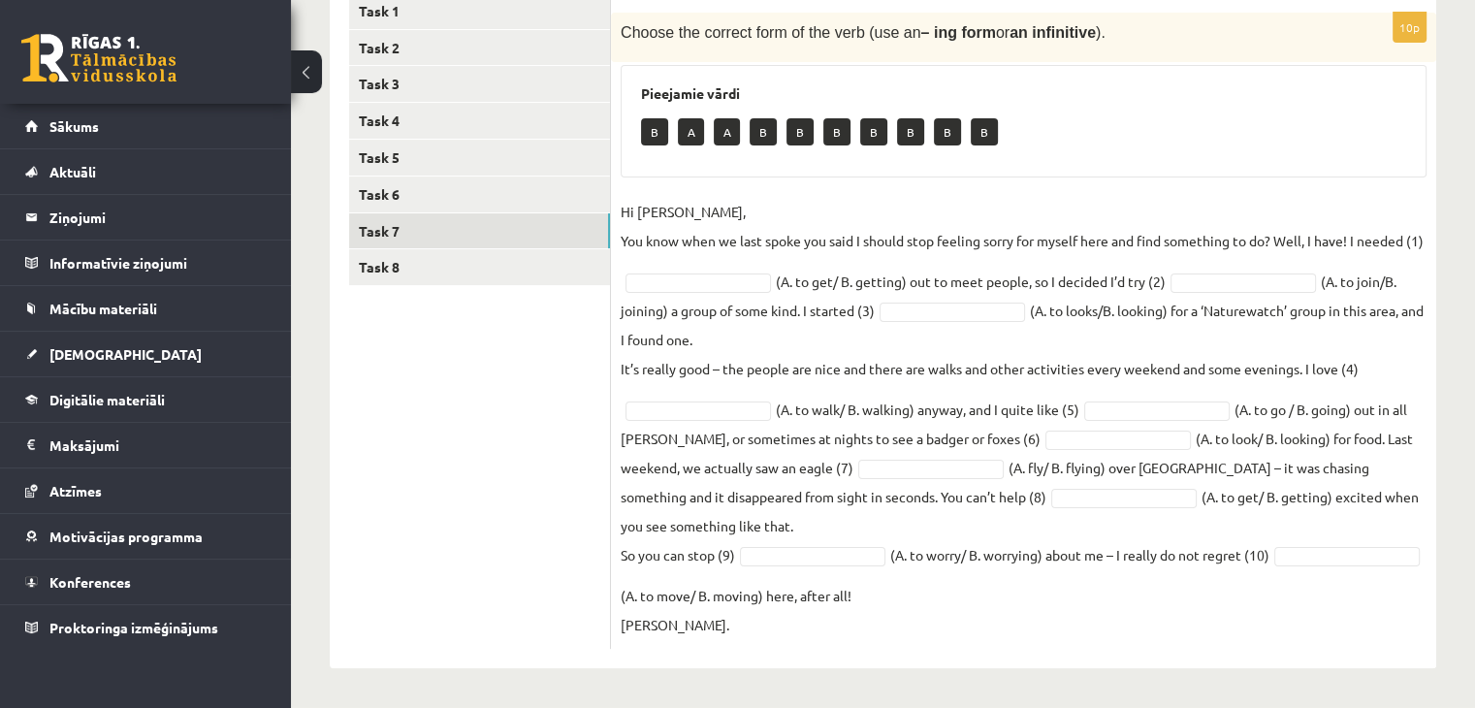
click at [724, 50] on div "Choose the correct form of the verb (use an – ing form or an infinitive )." at bounding box center [1023, 37] width 825 height 49
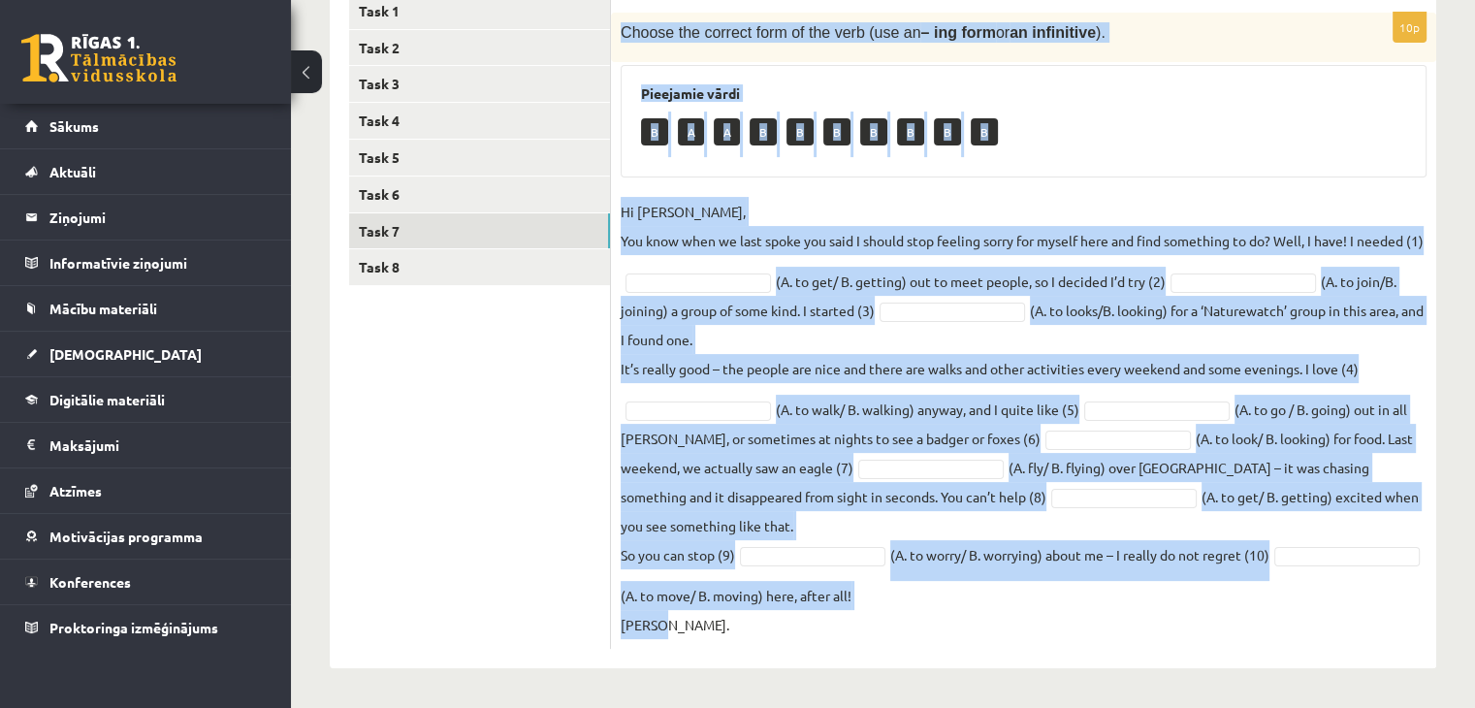
drag, startPoint x: 621, startPoint y: 28, endPoint x: 1090, endPoint y: 647, distance: 775.8
click at [1090, 647] on div "10p Choose the correct form of the verb (use an – ing form or an infinitive ). …" at bounding box center [1023, 331] width 825 height 636
copy div "Choose the correct form of the verb (use an – ing form or an infinitive ). Piee…"
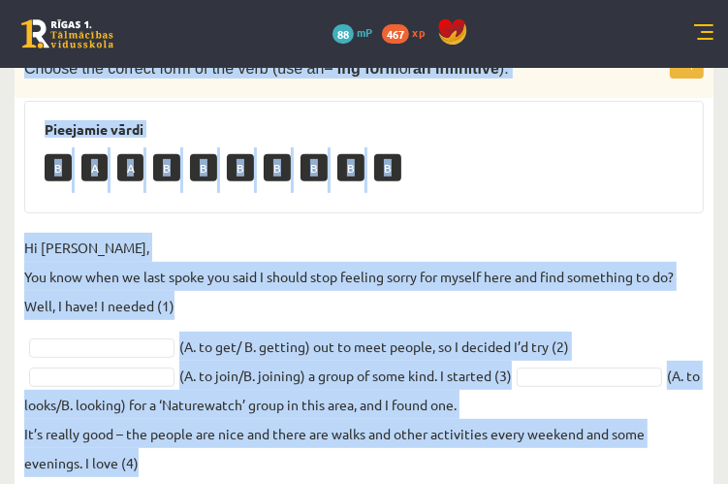
click at [485, 180] on div "B A A B B B B B B B" at bounding box center [364, 170] width 639 height 46
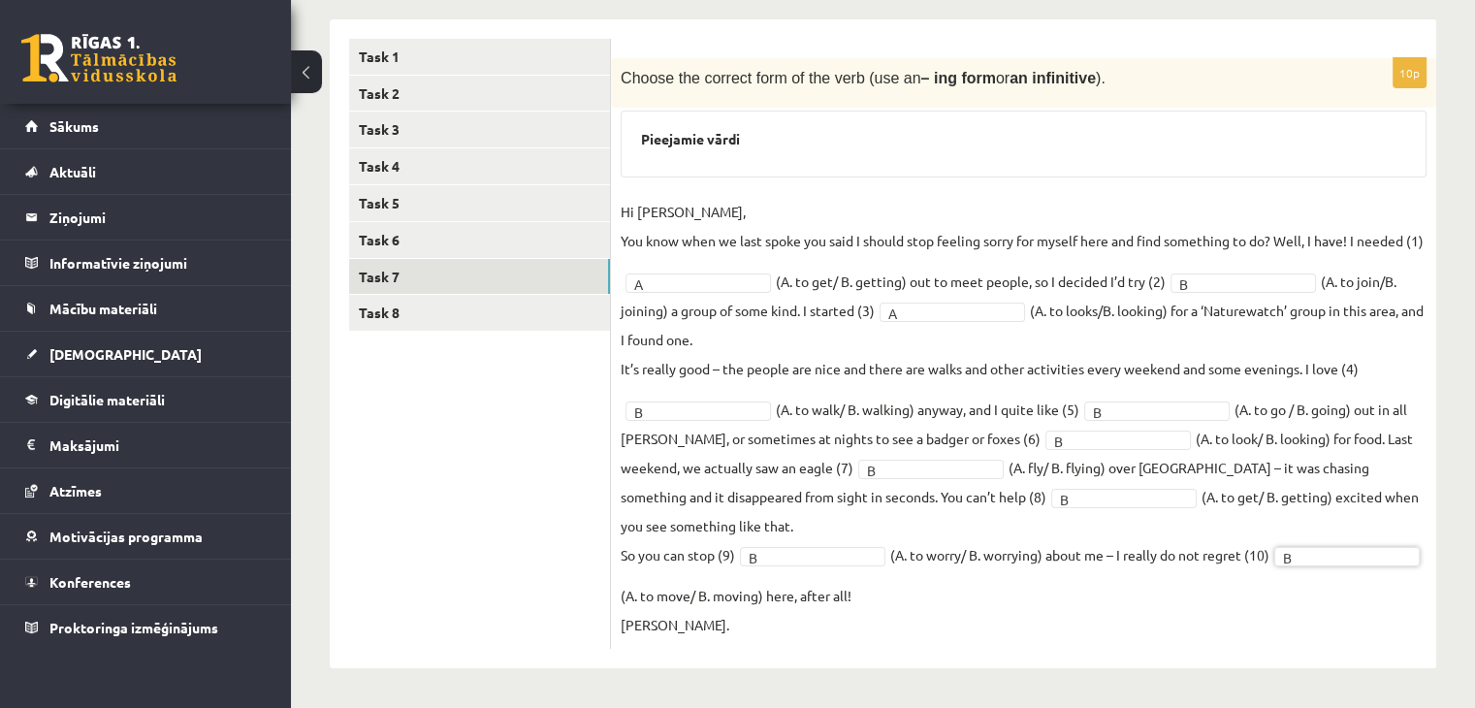
scroll to position [284, 0]
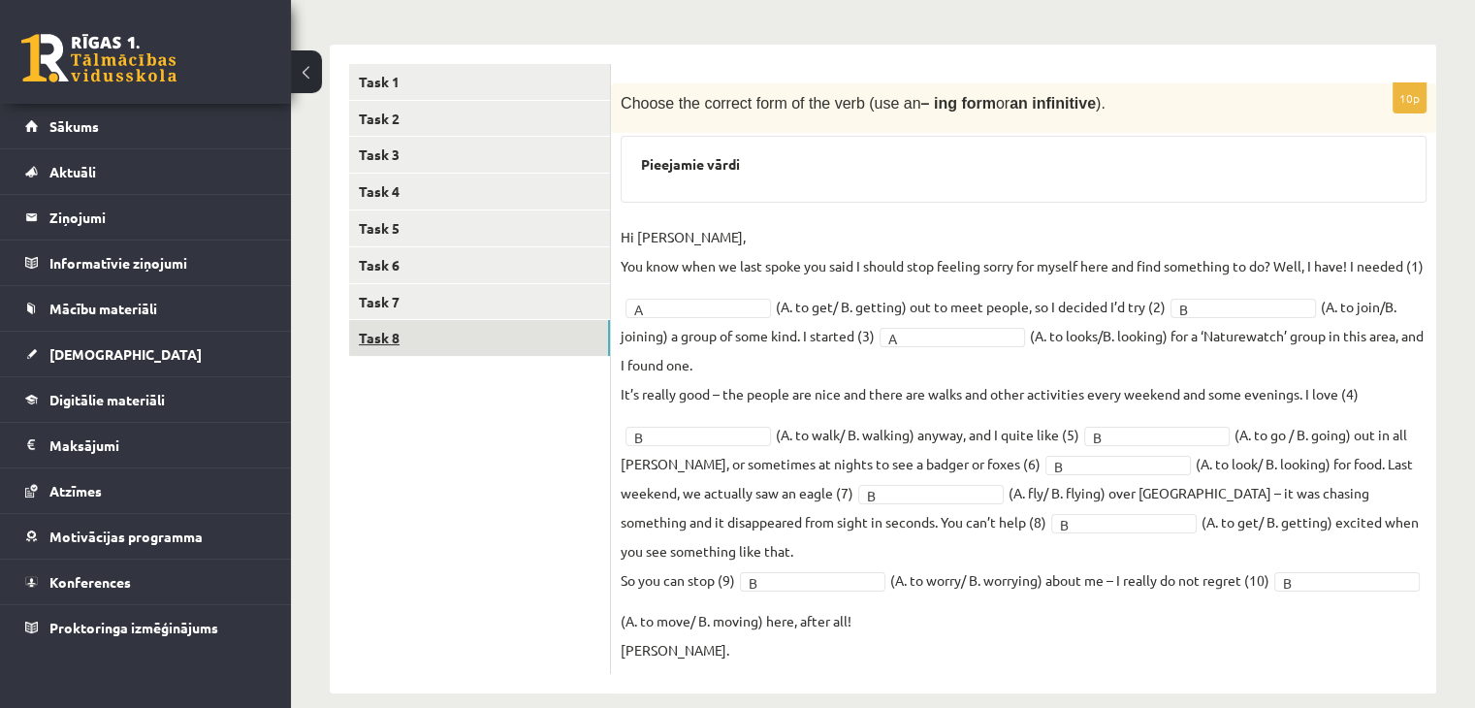
click at [478, 339] on link "Task 8" at bounding box center [479, 338] width 261 height 36
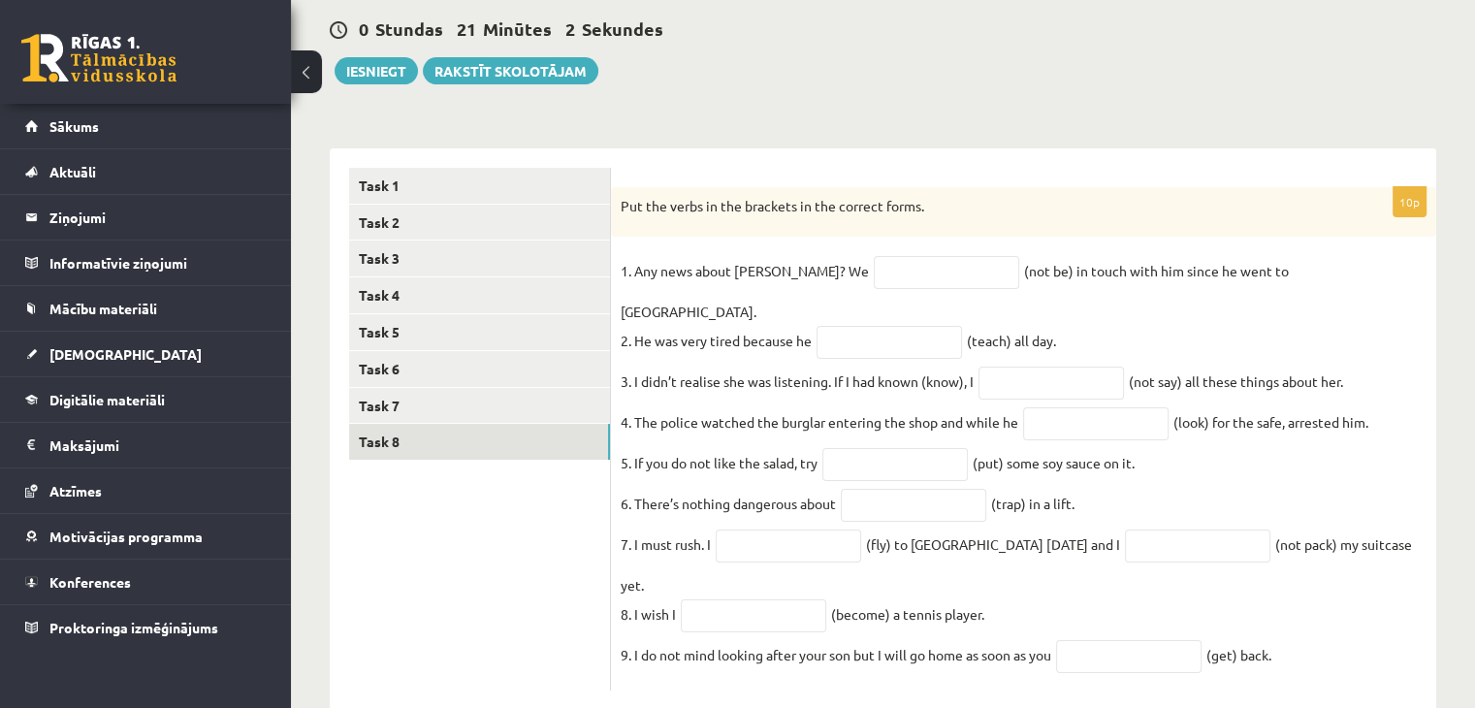
drag, startPoint x: 621, startPoint y: 203, endPoint x: 1345, endPoint y: 613, distance: 832.3
click at [1345, 613] on div "10p Put the verbs in the brackets in the correct forms. 1. Any news about Georg…" at bounding box center [1023, 439] width 825 height 504
copy div "Put the verbs in the brackets in the correct forms. 1. Any news about George? W…"
click at [894, 272] on input "text" at bounding box center [946, 272] width 145 height 33
type input "**********"
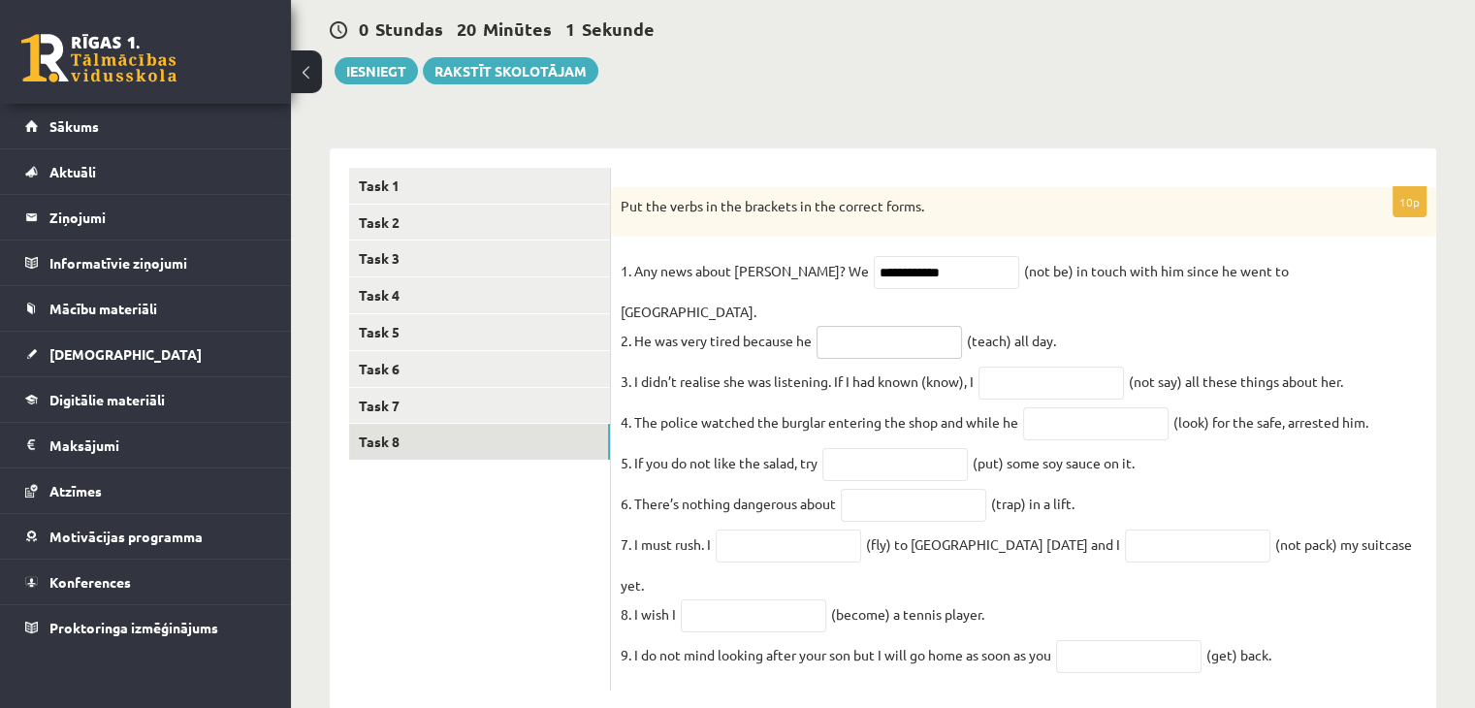
click at [873, 327] on input "text" at bounding box center [888, 342] width 145 height 33
type input "**********"
click at [1017, 366] on input "text" at bounding box center [1050, 382] width 145 height 33
type input "**********"
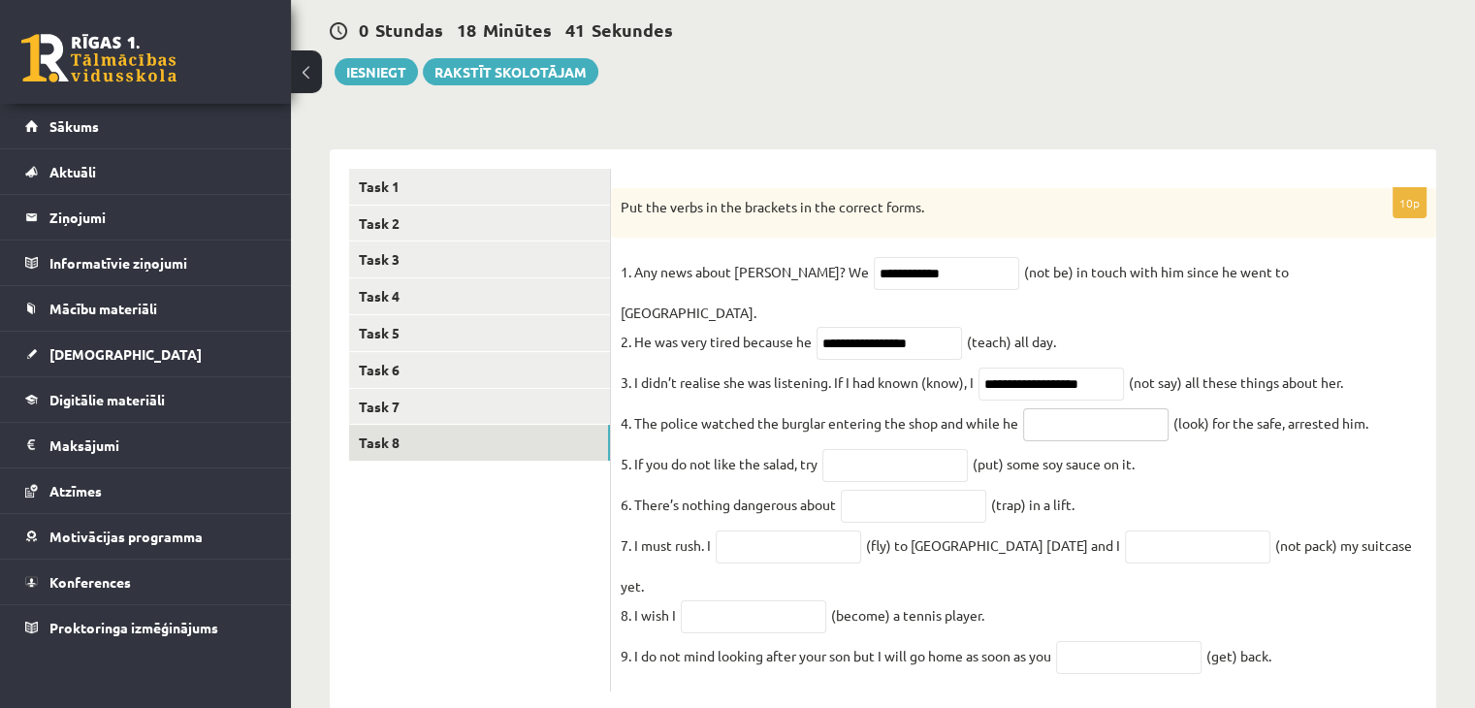
click at [1085, 408] on input "text" at bounding box center [1095, 424] width 145 height 33
type input "**********"
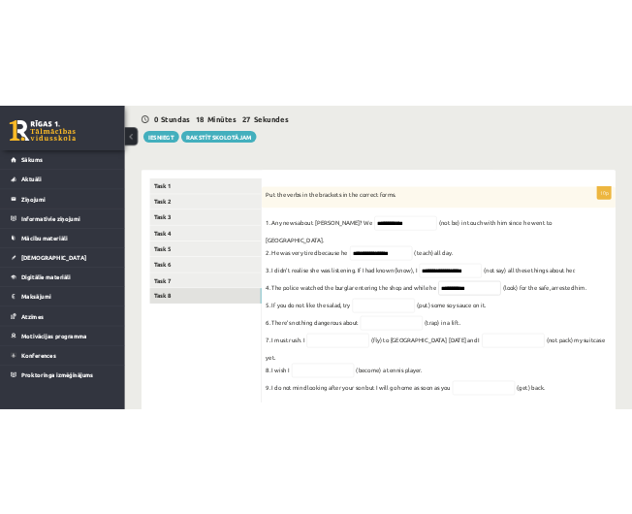
scroll to position [307, 0]
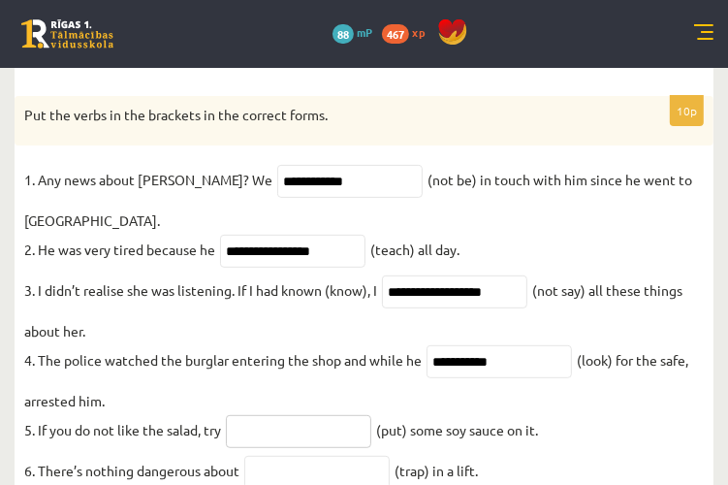
click at [282, 439] on input "text" at bounding box center [298, 431] width 145 height 33
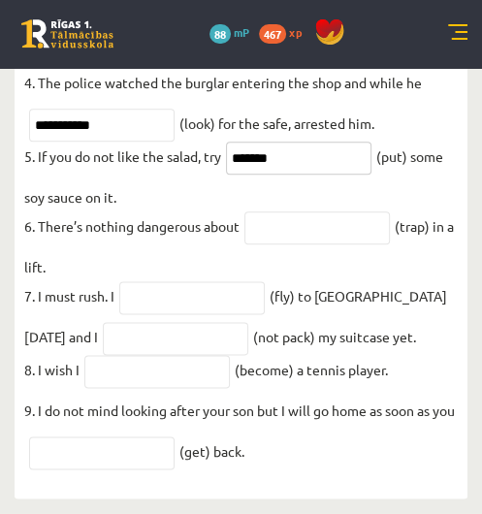
scroll to position [641, 0]
type input "*******"
click at [286, 211] on input "text" at bounding box center [316, 227] width 145 height 33
type input "**********"
click at [188, 281] on input "text" at bounding box center [191, 297] width 145 height 33
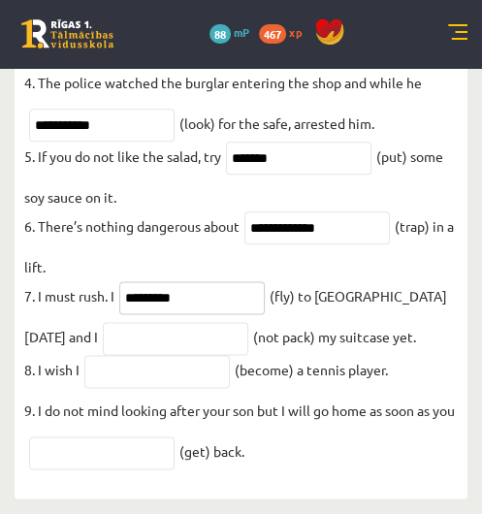
type input "*********"
click at [109, 327] on input "text" at bounding box center [175, 338] width 145 height 33
type input "**********"
click at [163, 362] on input "text" at bounding box center [156, 371] width 145 height 33
type input "**********"
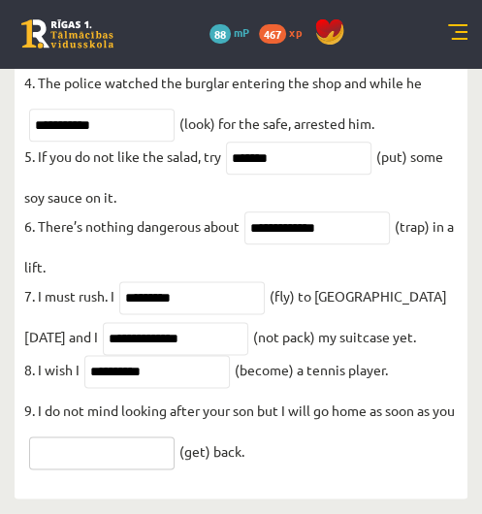
click at [103, 466] on input "text" at bounding box center [101, 452] width 145 height 33
type input "***"
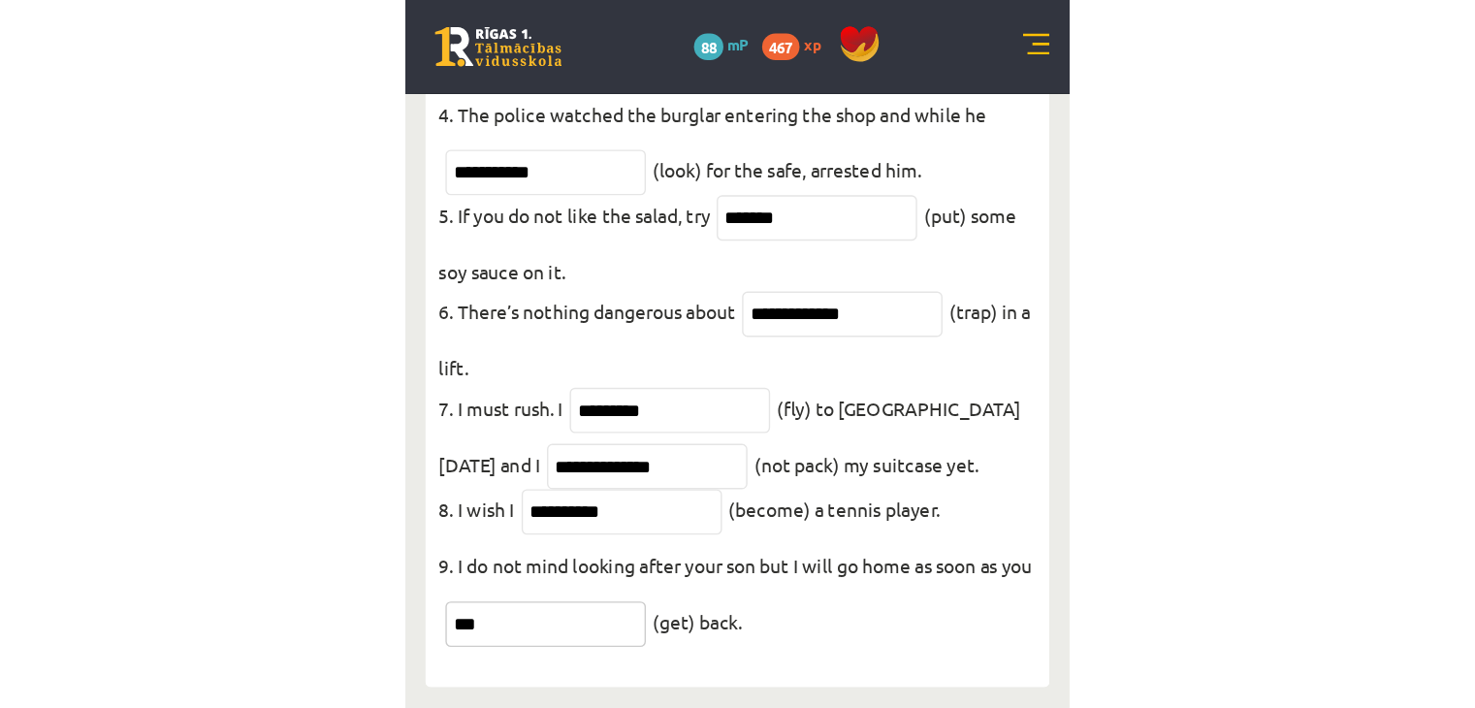
scroll to position [180, 0]
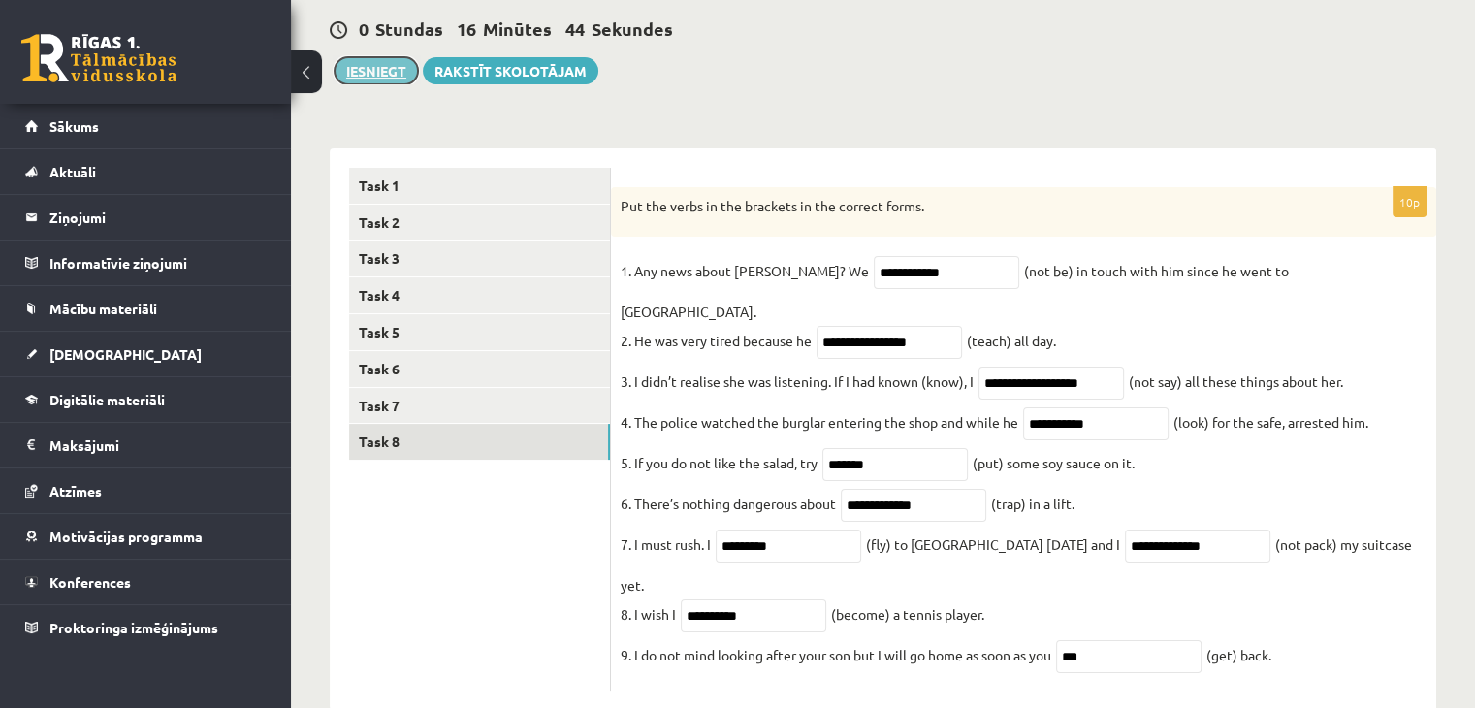
click at [372, 71] on button "Iesniegt" at bounding box center [375, 70] width 83 height 27
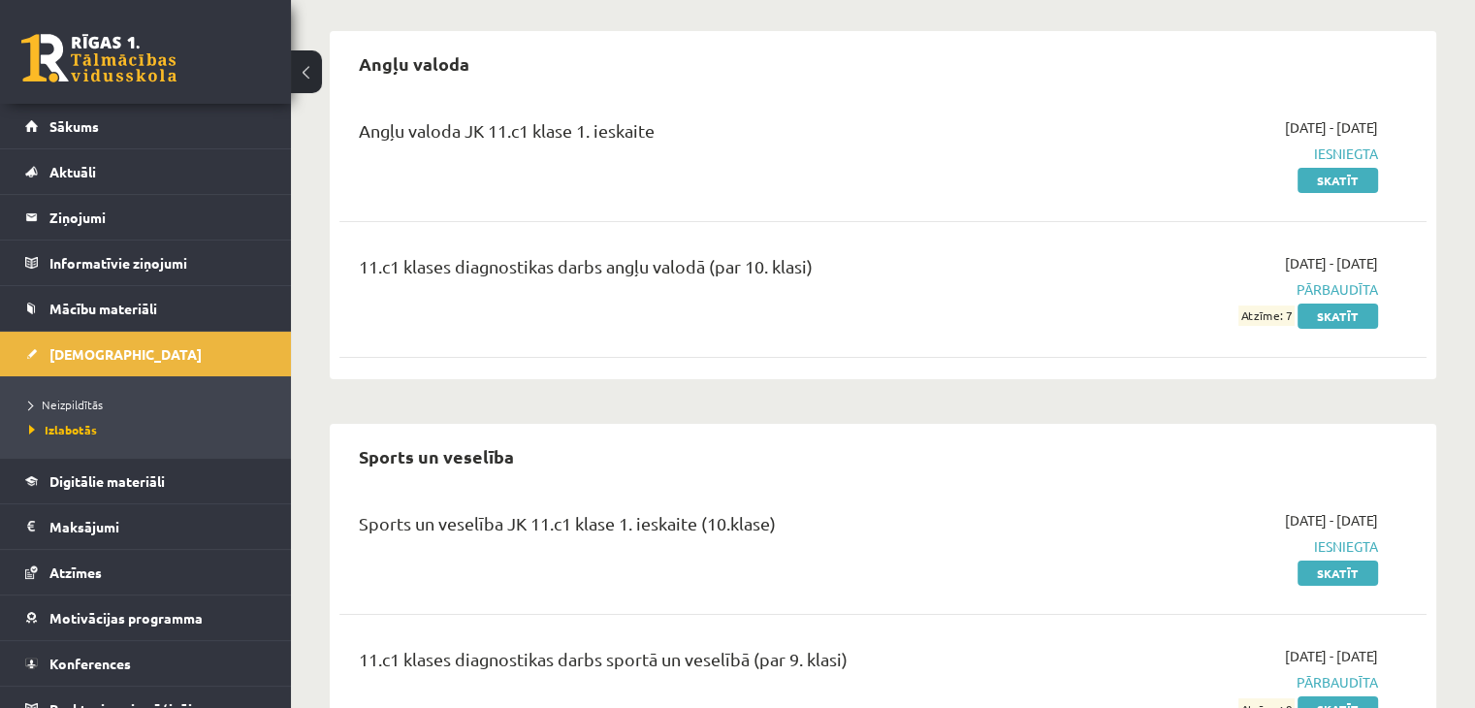
scroll to position [262, 0]
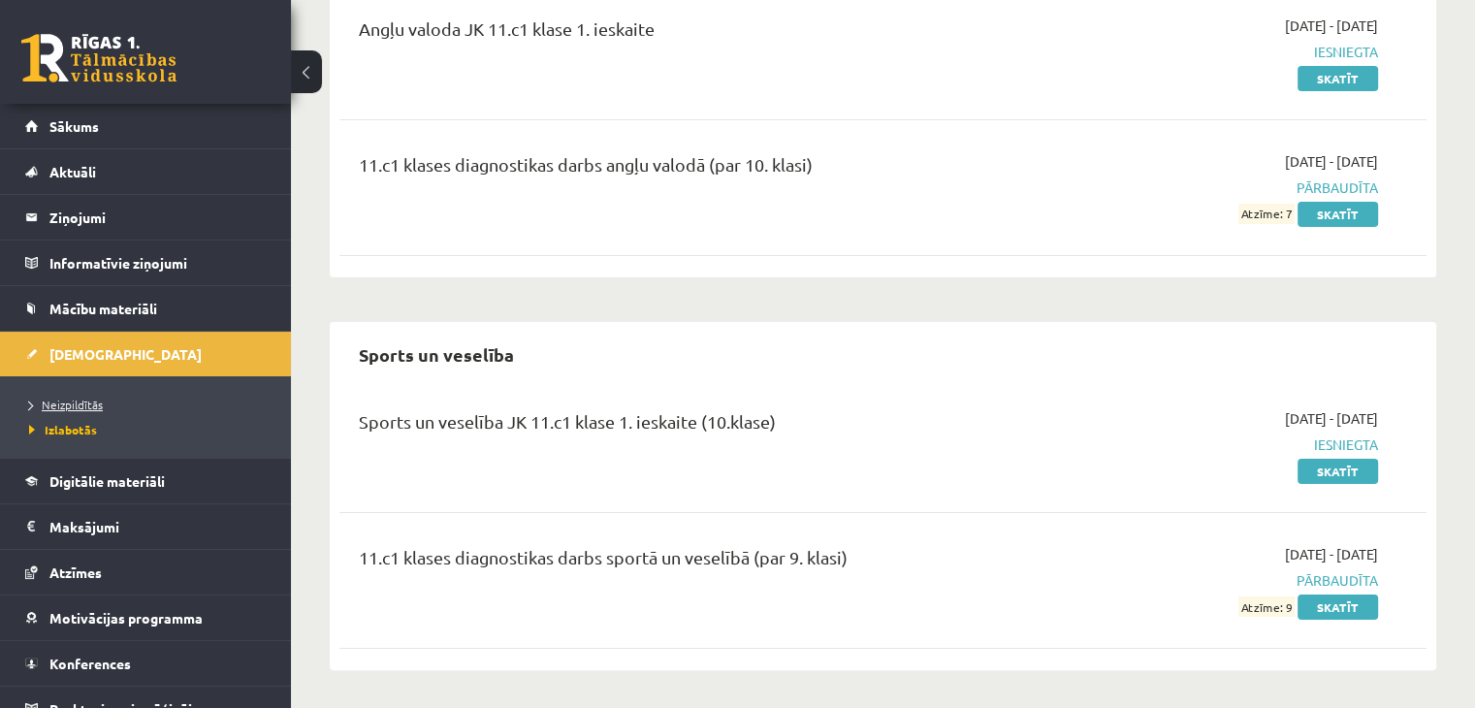
click at [89, 408] on span "Neizpildītās" at bounding box center [66, 405] width 74 height 16
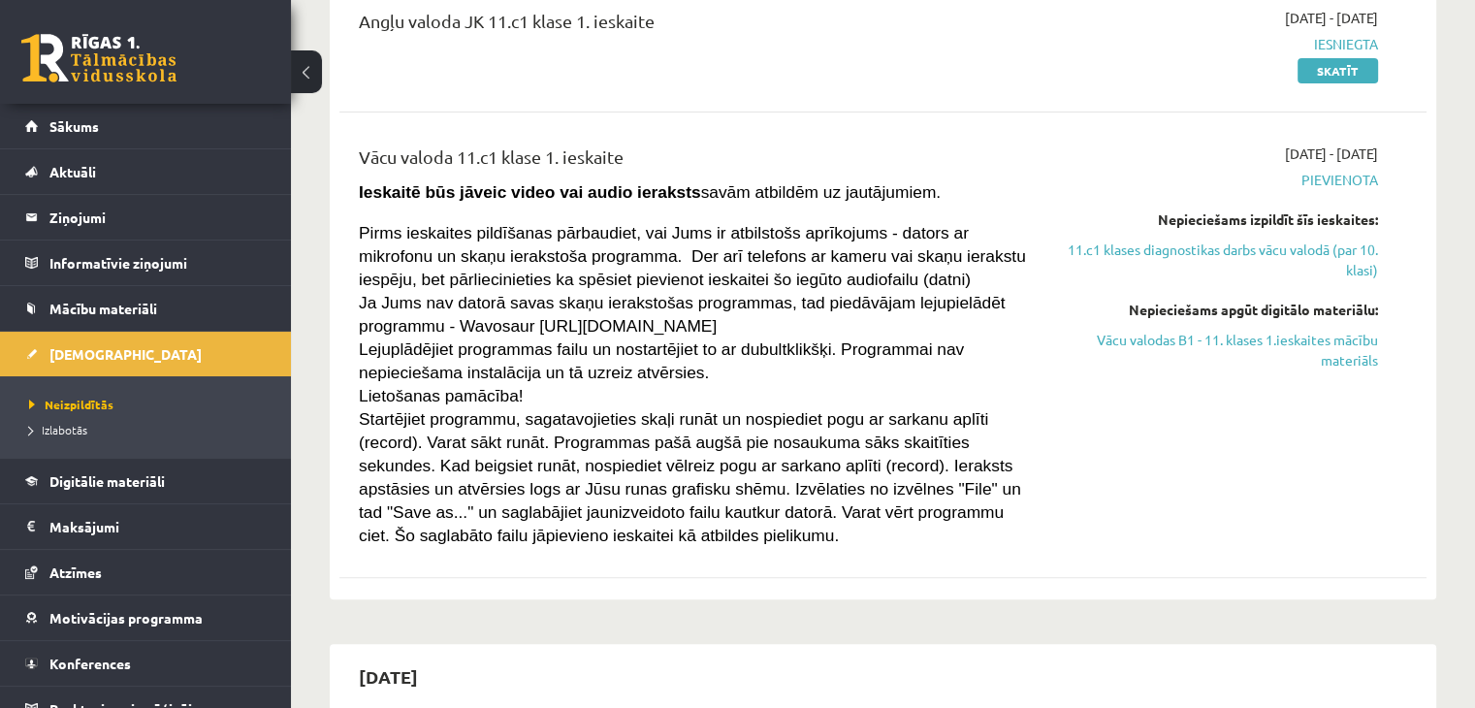
scroll to position [403, 0]
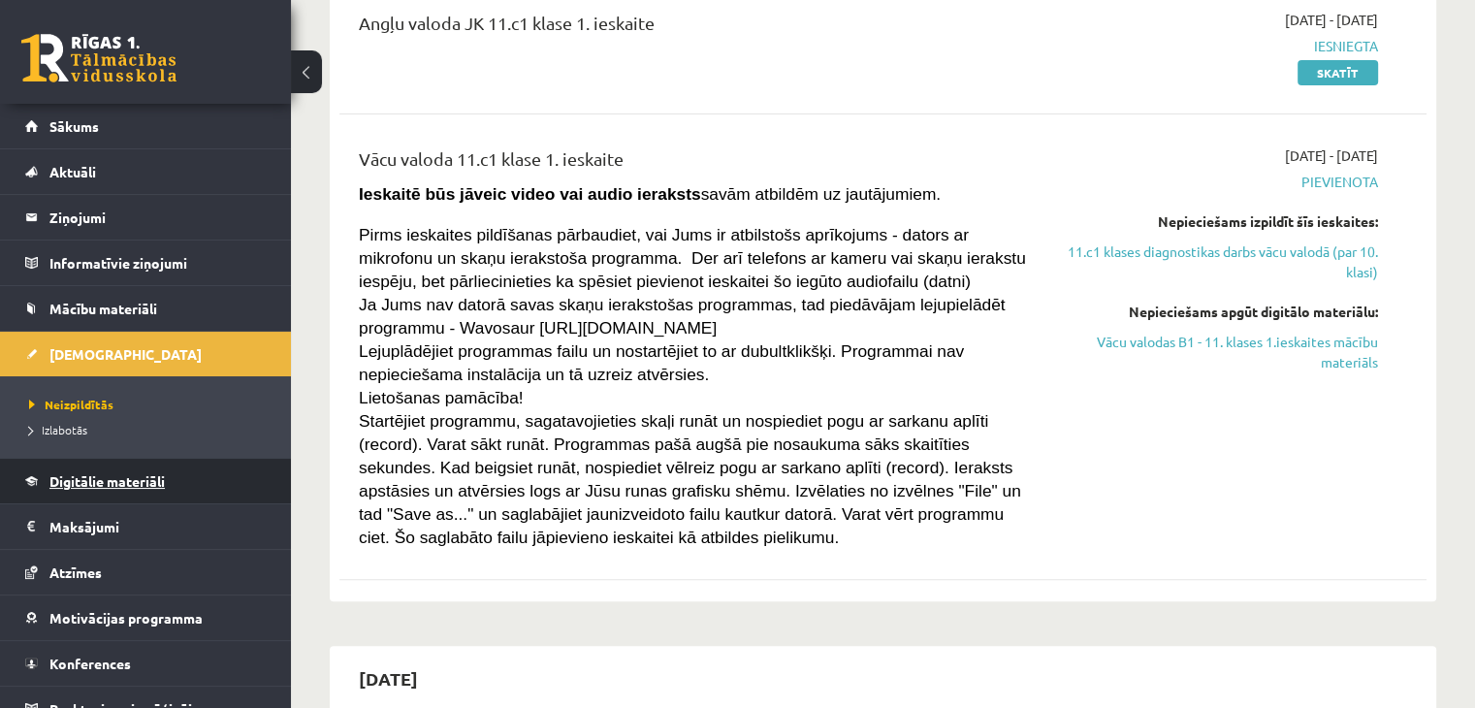
click at [160, 480] on span "Digitālie materiāli" at bounding box center [106, 480] width 115 height 17
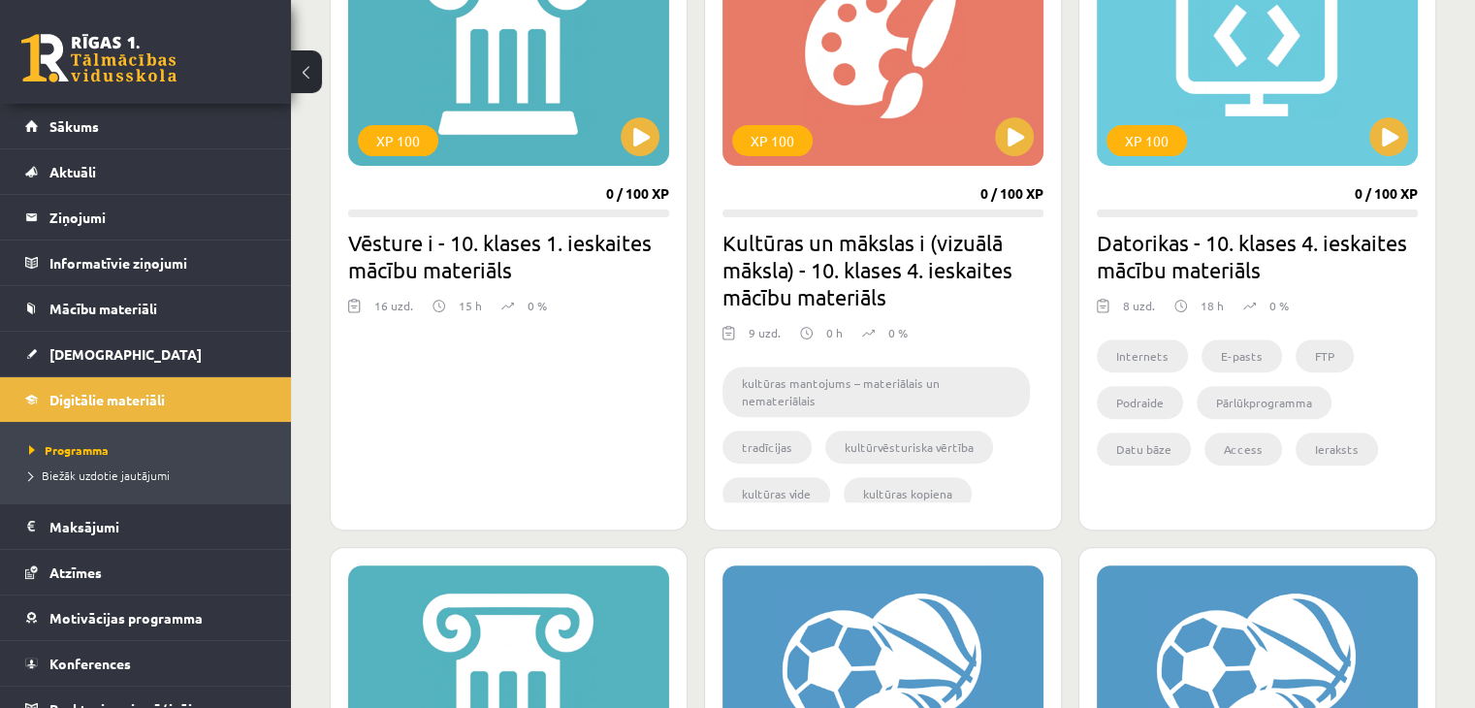
scroll to position [638, 0]
